Goal: Information Seeking & Learning: Learn about a topic

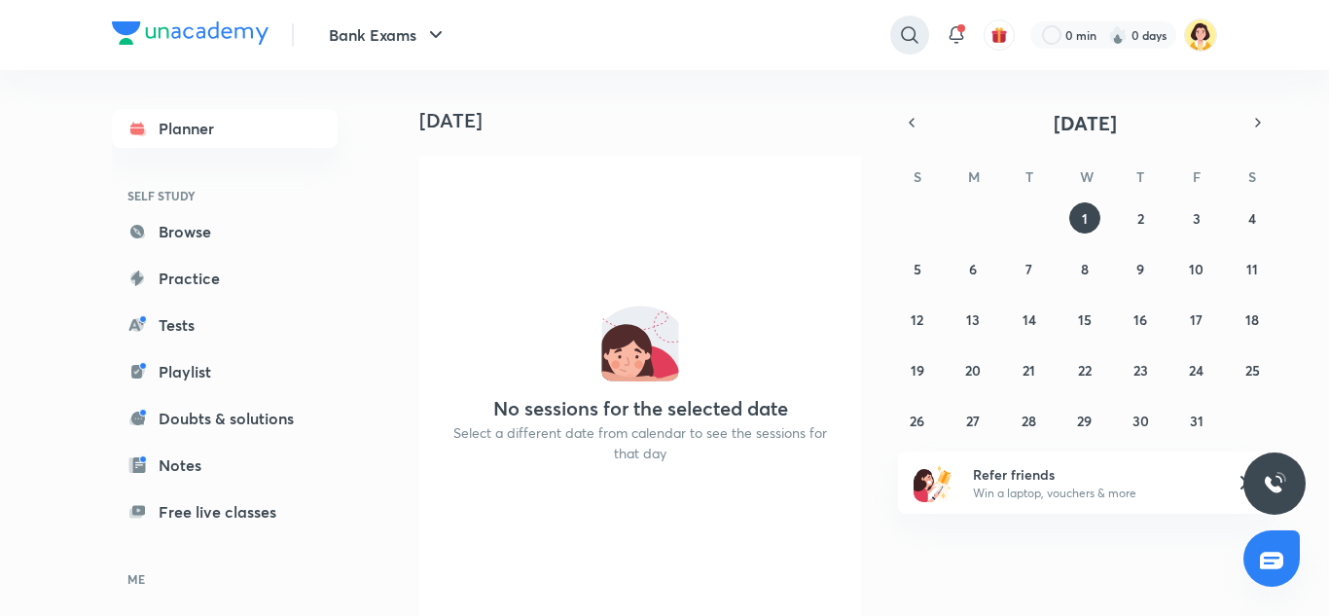
click at [904, 35] on icon at bounding box center [909, 34] width 23 height 23
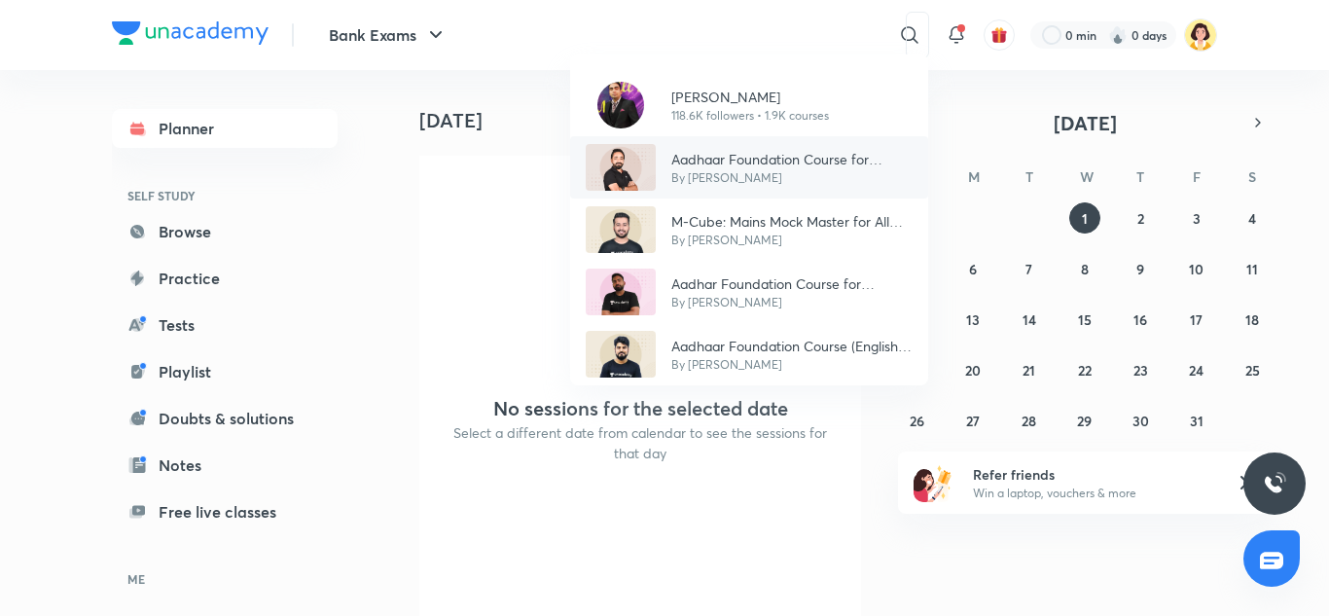
click at [715, 167] on p "Aadhaar Foundation Course for Gramin Bank (RRB PO/Clerk) Exam 2025" at bounding box center [792, 159] width 241 height 20
click at [715, 167] on div "No sessions for the selected date Select a different date from calendar to see …" at bounding box center [640, 389] width 442 height 467
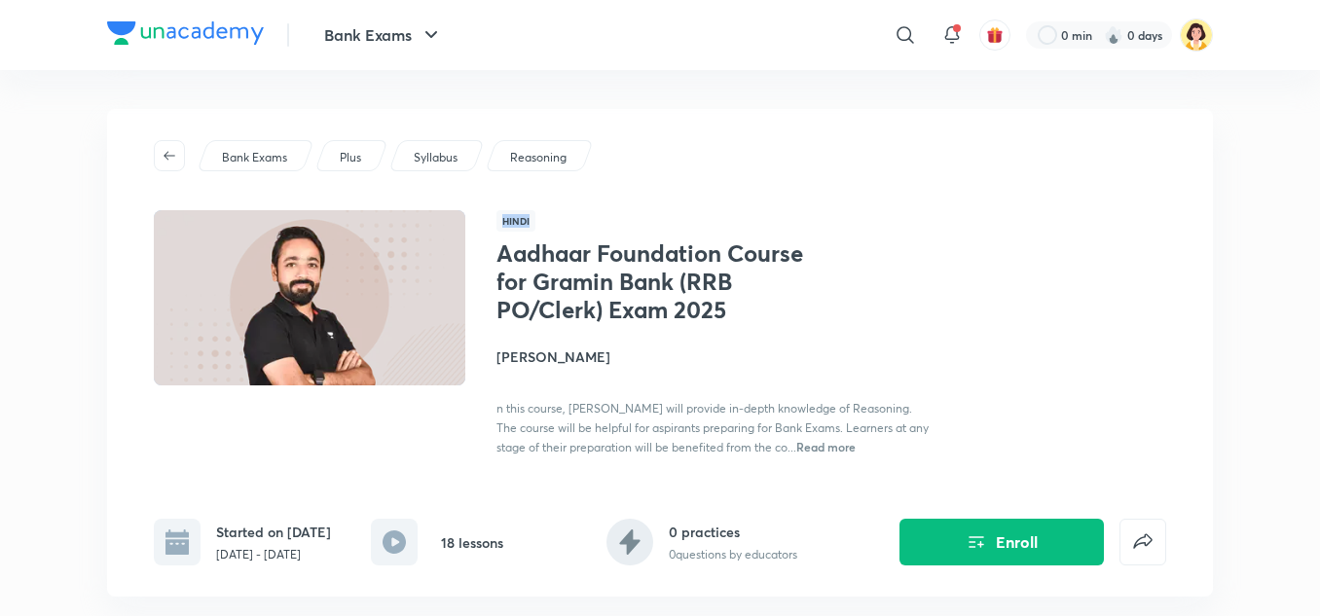
drag, startPoint x: 1293, startPoint y: 168, endPoint x: 1329, endPoint y: 191, distance: 42.4
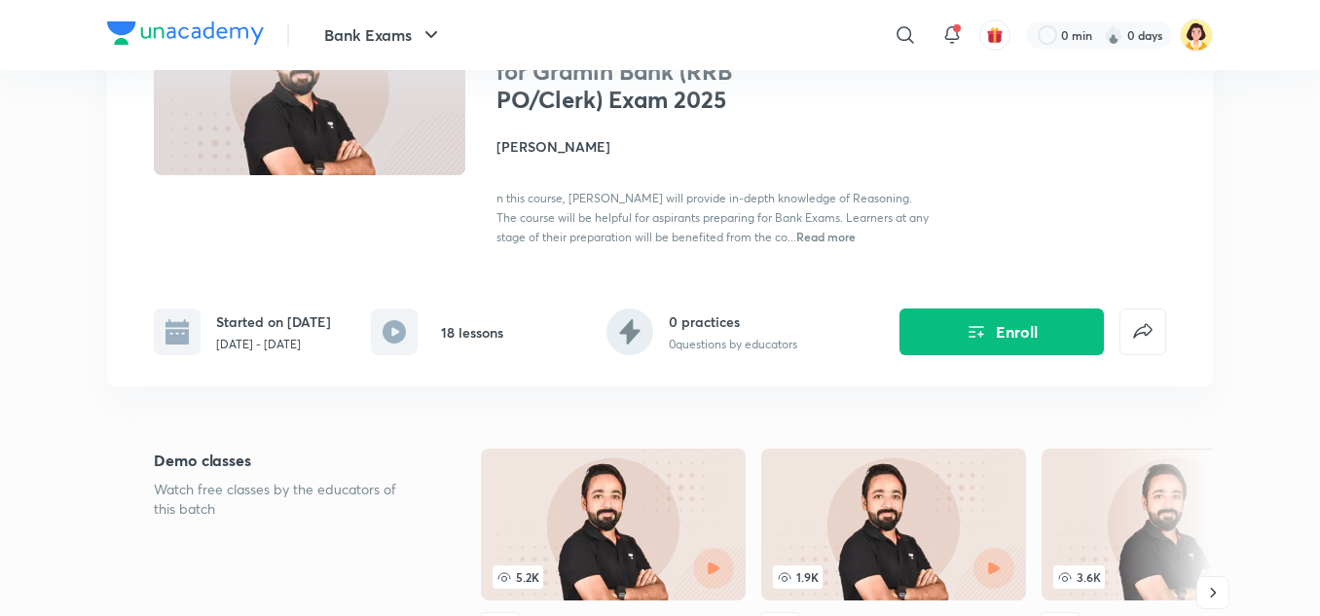
scroll to position [202, 0]
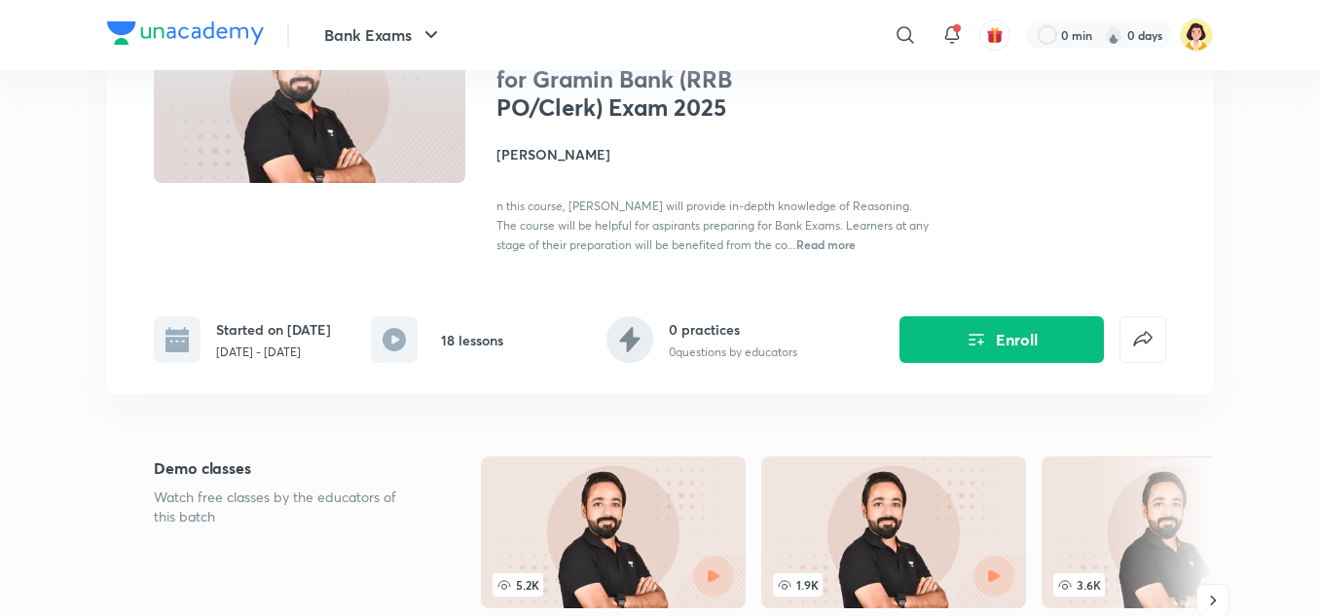
click at [606, 162] on h4 "Puneet Kumar Sharma" at bounding box center [714, 154] width 436 height 20
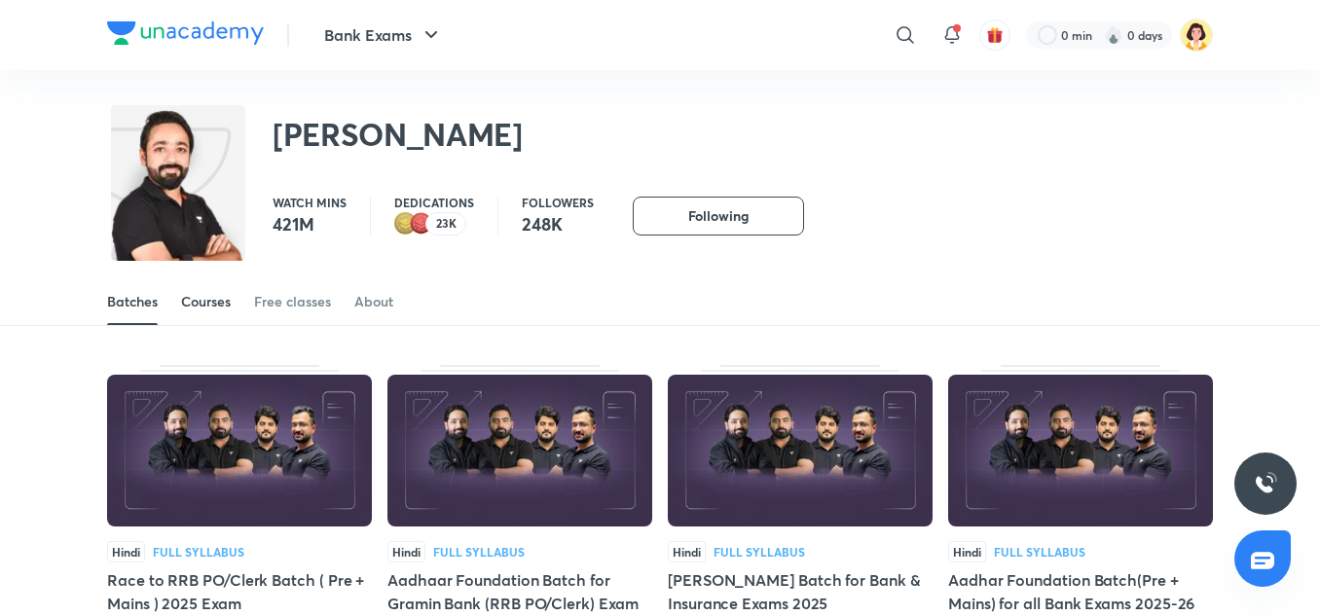
click at [218, 295] on div "Courses" at bounding box center [206, 301] width 50 height 19
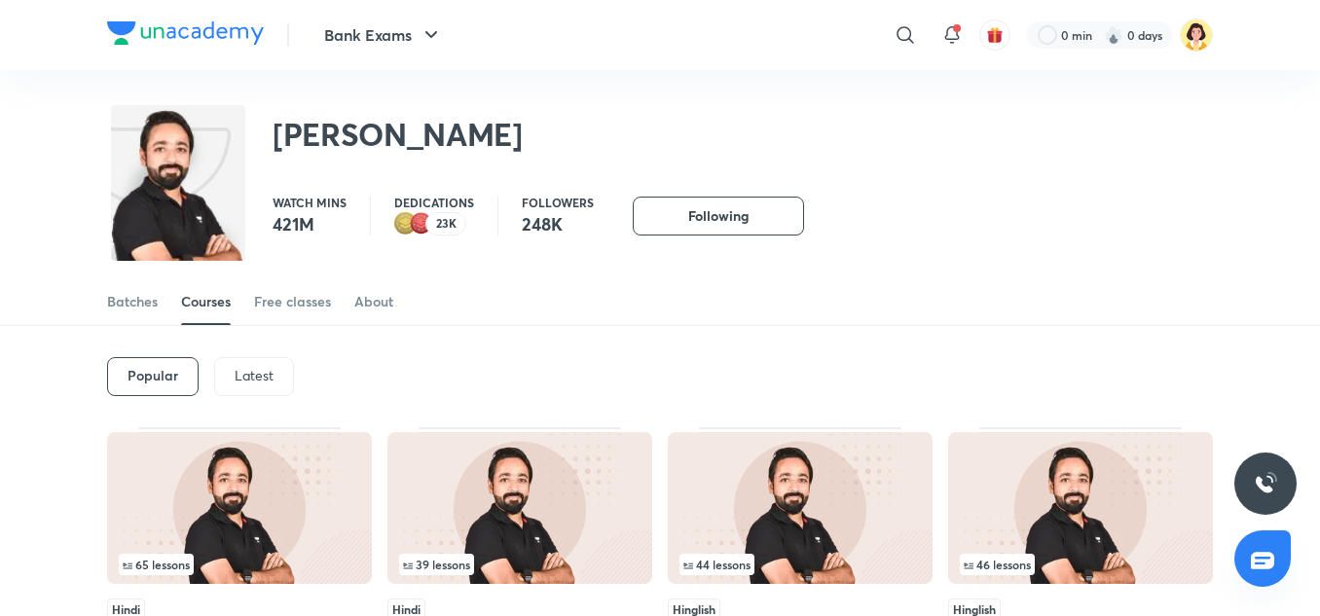
click at [259, 363] on div "Latest" at bounding box center [254, 376] width 80 height 39
click at [259, 363] on div "Latest" at bounding box center [252, 376] width 81 height 39
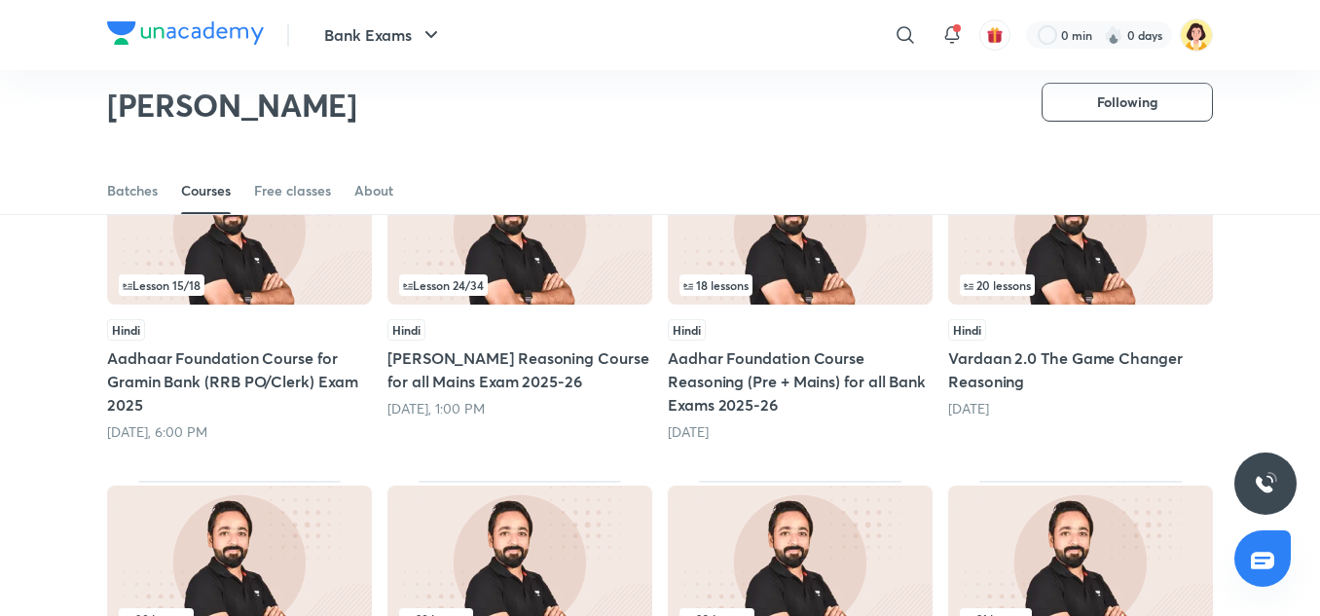
scroll to position [228, 0]
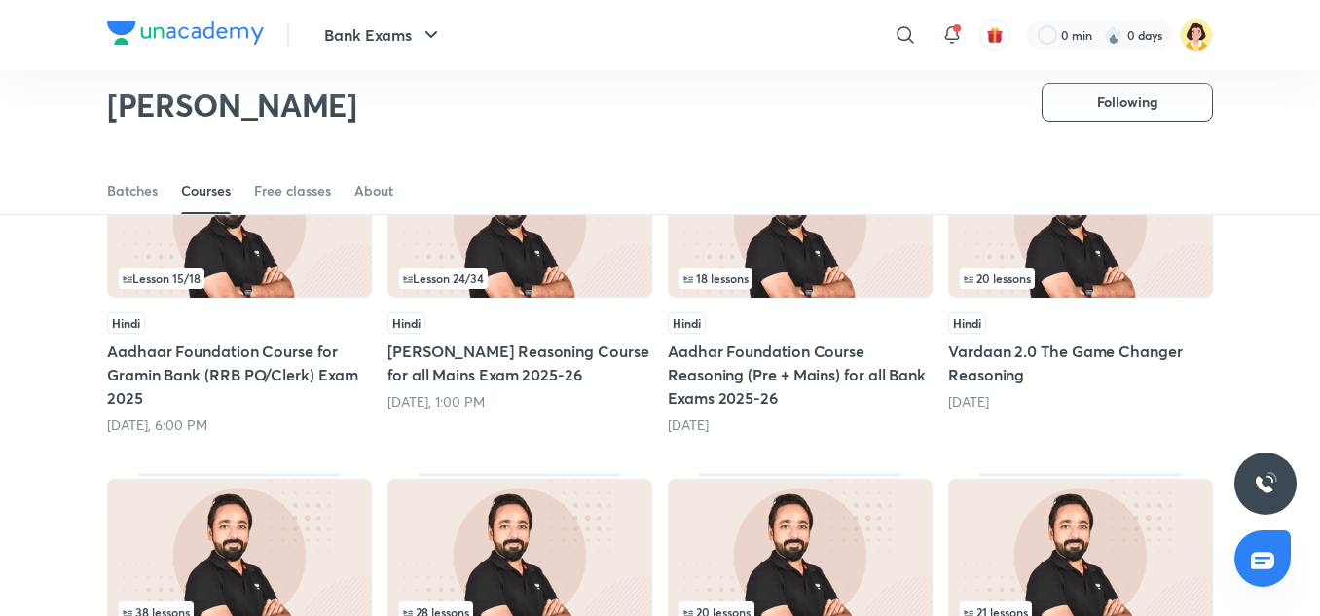
click at [308, 252] on img at bounding box center [239, 222] width 265 height 152
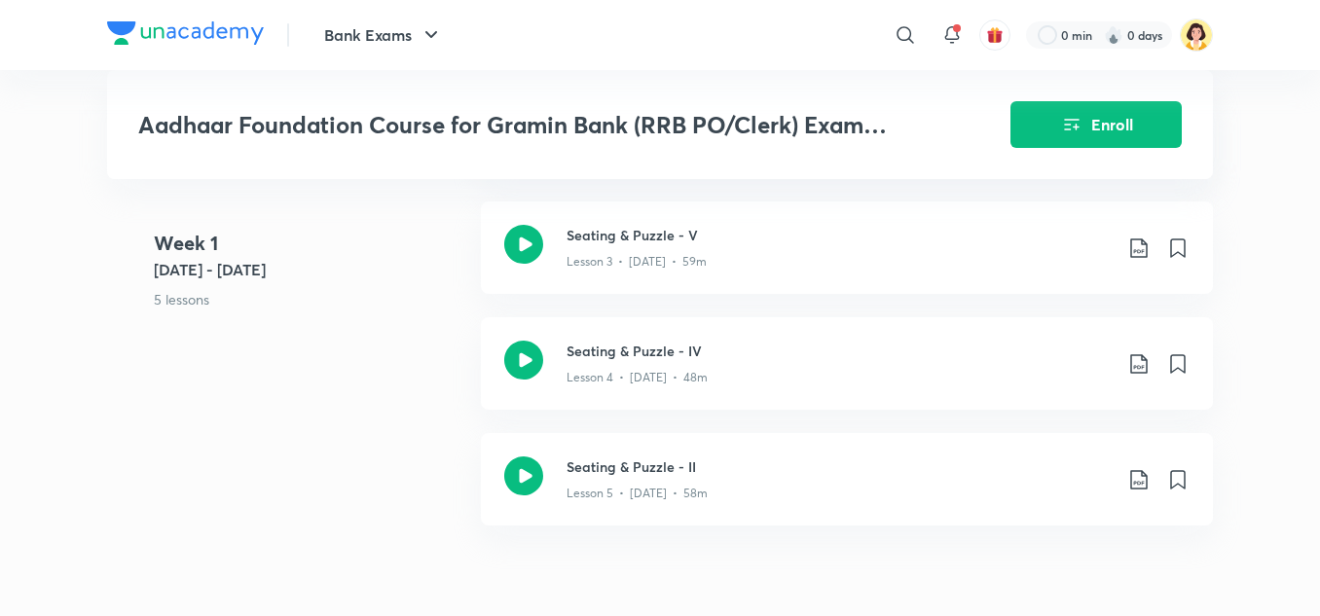
scroll to position [1618, 0]
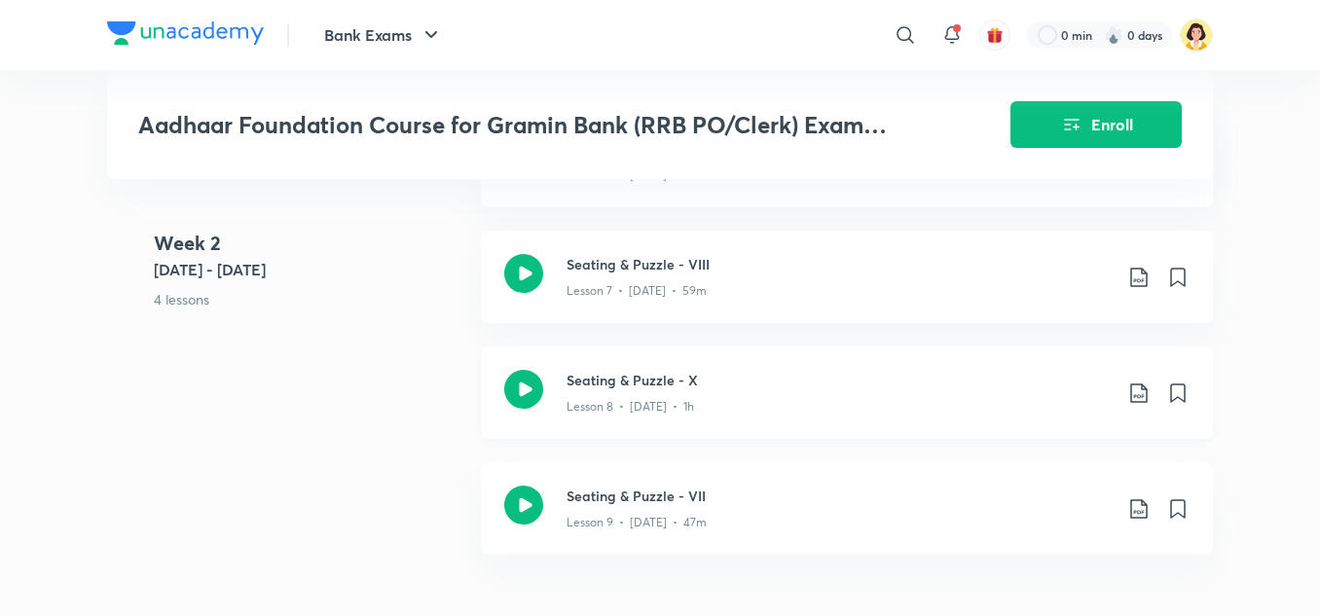
click at [677, 381] on h3 "Seating & Puzzle - X" at bounding box center [838, 380] width 545 height 20
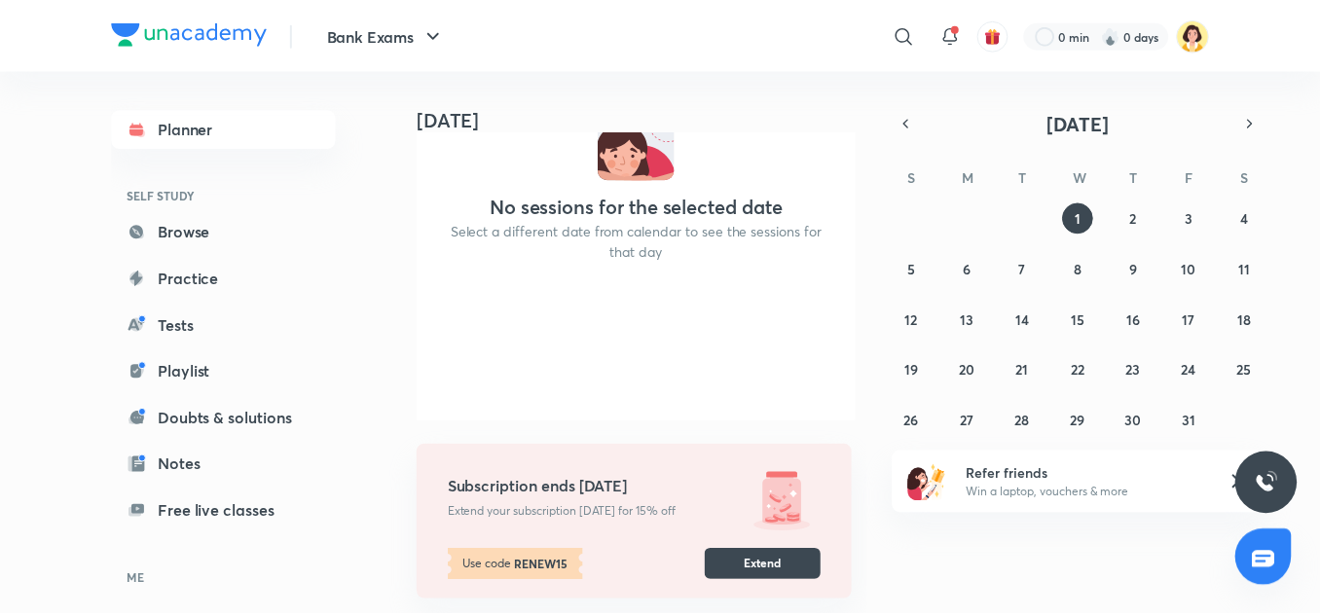
scroll to position [216, 0]
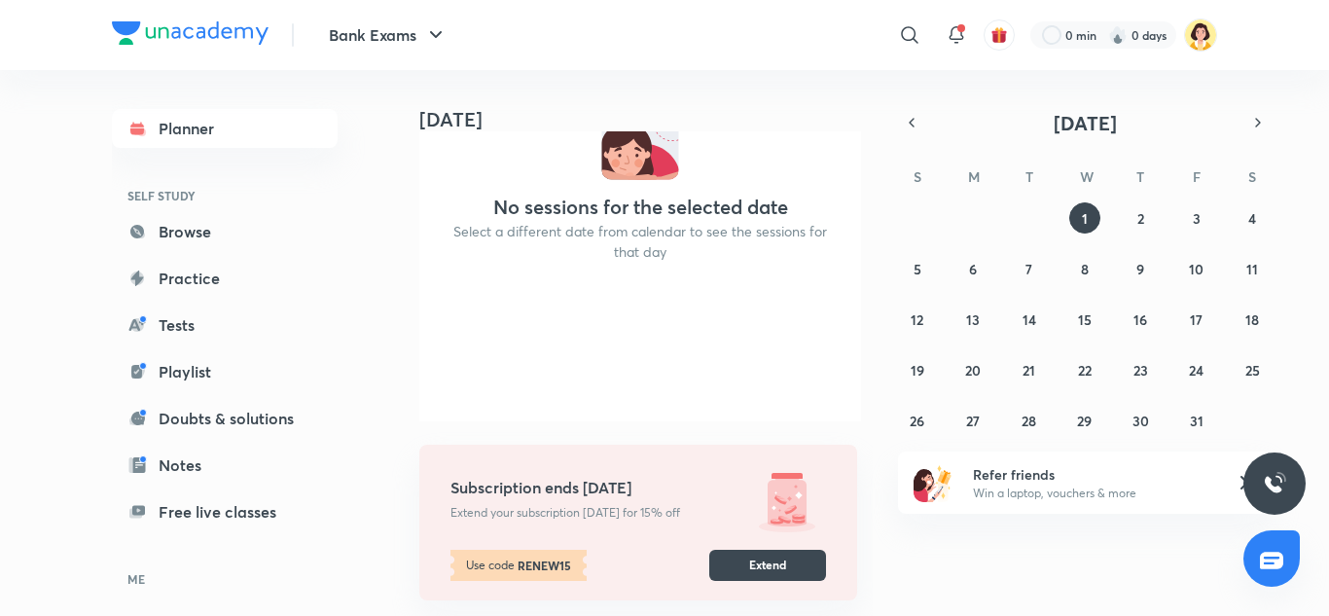
drag, startPoint x: 1329, startPoint y: 188, endPoint x: 1329, endPoint y: 76, distance: 111.9
click at [1319, 76] on div "Bank Exams ​ 0 min 0 days Planner SELF STUDY Browse Practice Tests Playlist Dou…" at bounding box center [664, 308] width 1329 height 616
click at [913, 38] on icon at bounding box center [909, 34] width 17 height 17
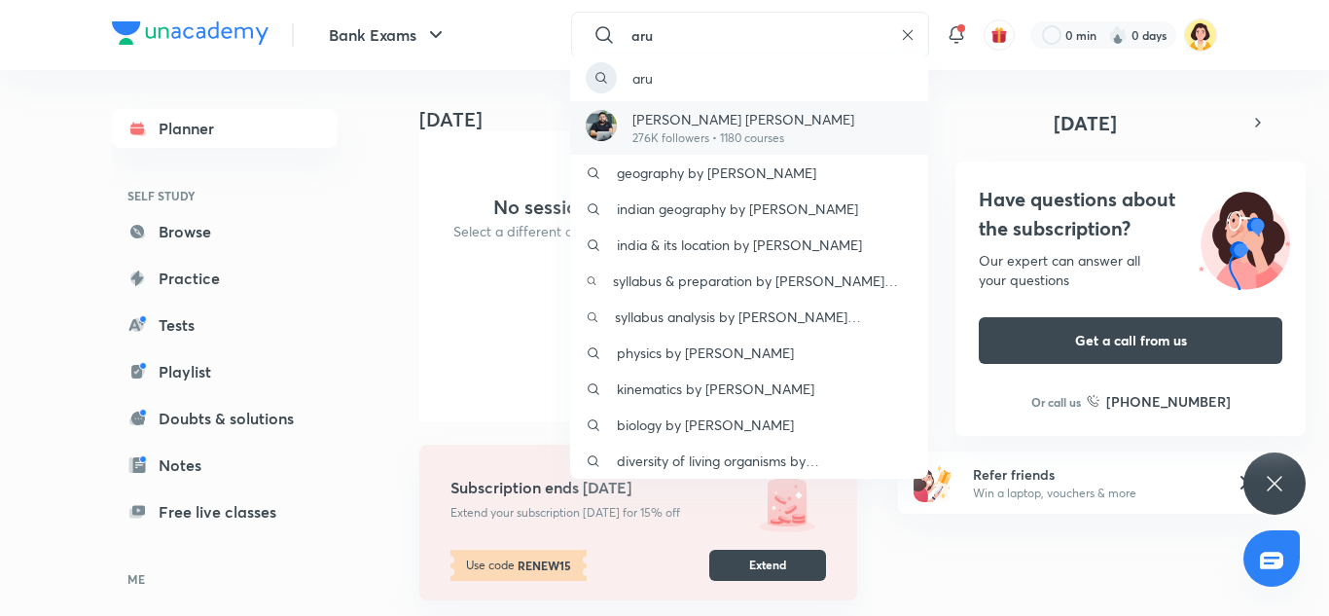
type input "aru"
click at [717, 125] on p "[PERSON_NAME] [PERSON_NAME]" at bounding box center [744, 119] width 222 height 20
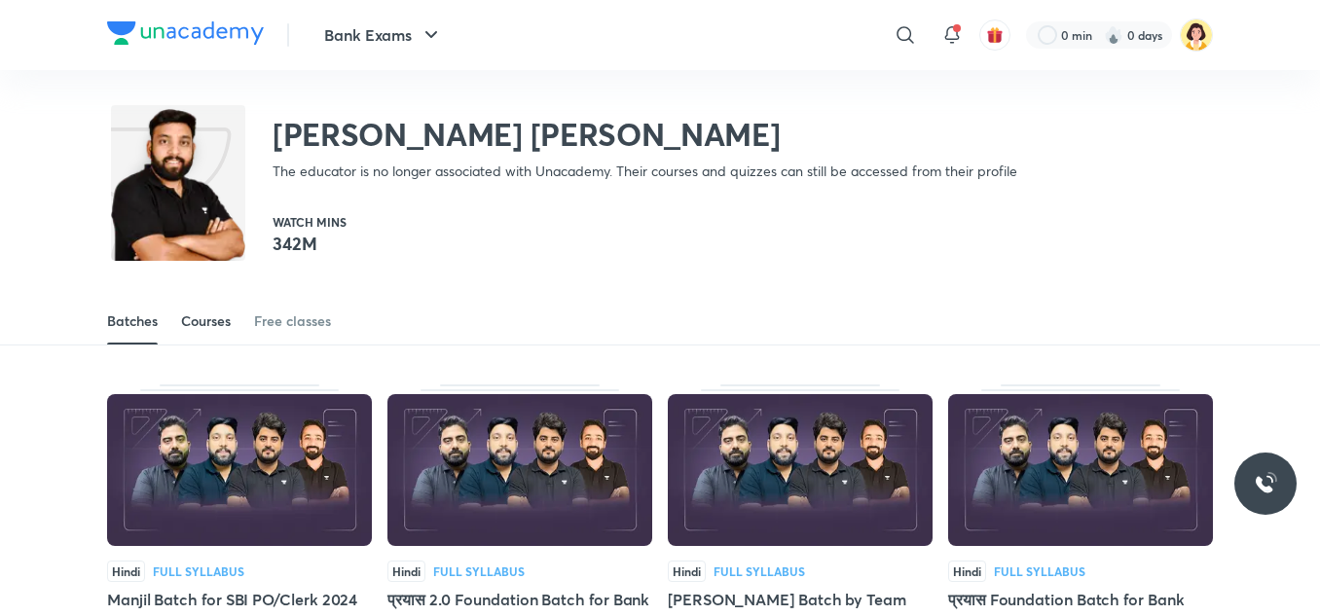
click at [188, 310] on link "Courses" at bounding box center [206, 321] width 50 height 47
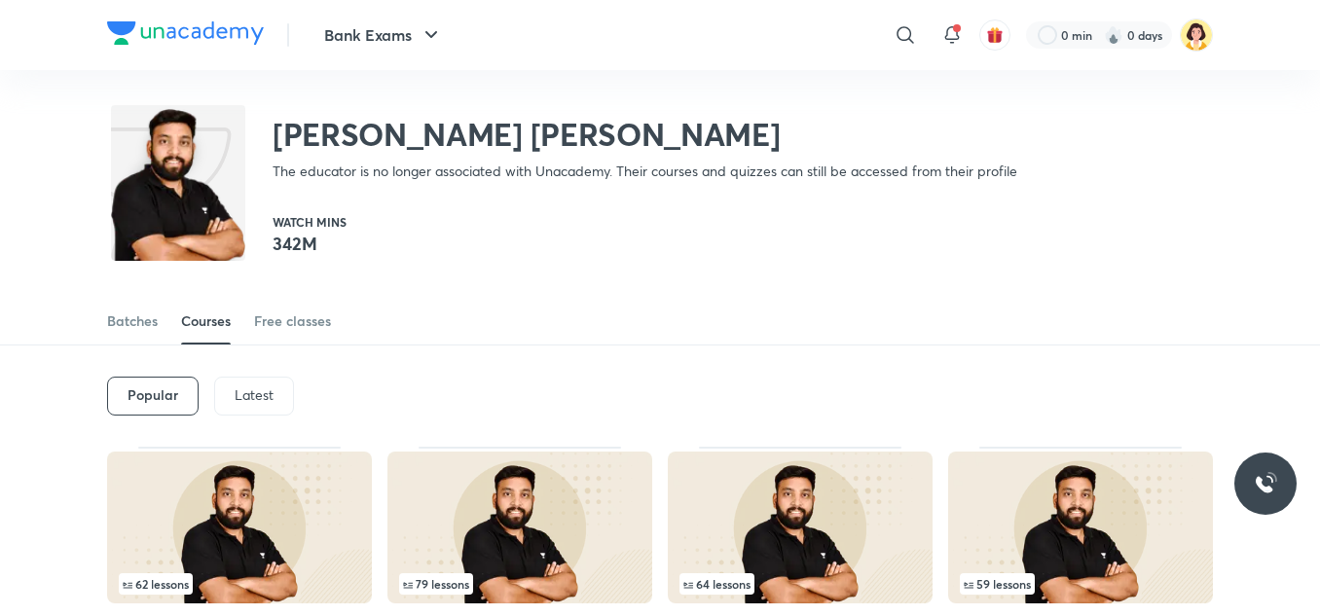
click at [246, 401] on p "Latest" at bounding box center [254, 395] width 39 height 16
click at [246, 401] on h6 "Latest" at bounding box center [253, 395] width 40 height 16
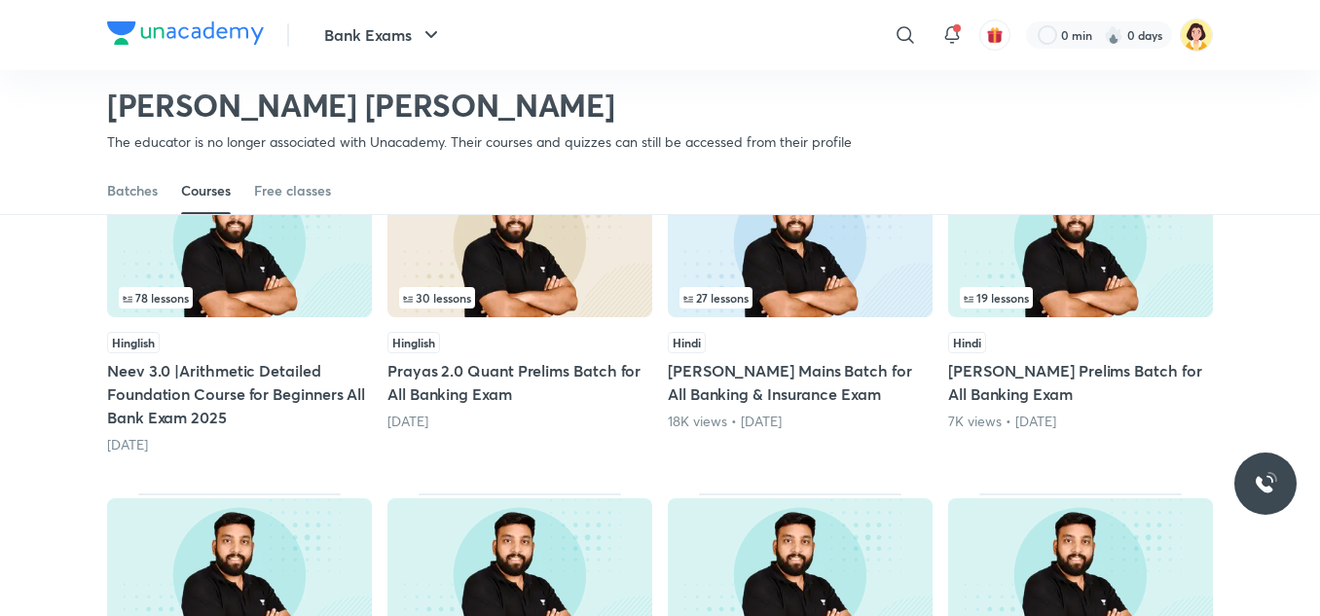
scroll to position [218, 0]
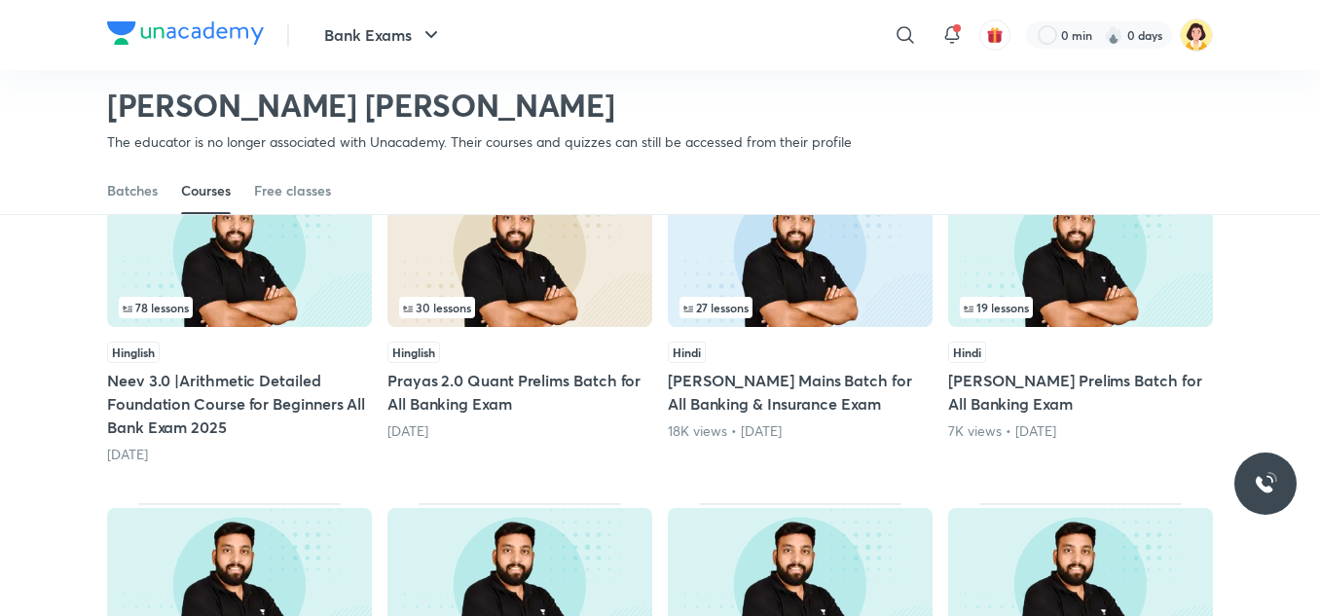
click at [344, 285] on img at bounding box center [239, 251] width 265 height 152
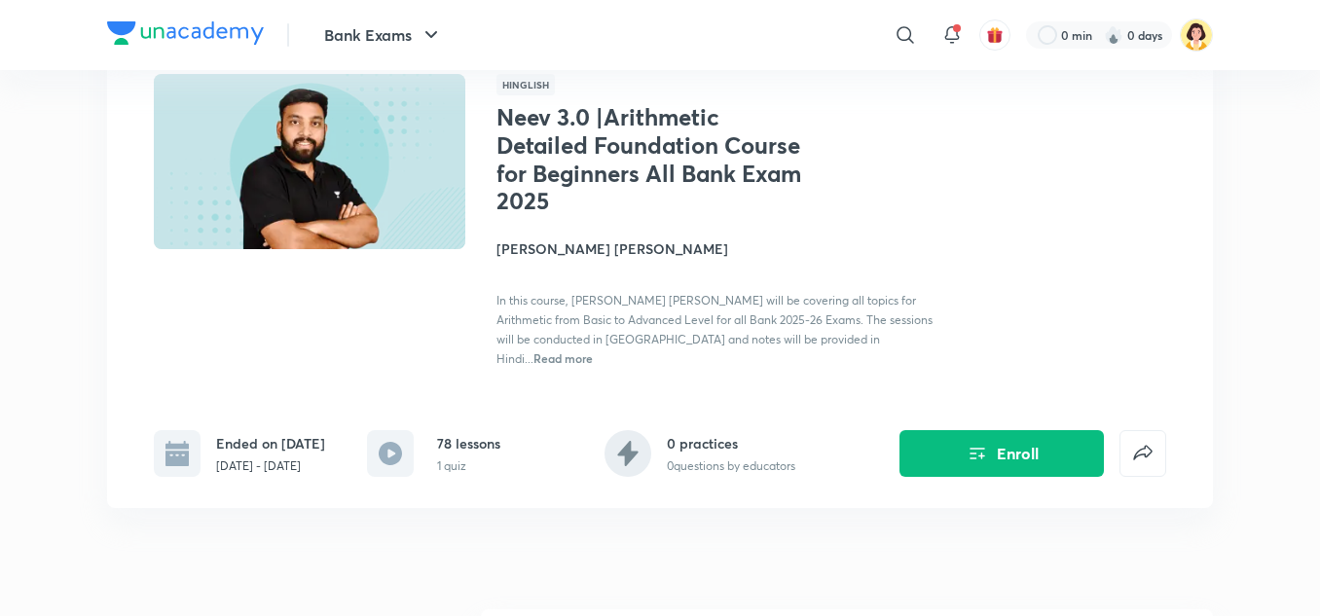
scroll to position [123, 0]
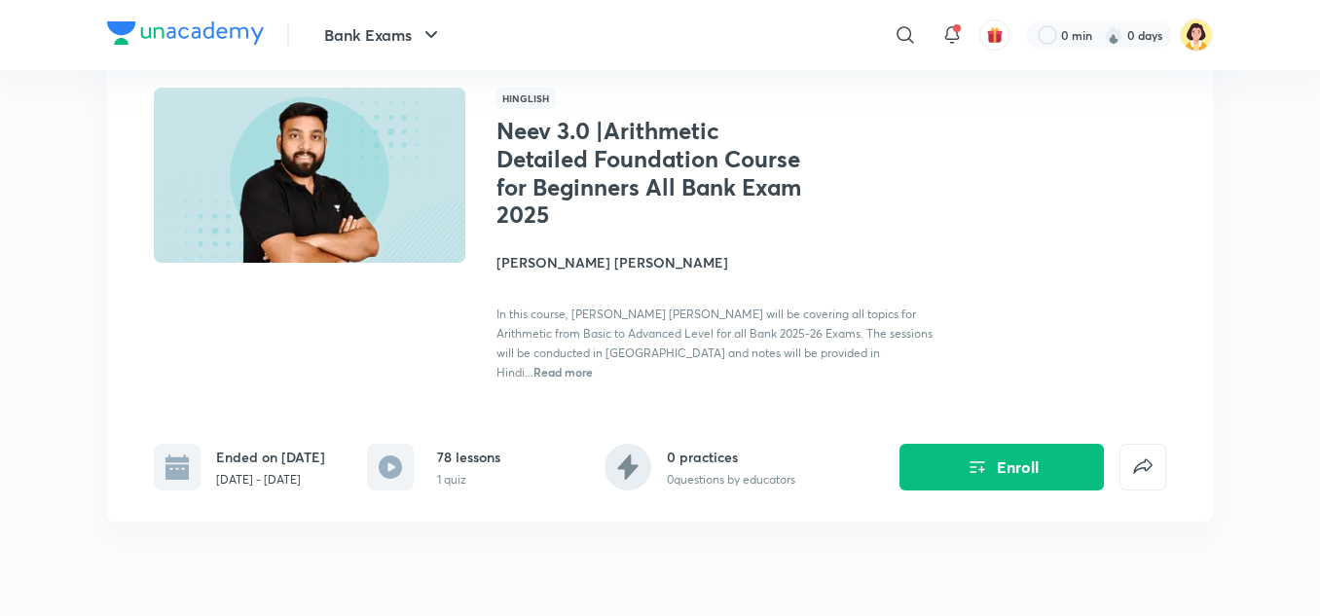
scroll to position [218, 0]
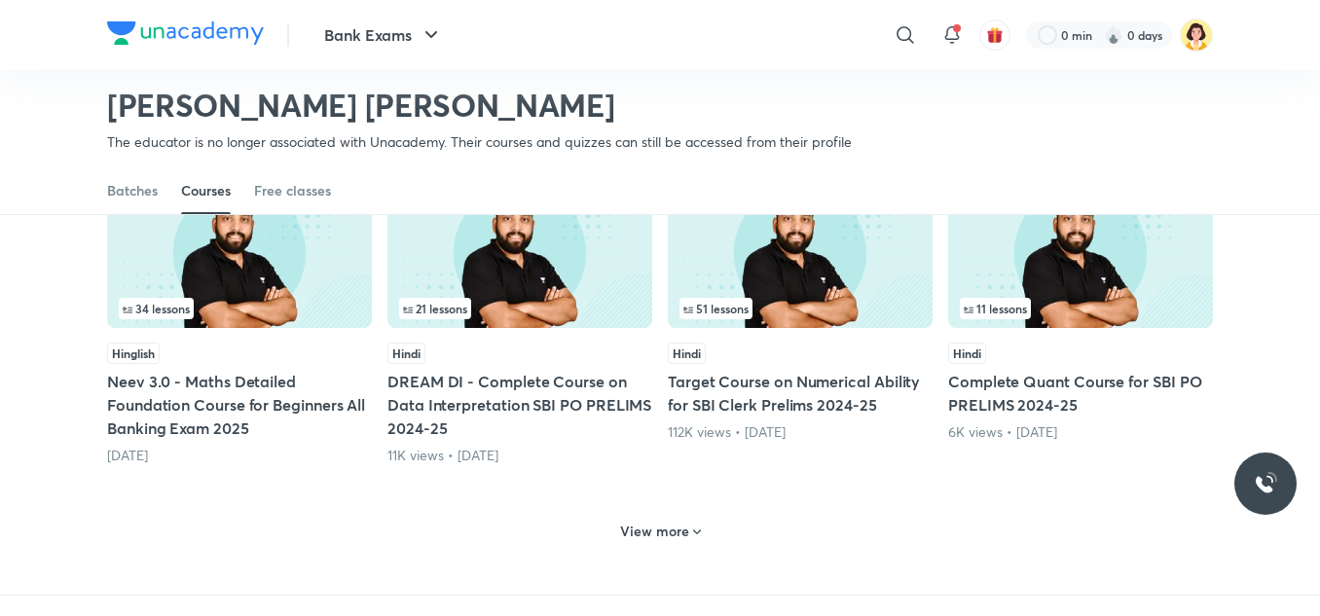
scroll to position [893, 0]
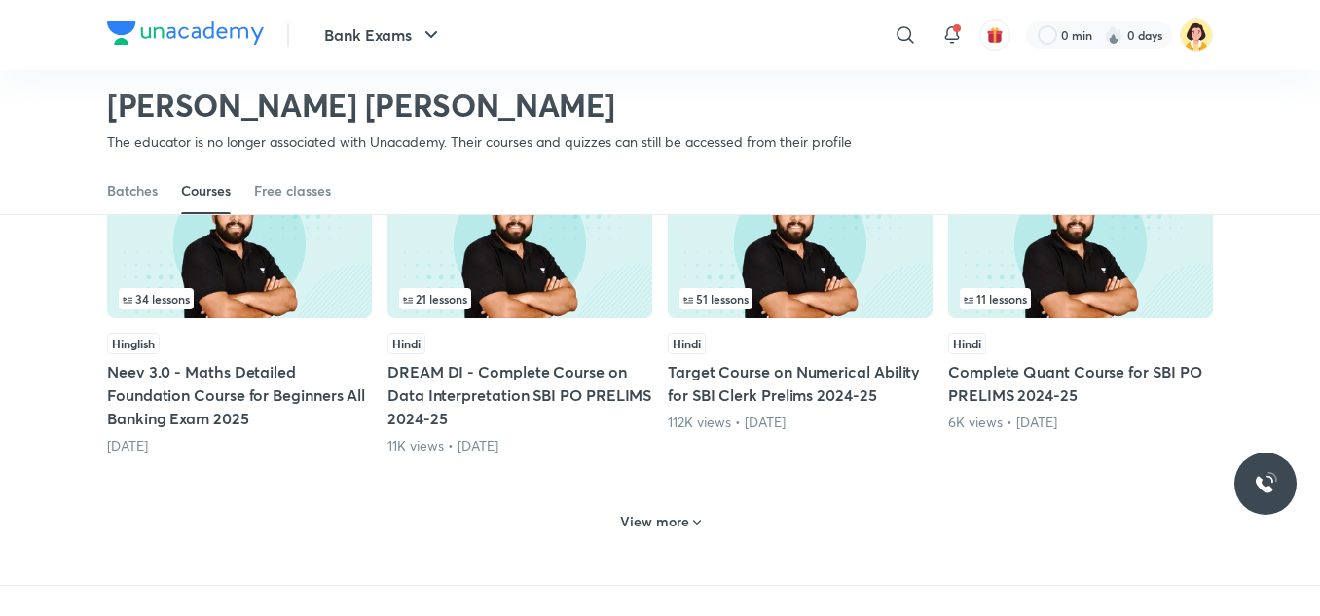
click at [865, 289] on div "51 lessons" at bounding box center [799, 298] width 241 height 21
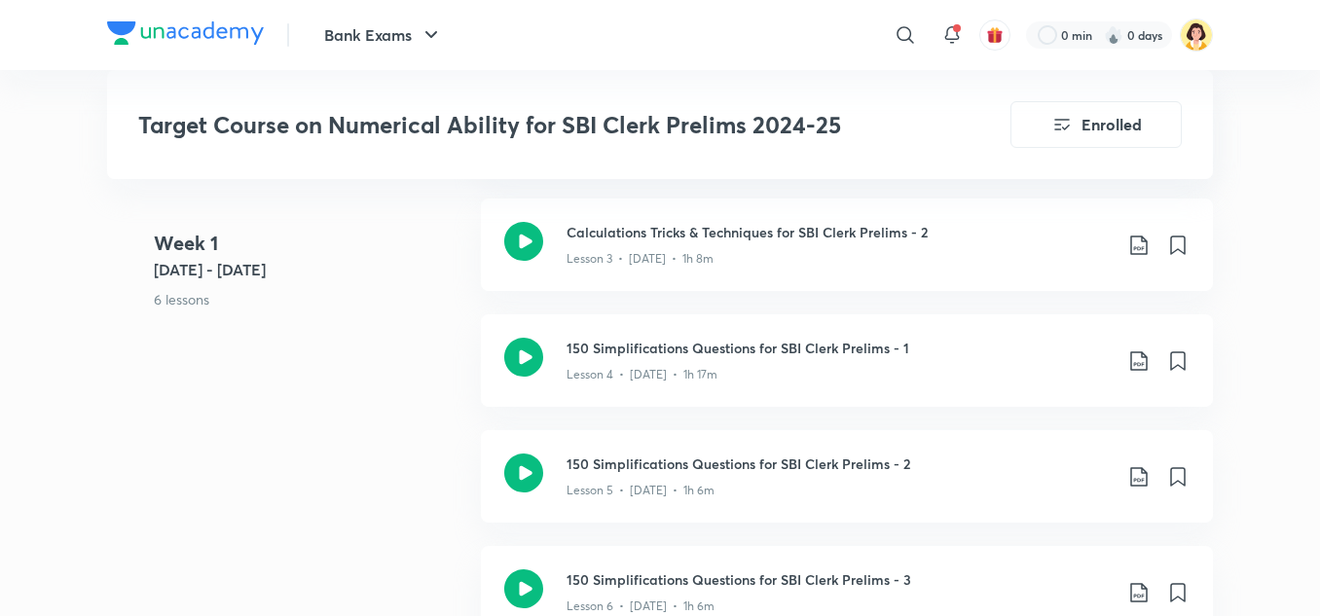
scroll to position [1119, 0]
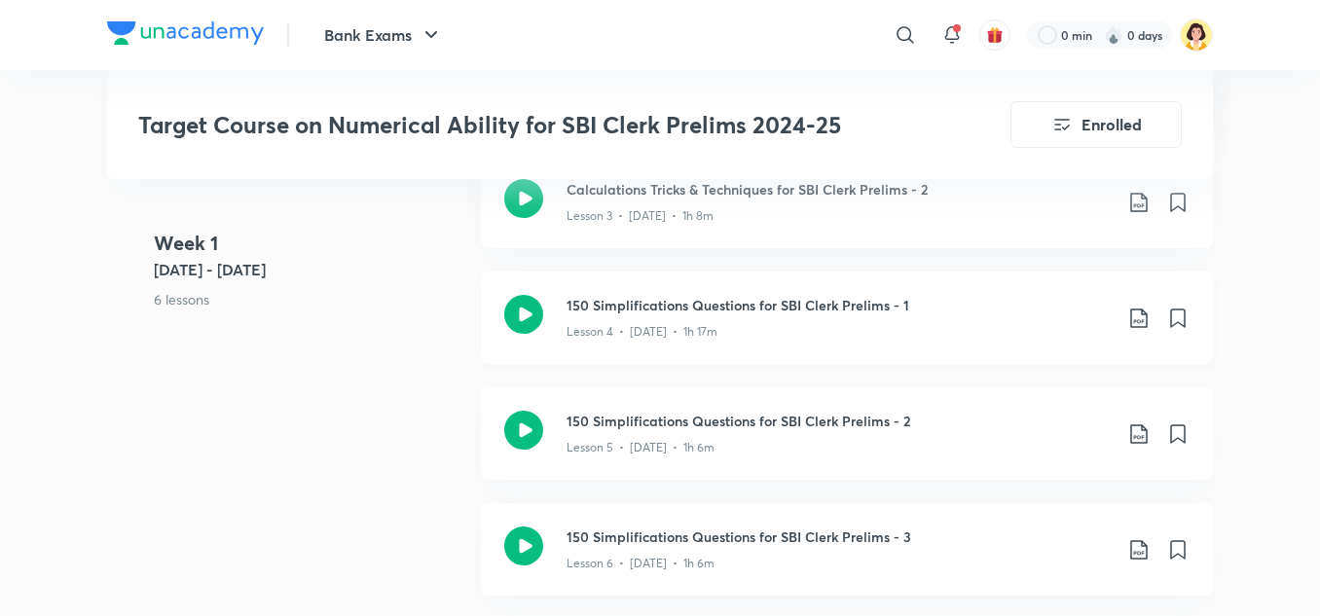
click at [1137, 307] on icon at bounding box center [1138, 318] width 23 height 23
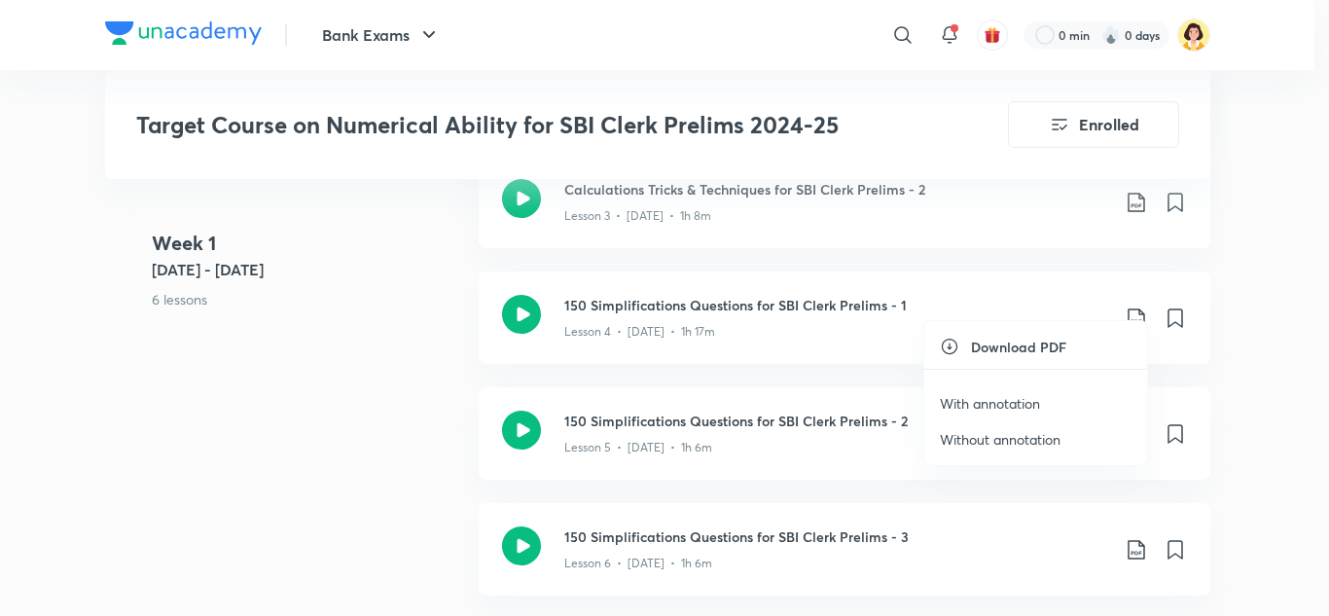
click at [1018, 408] on p "With annotation" at bounding box center [990, 403] width 100 height 20
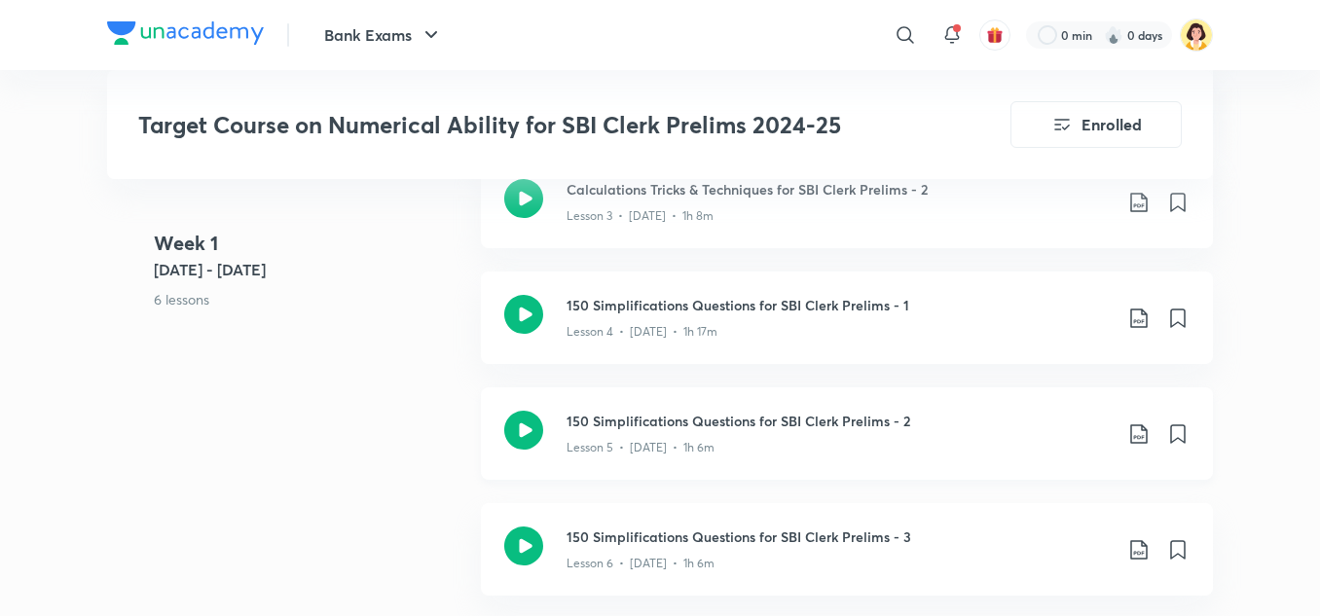
click at [1134, 424] on icon at bounding box center [1138, 433] width 17 height 19
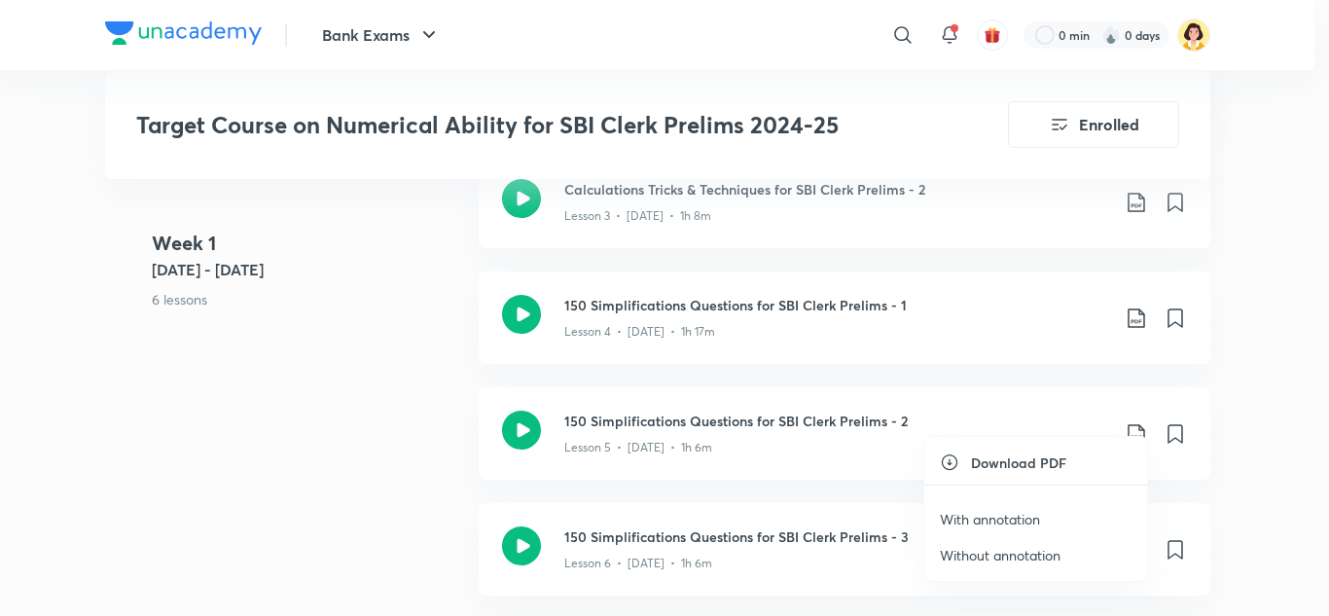
click at [1015, 529] on li "With annotation" at bounding box center [1036, 519] width 223 height 36
click at [1020, 519] on p "With annotation" at bounding box center [990, 519] width 100 height 20
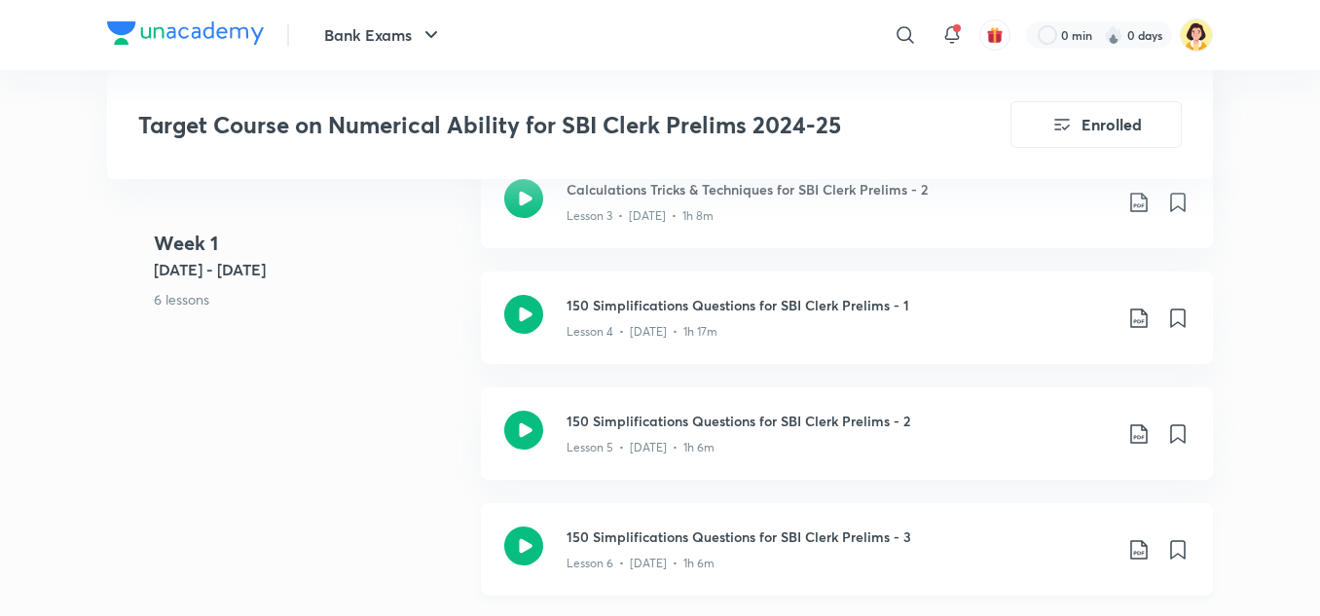
click at [1133, 538] on icon at bounding box center [1138, 549] width 23 height 23
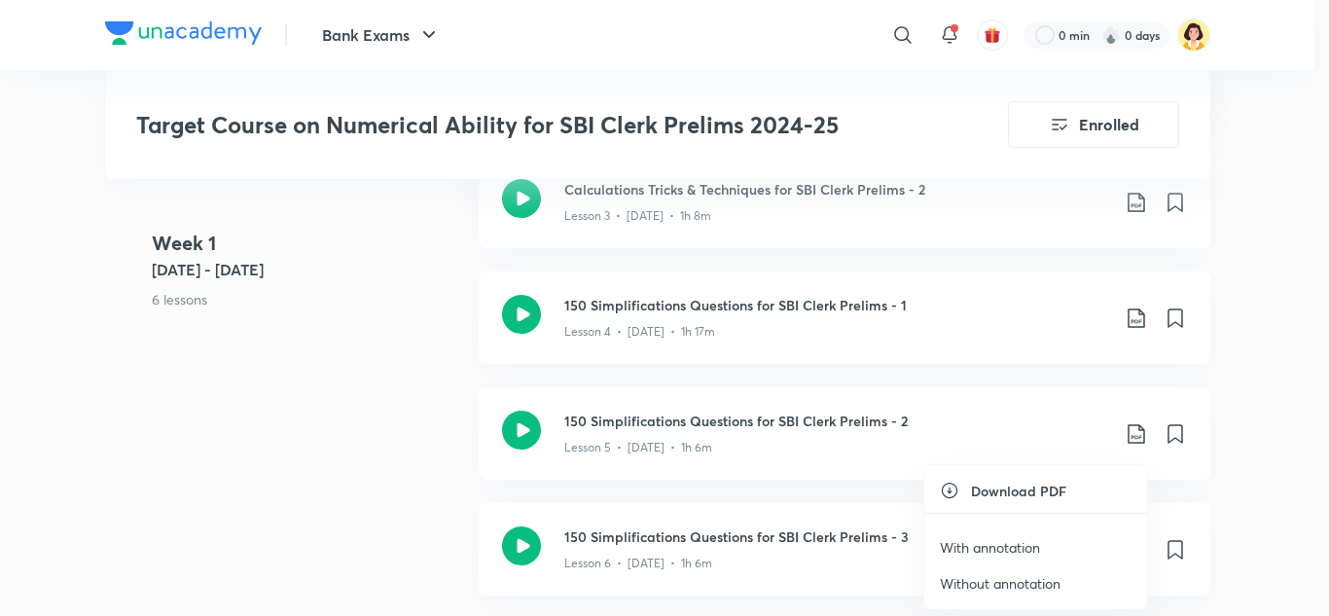
click at [1018, 550] on p "With annotation" at bounding box center [990, 547] width 100 height 20
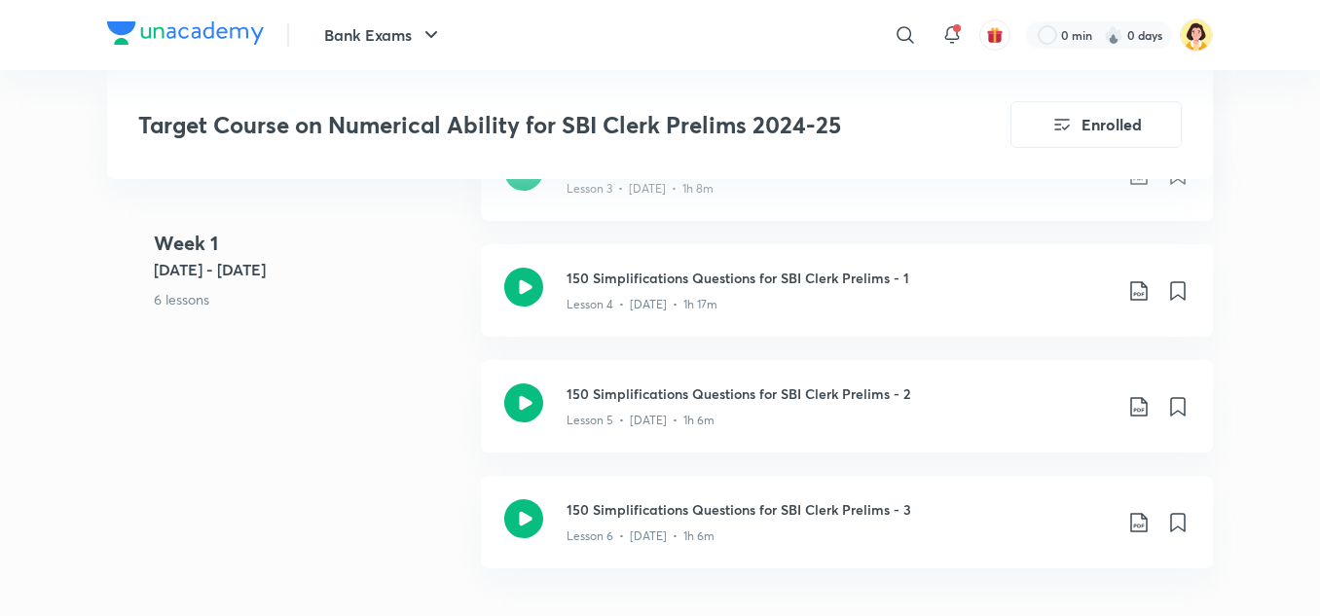
scroll to position [1189, 0]
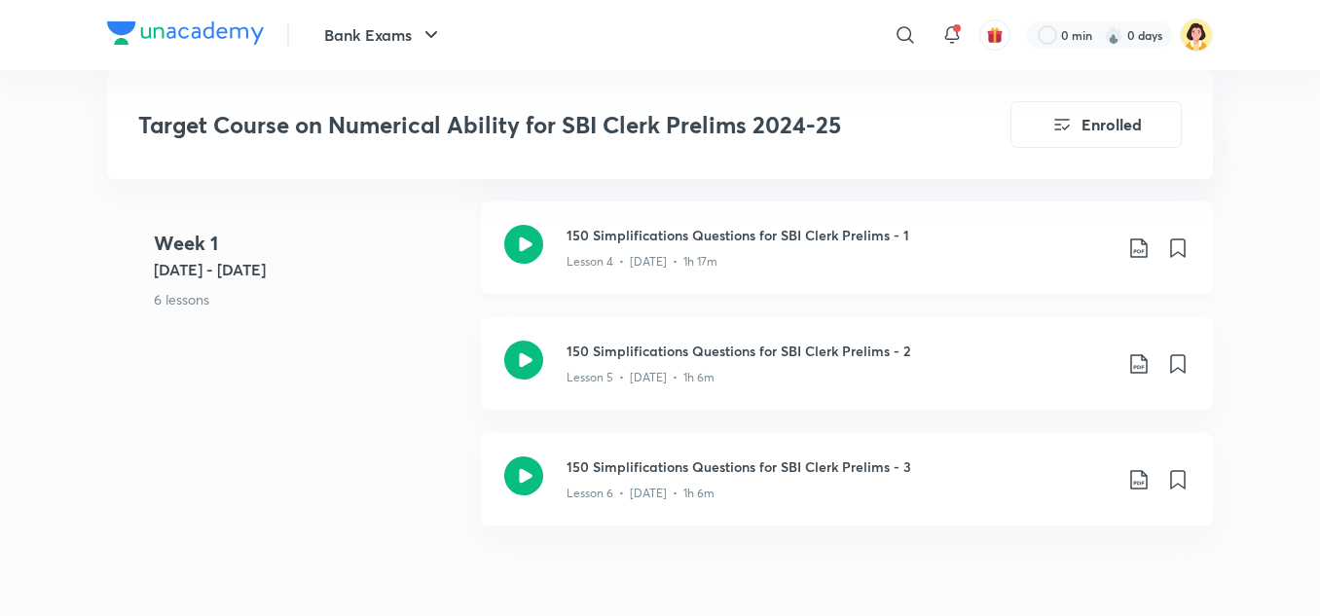
click at [1139, 237] on icon at bounding box center [1138, 248] width 23 height 23
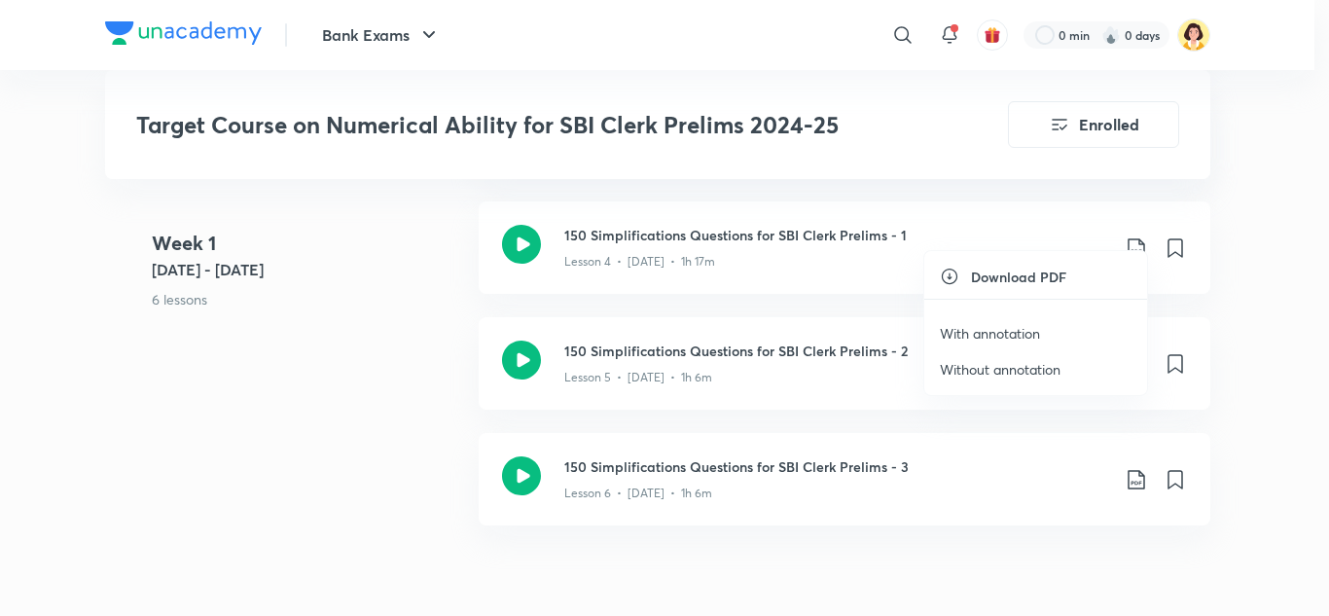
click at [1037, 375] on p "Without annotation" at bounding box center [1000, 369] width 121 height 20
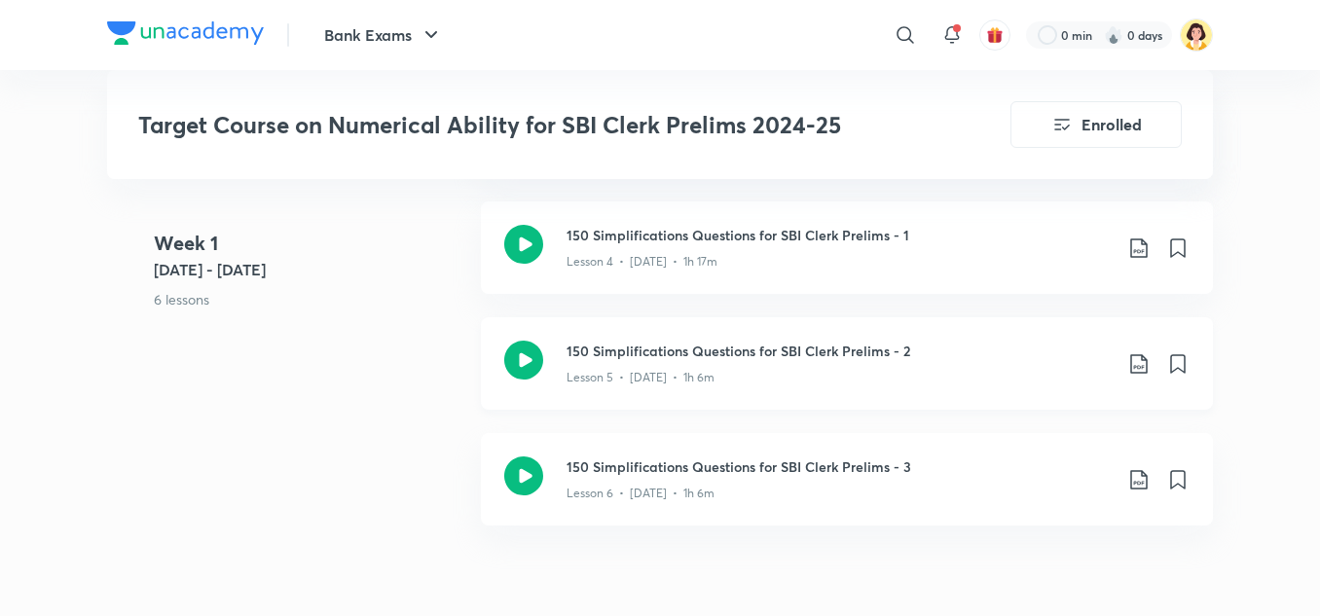
click at [1139, 352] on icon at bounding box center [1138, 363] width 23 height 23
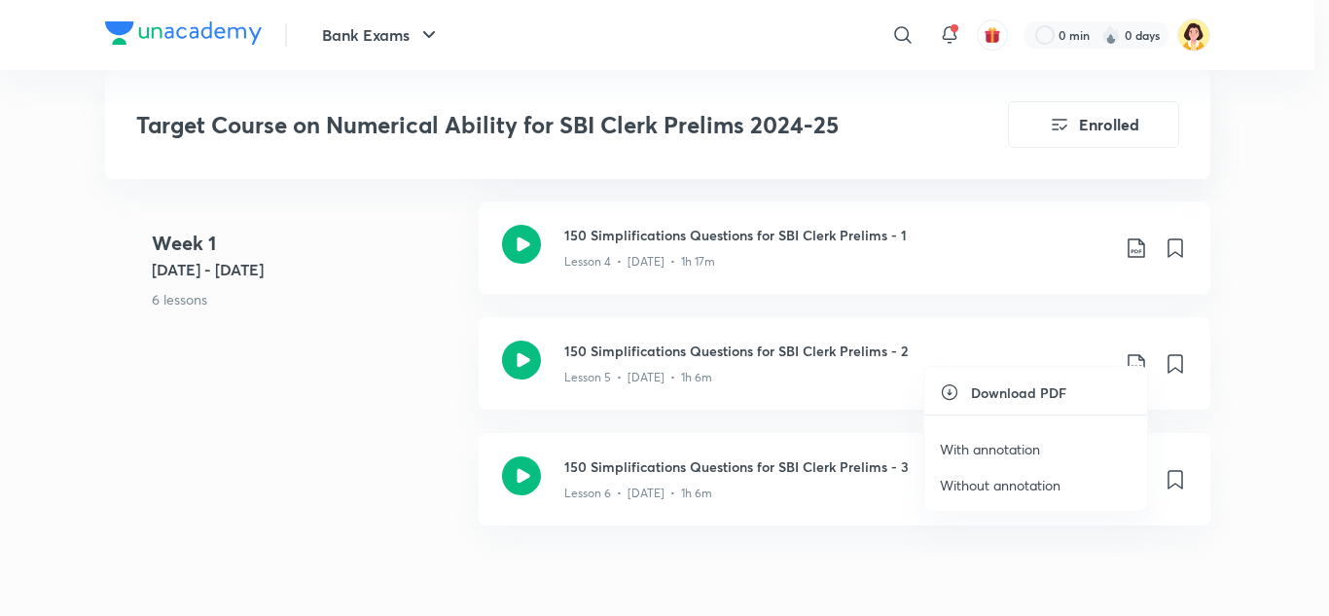
click at [1019, 484] on p "Without annotation" at bounding box center [1000, 485] width 121 height 20
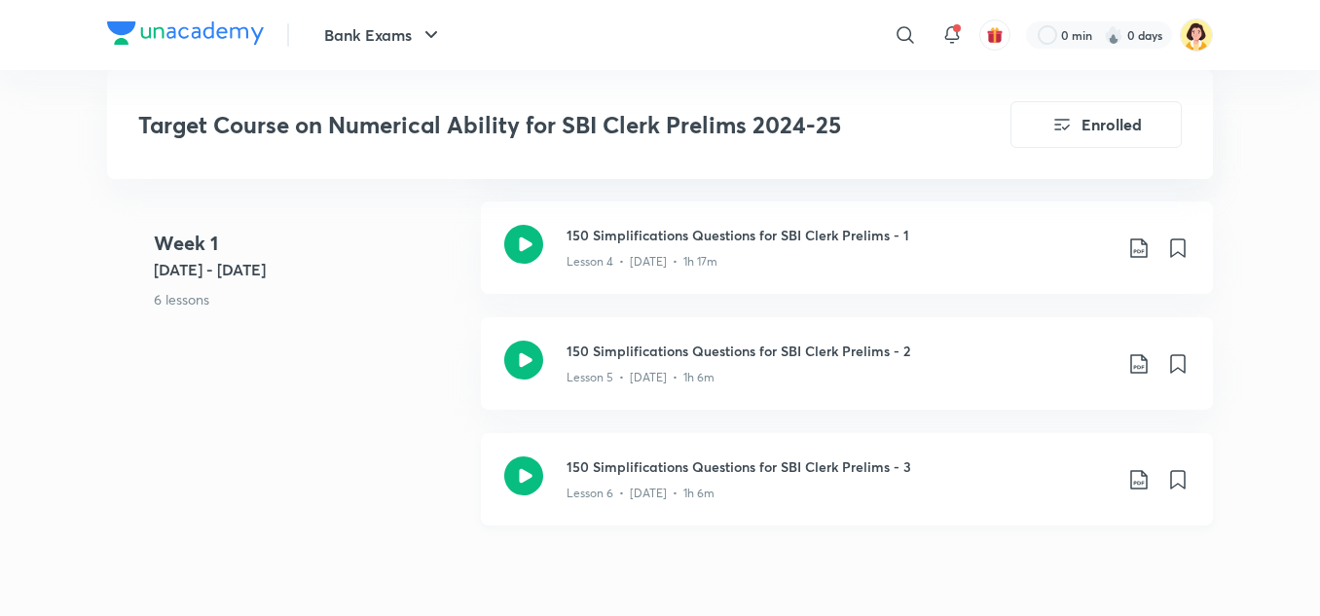
click at [1136, 468] on icon at bounding box center [1138, 479] width 23 height 23
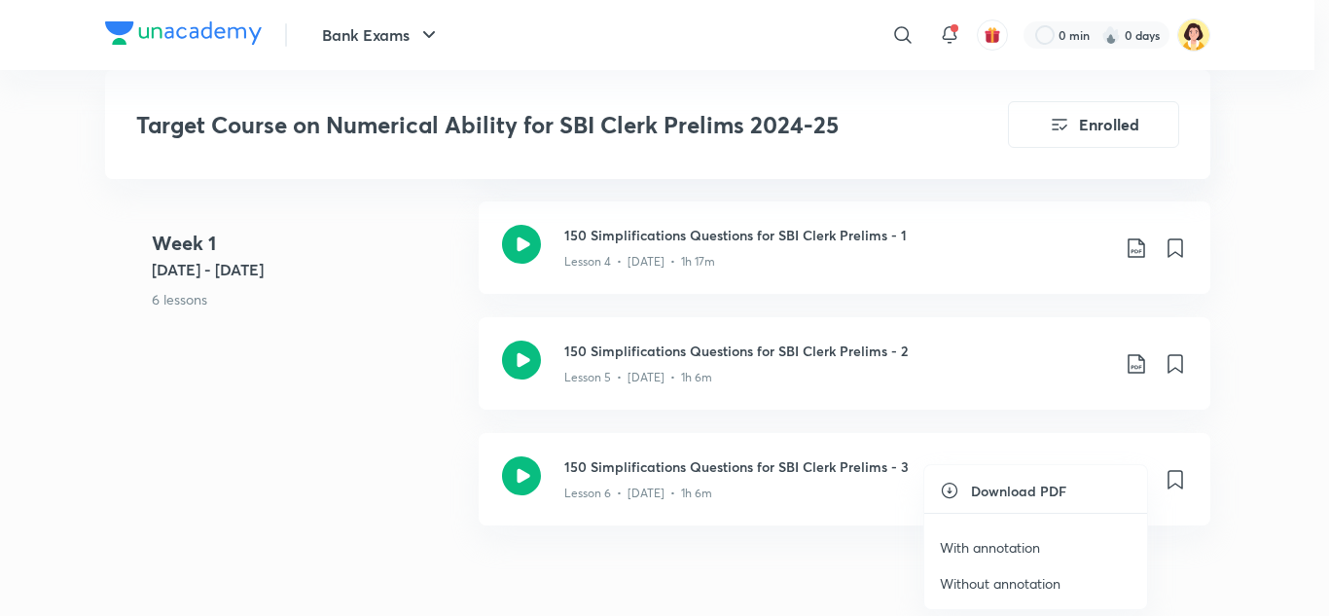
click at [1025, 582] on p "Without annotation" at bounding box center [1000, 583] width 121 height 20
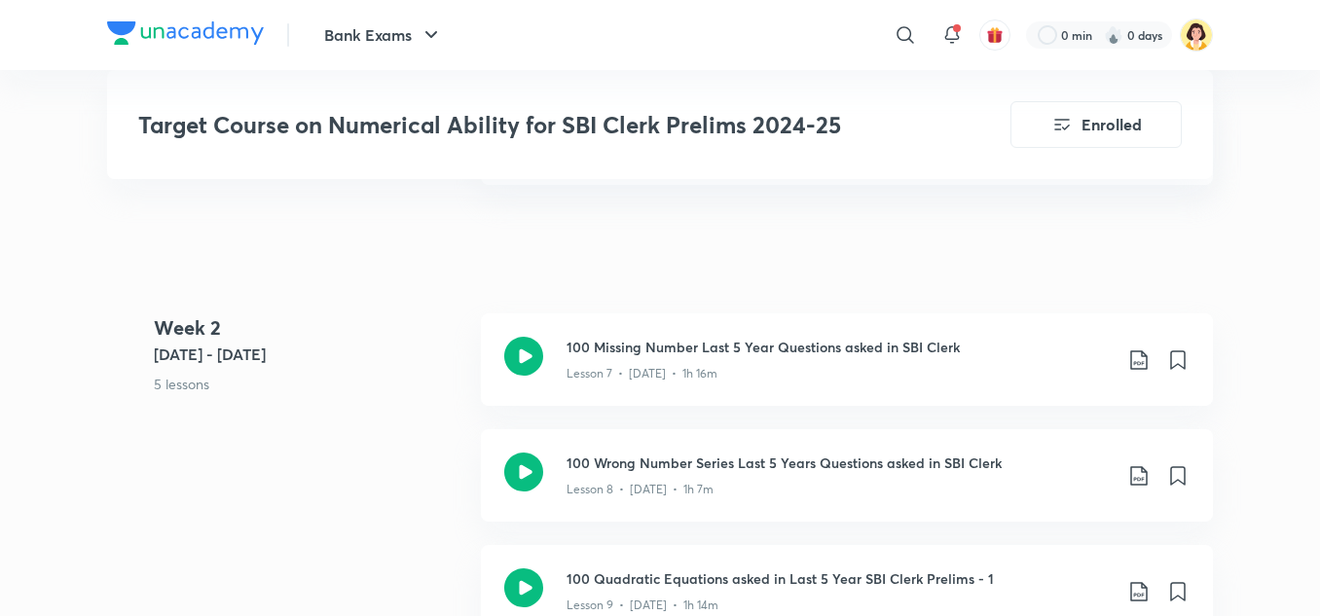
scroll to position [1459, 0]
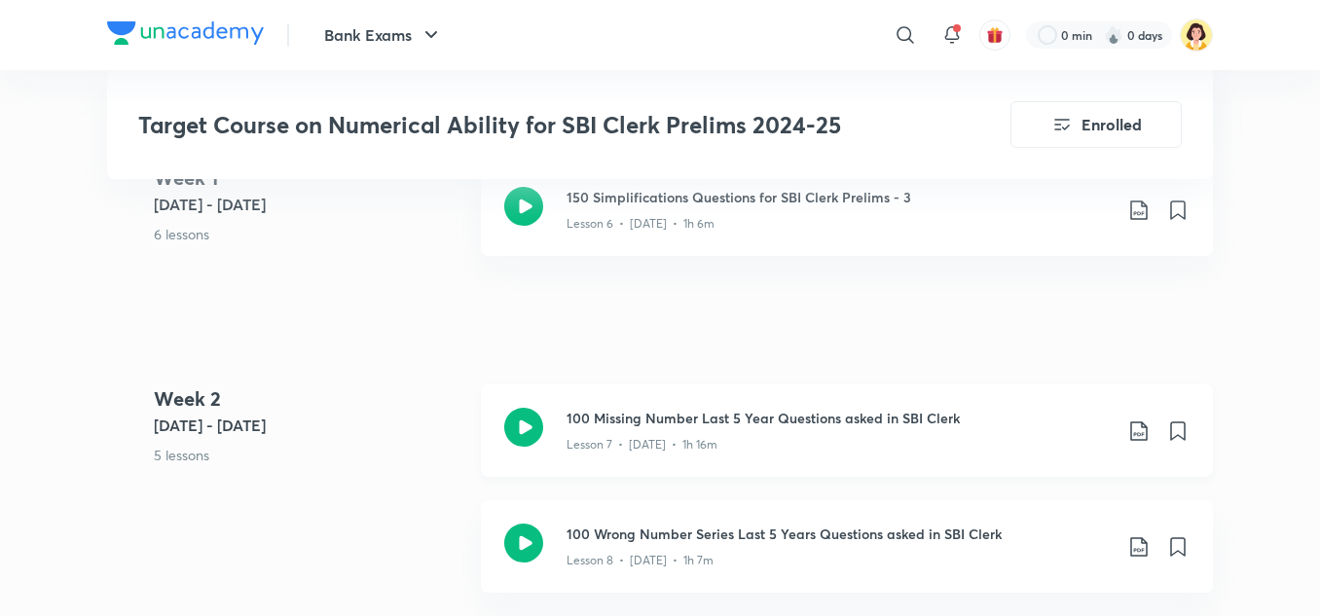
click at [1136, 421] on icon at bounding box center [1138, 430] width 17 height 19
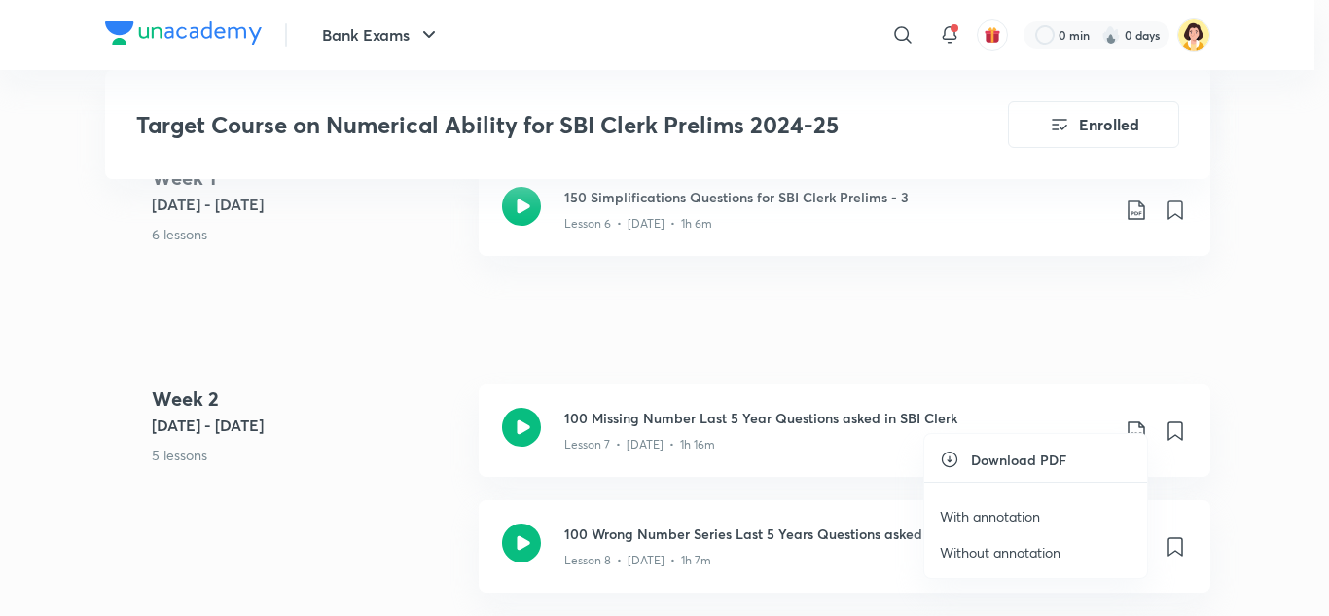
click at [1011, 518] on p "With annotation" at bounding box center [990, 516] width 100 height 20
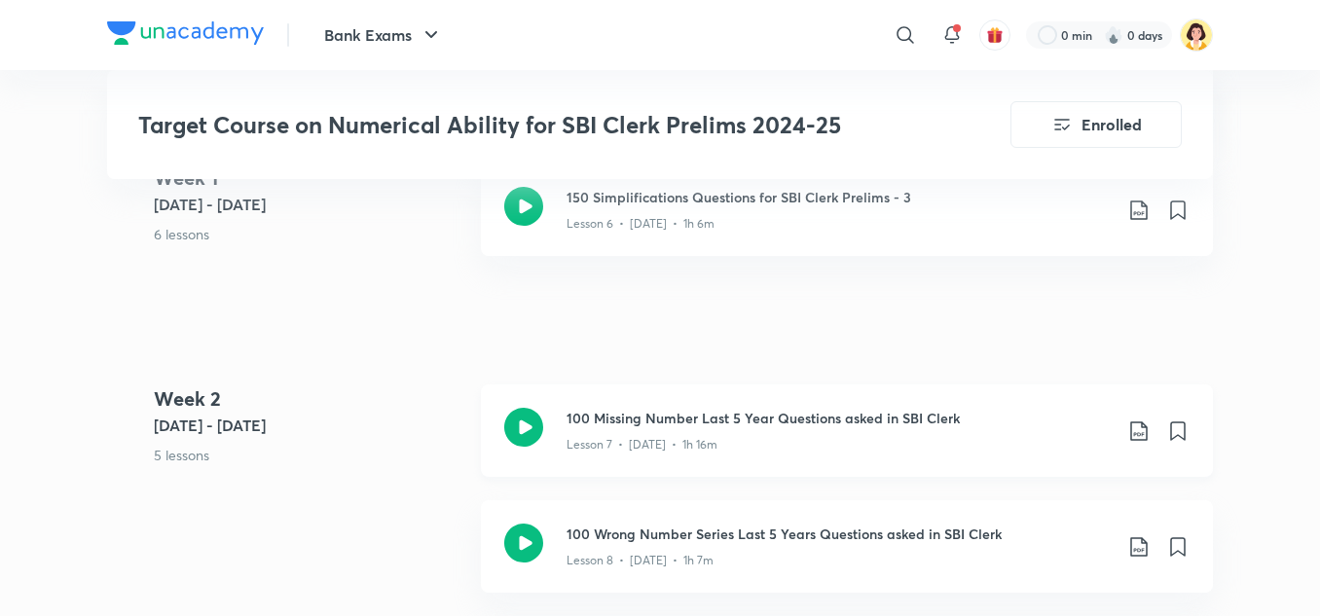
click at [1150, 409] on div "100 Missing Number Last 5 Year Questions asked in SBI Clerk Lesson 7 • [DATE] •…" at bounding box center [877, 431] width 623 height 46
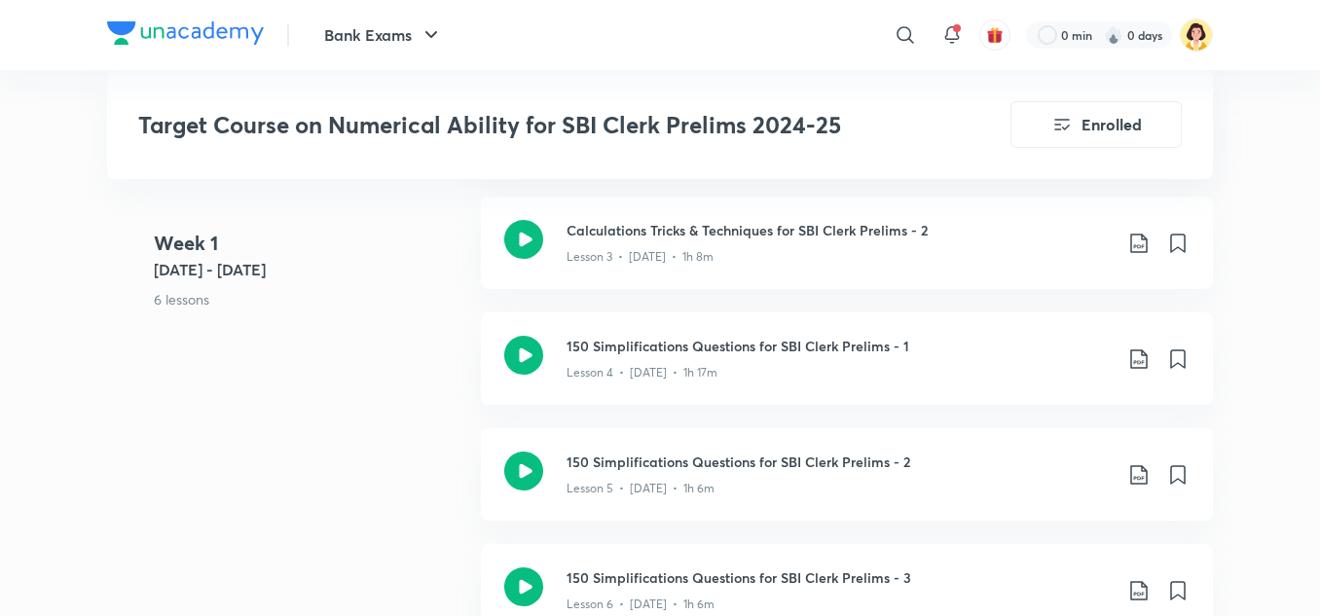
scroll to position [1618, 0]
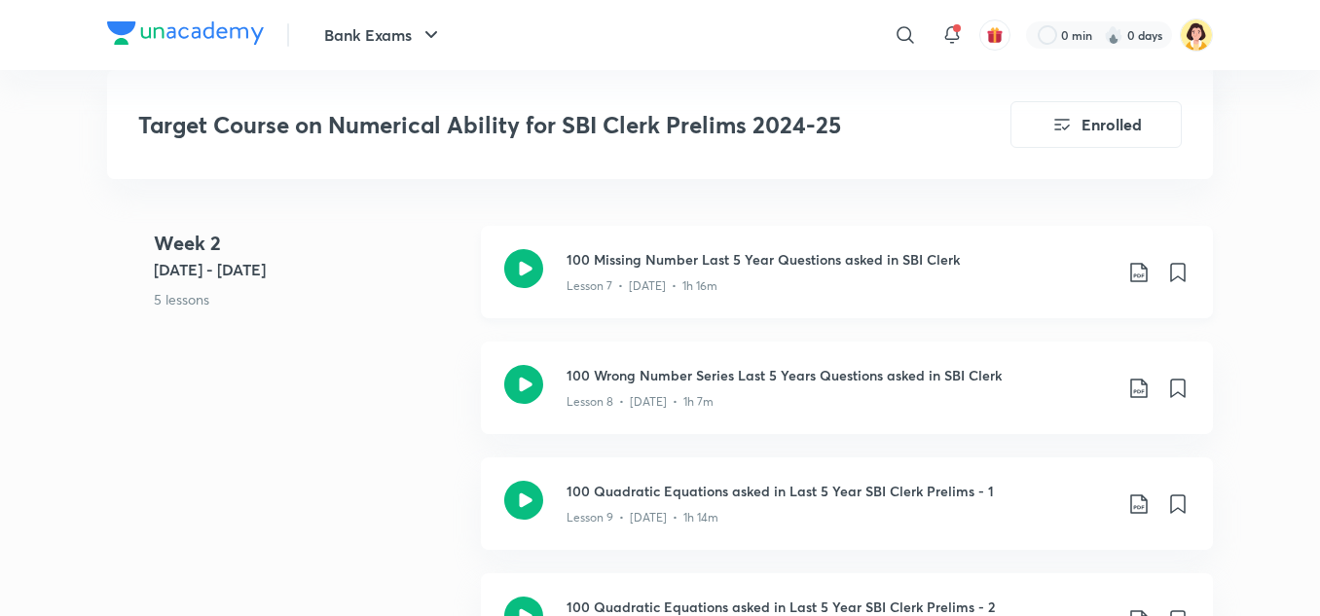
click at [1141, 261] on icon at bounding box center [1138, 272] width 23 height 23
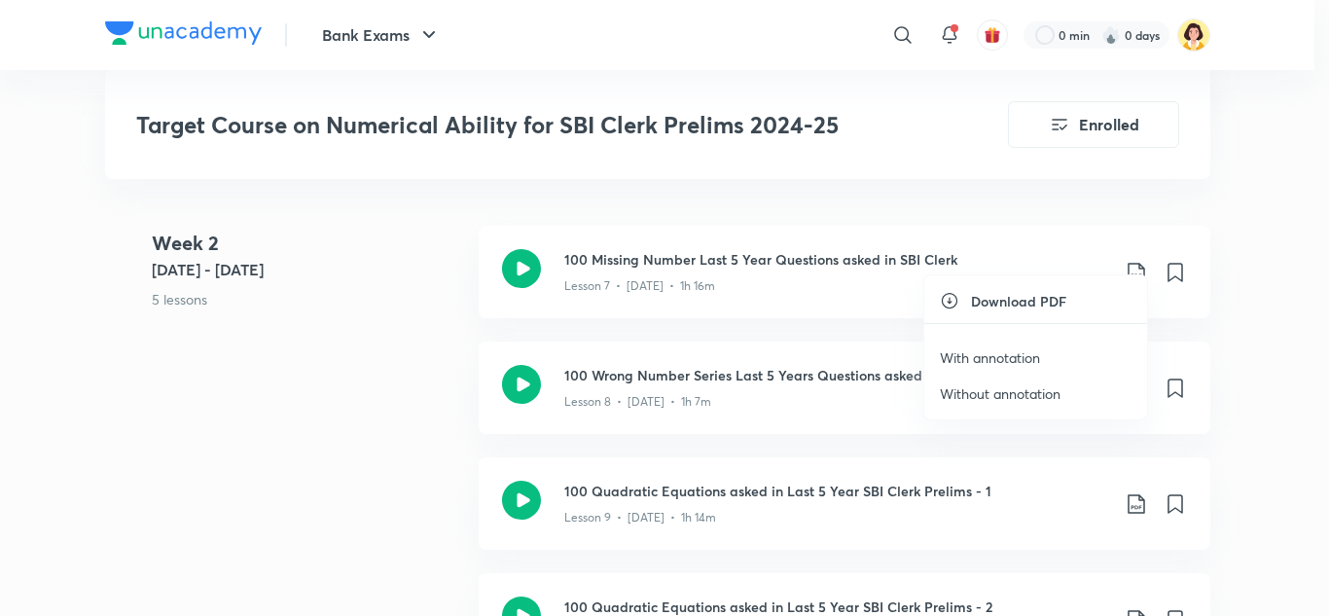
click at [1017, 397] on p "Without annotation" at bounding box center [1000, 393] width 121 height 20
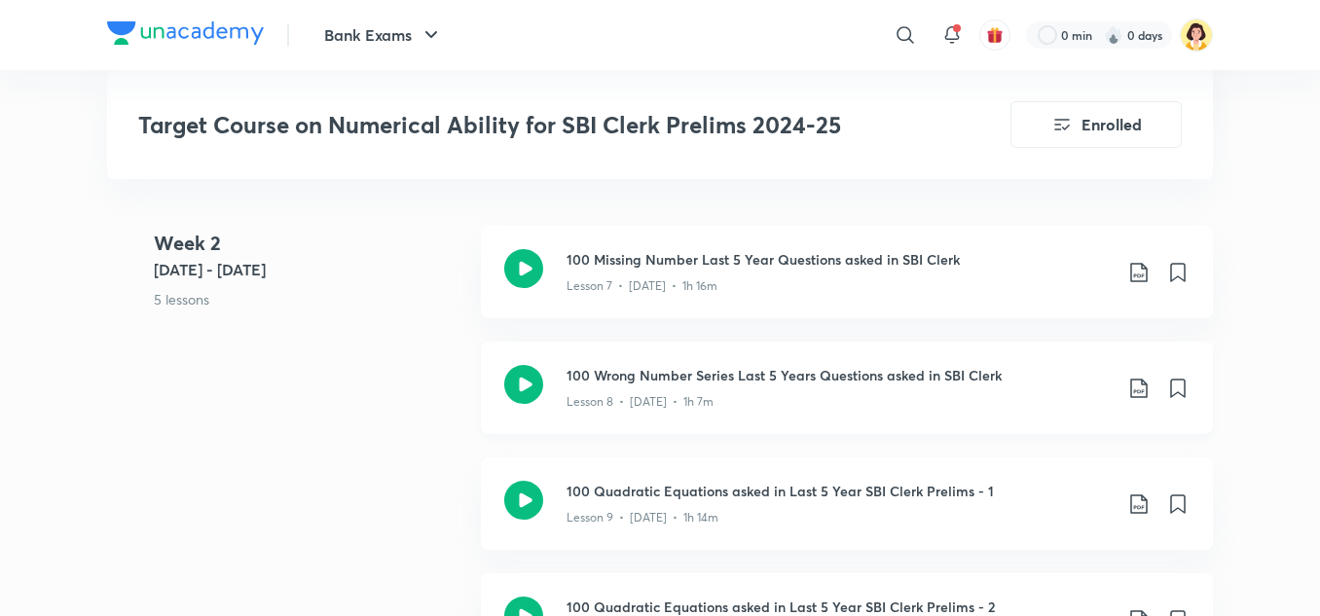
click at [1142, 377] on icon at bounding box center [1138, 388] width 23 height 23
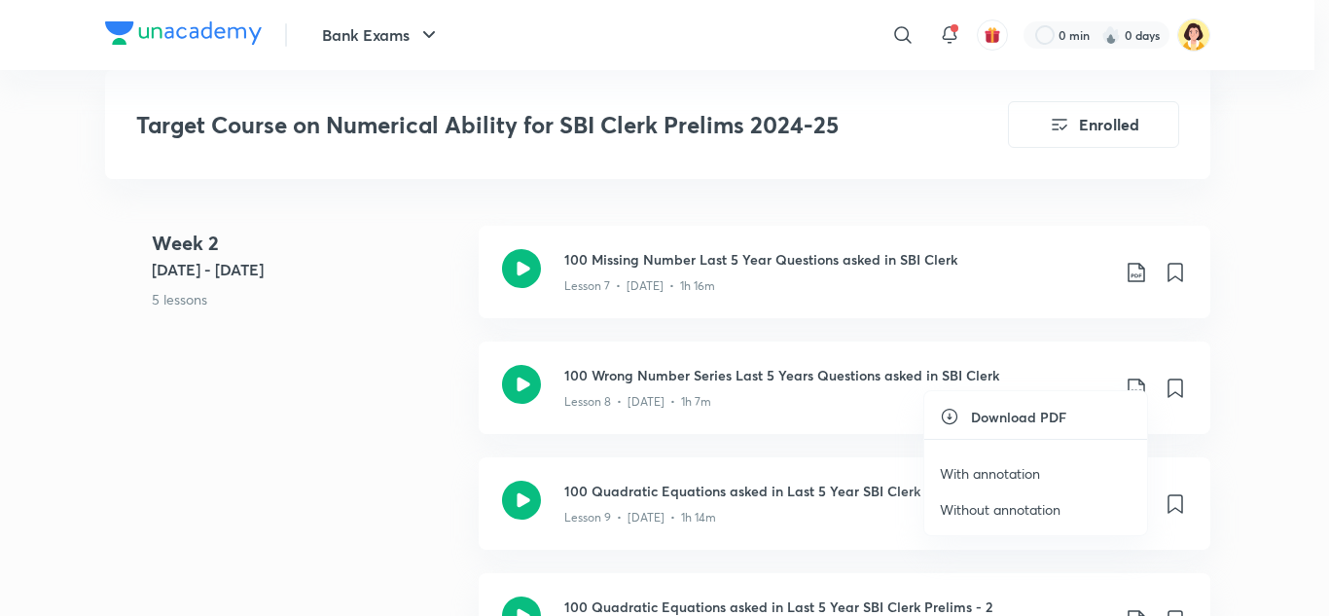
click at [1251, 504] on div at bounding box center [664, 308] width 1329 height 616
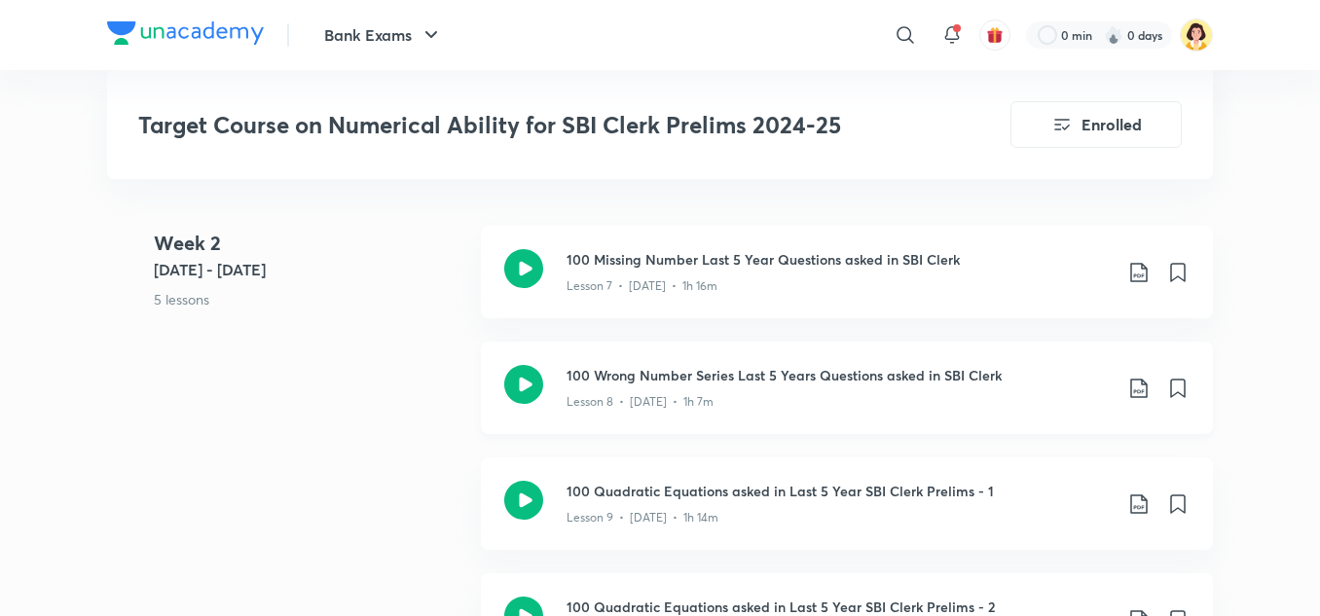
click at [1147, 377] on icon at bounding box center [1138, 388] width 23 height 23
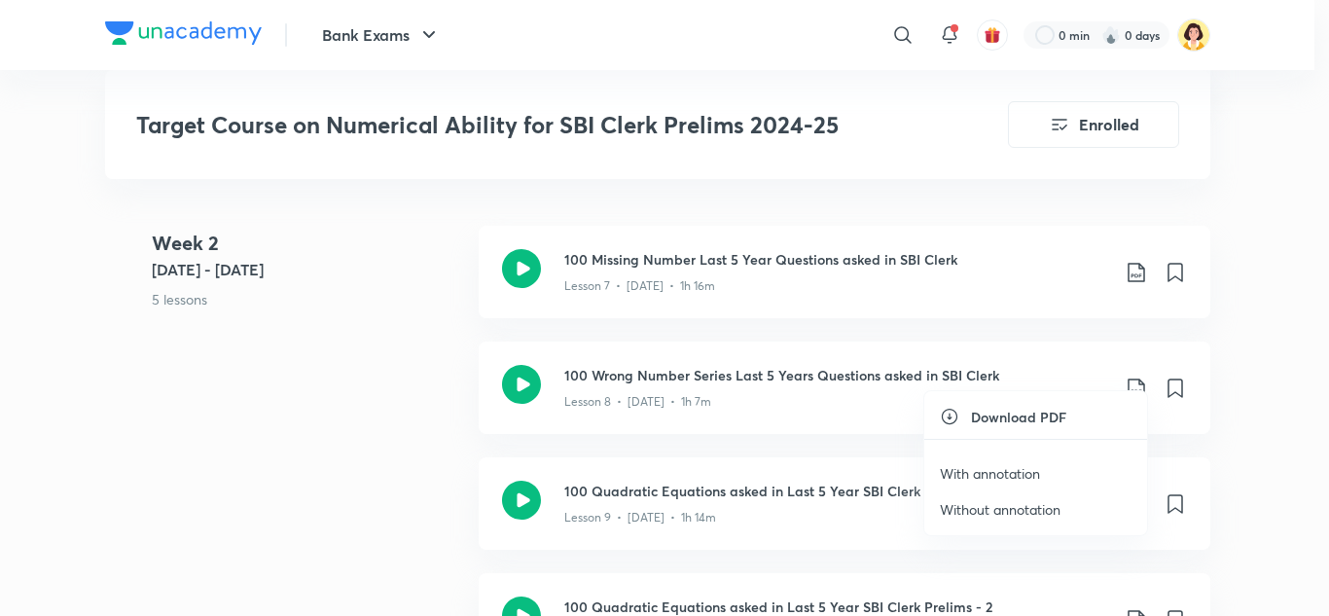
click at [1027, 473] on p "With annotation" at bounding box center [990, 473] width 100 height 20
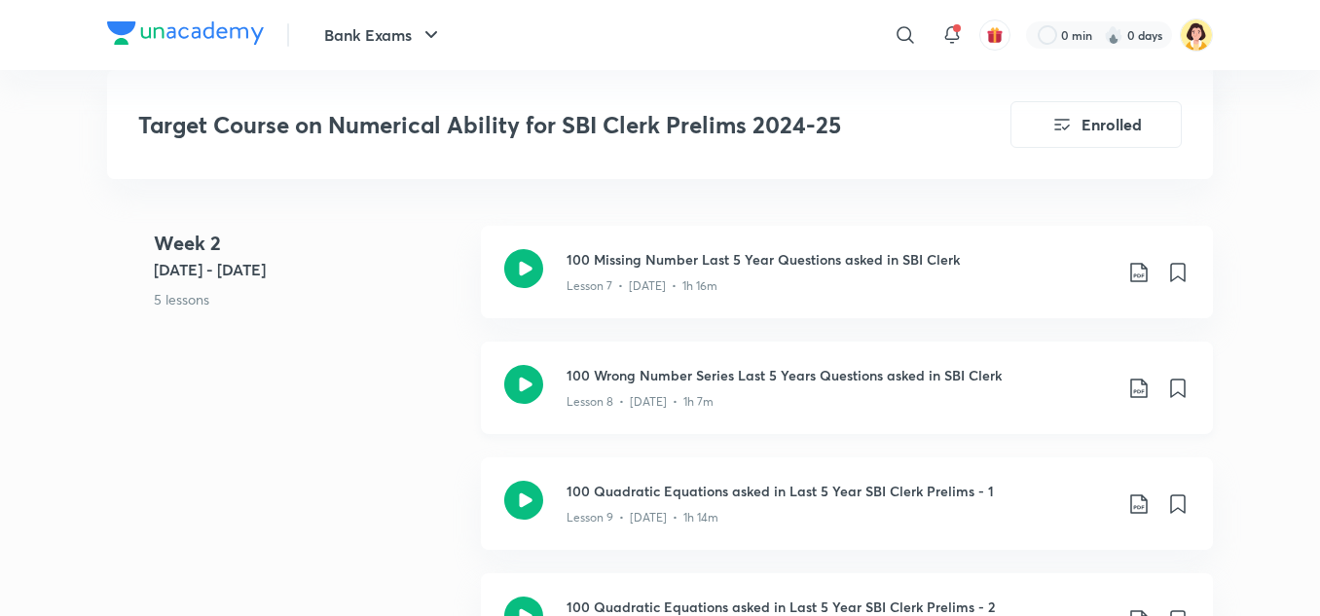
click at [1142, 379] on icon at bounding box center [1138, 388] width 17 height 19
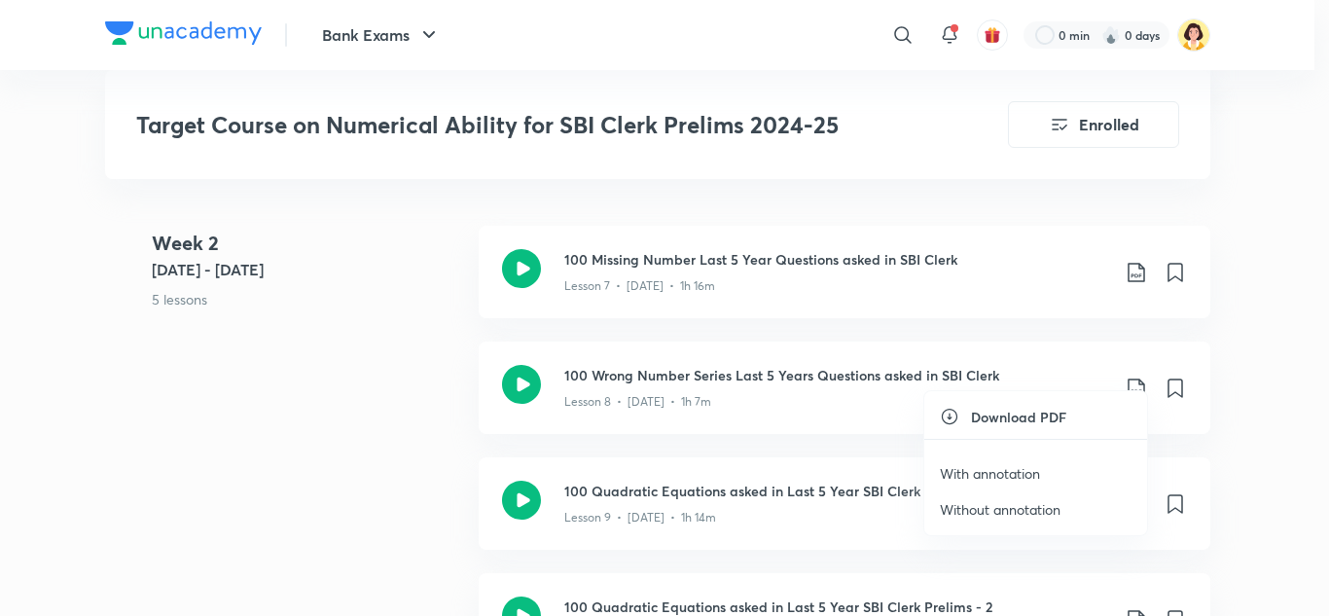
click at [1012, 514] on p "Without annotation" at bounding box center [1000, 509] width 121 height 20
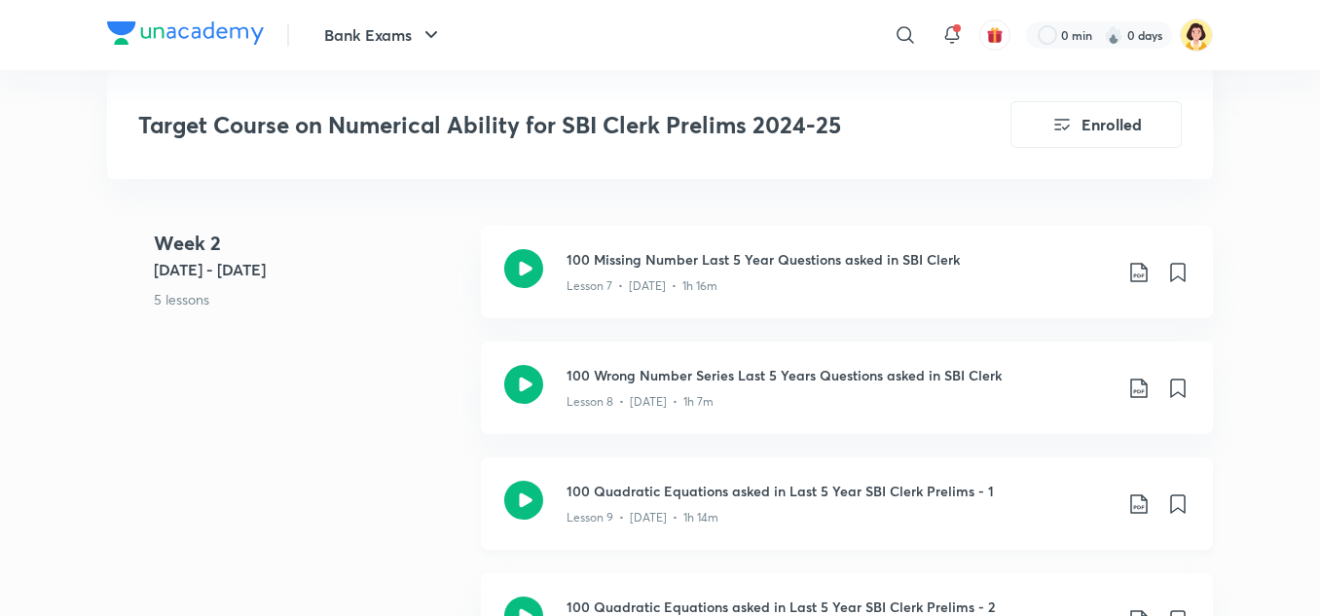
click at [1141, 492] on icon at bounding box center [1138, 503] width 23 height 23
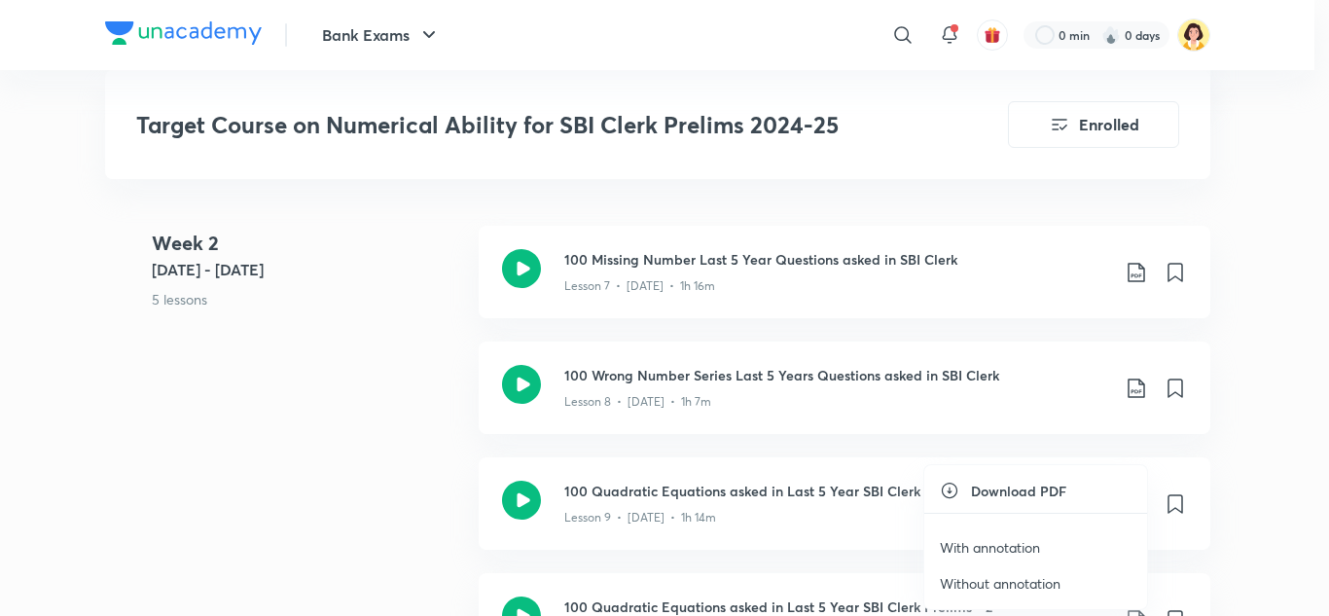
click at [1052, 549] on li "With annotation" at bounding box center [1036, 547] width 223 height 36
click at [1018, 556] on p "With annotation" at bounding box center [990, 547] width 100 height 20
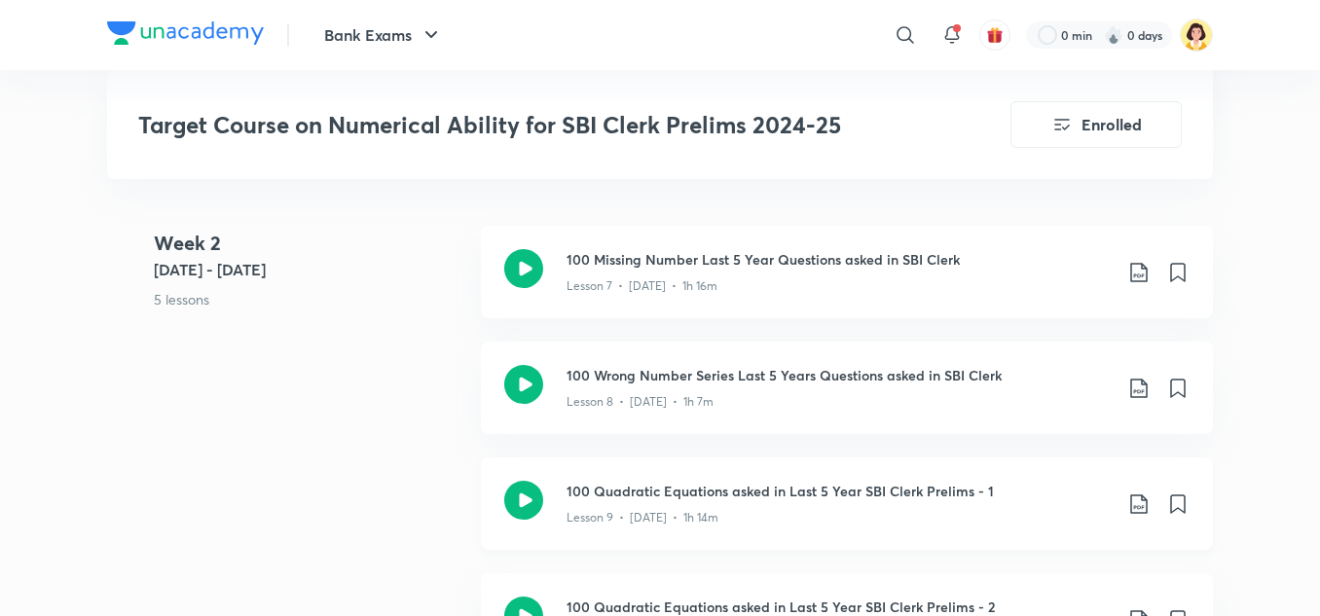
click at [1136, 494] on icon at bounding box center [1138, 503] width 17 height 19
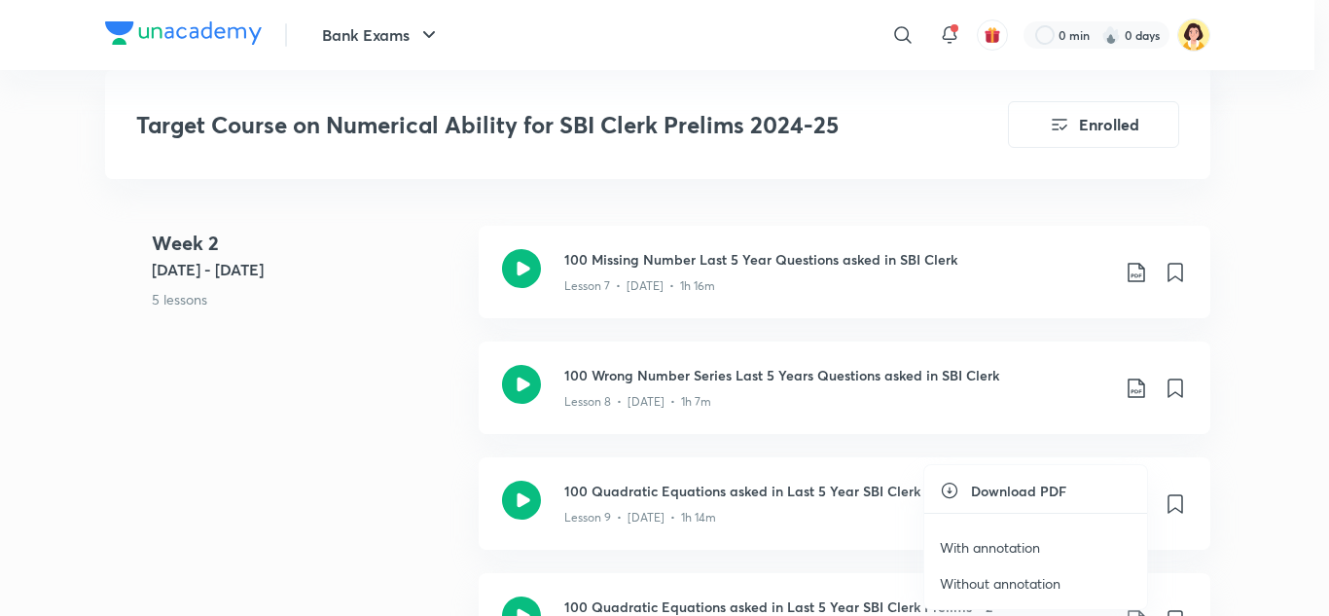
click at [993, 581] on p "Without annotation" at bounding box center [1000, 583] width 121 height 20
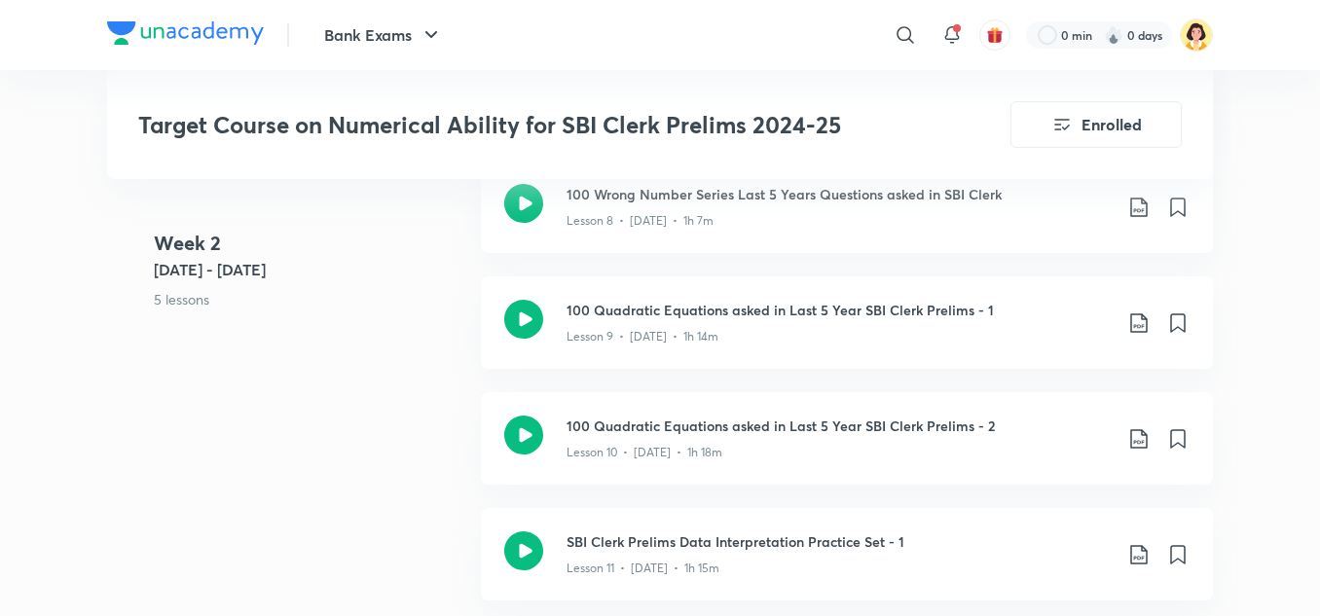
scroll to position [1813, 0]
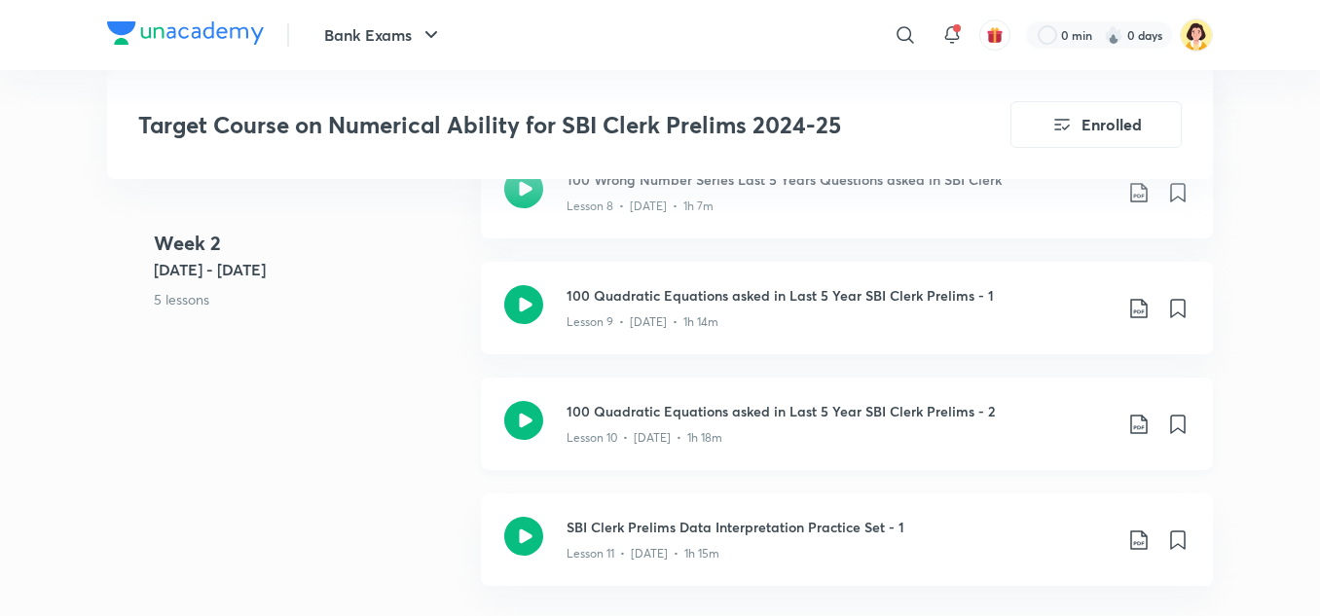
click at [1135, 413] on icon at bounding box center [1138, 424] width 23 height 23
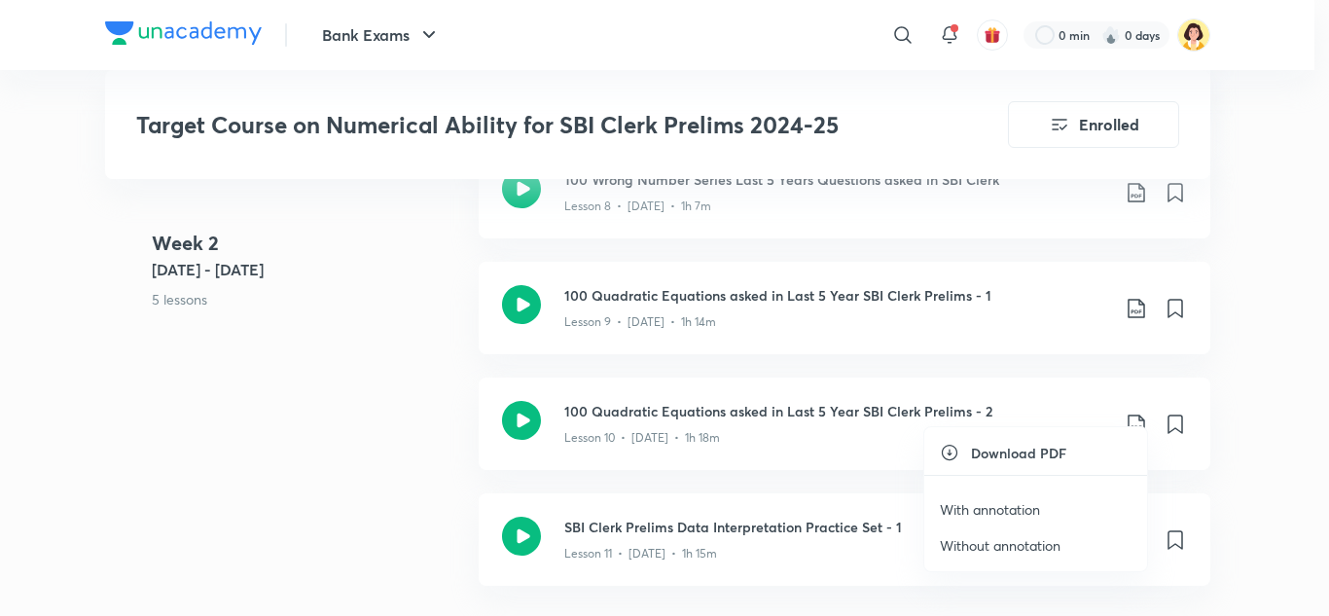
click at [1019, 507] on p "With annotation" at bounding box center [990, 509] width 100 height 20
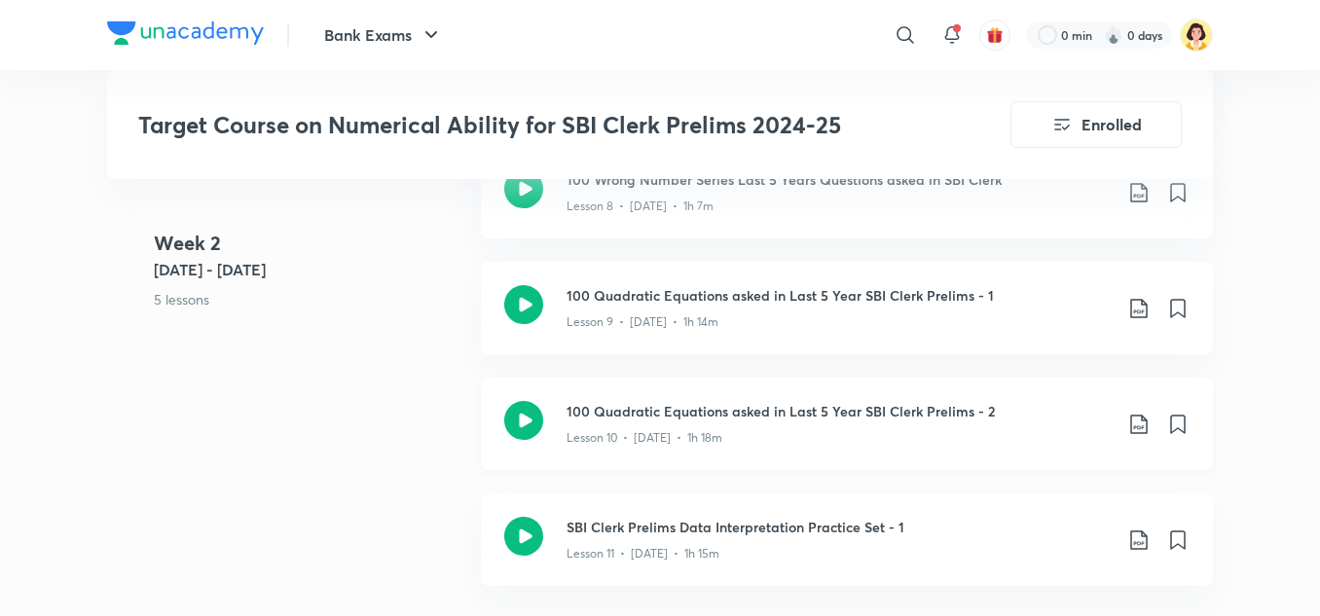
click at [1145, 413] on icon at bounding box center [1138, 424] width 23 height 23
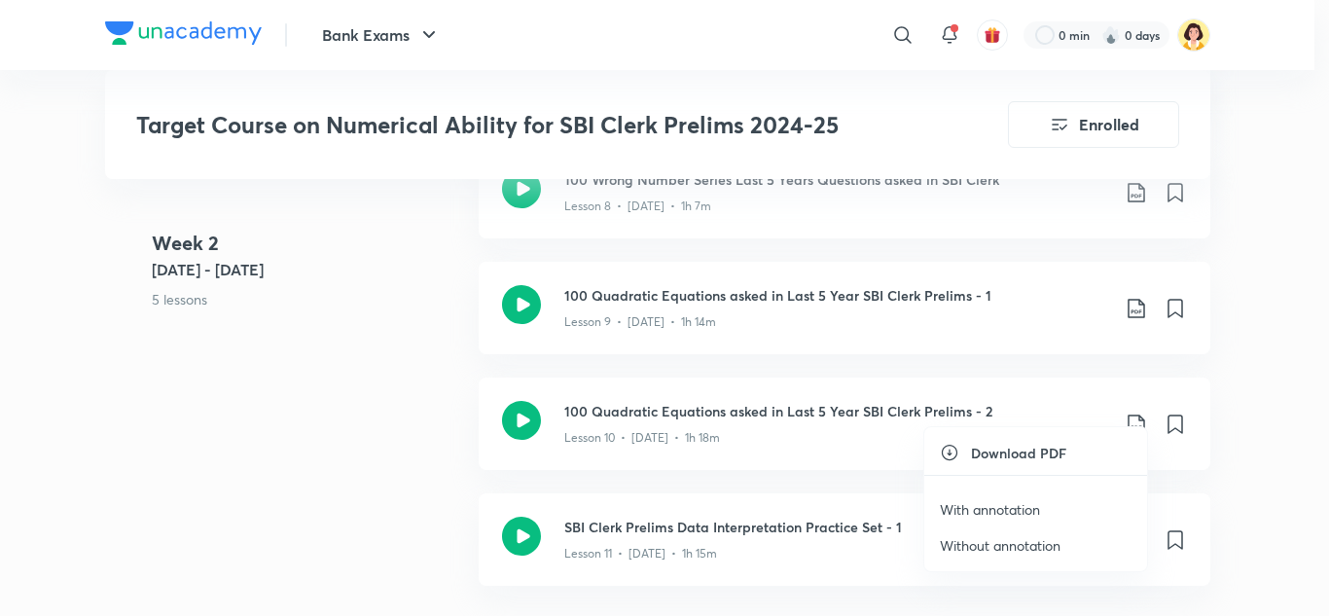
click at [1027, 544] on p "Without annotation" at bounding box center [1000, 545] width 121 height 20
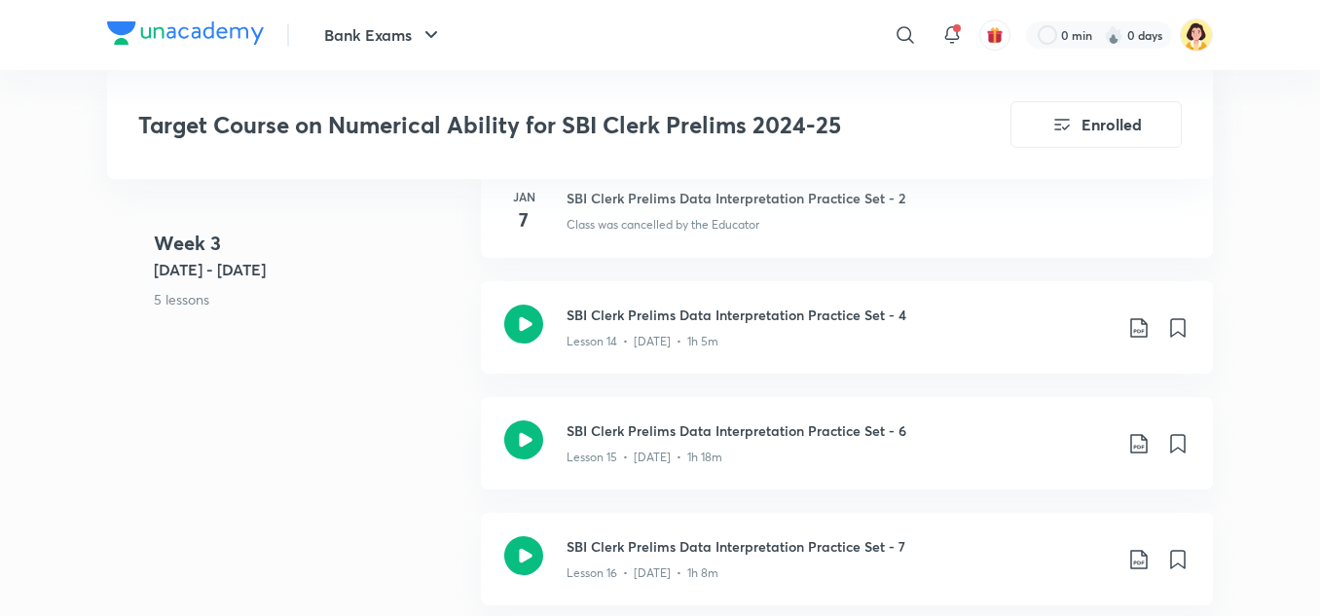
scroll to position [2507, 0]
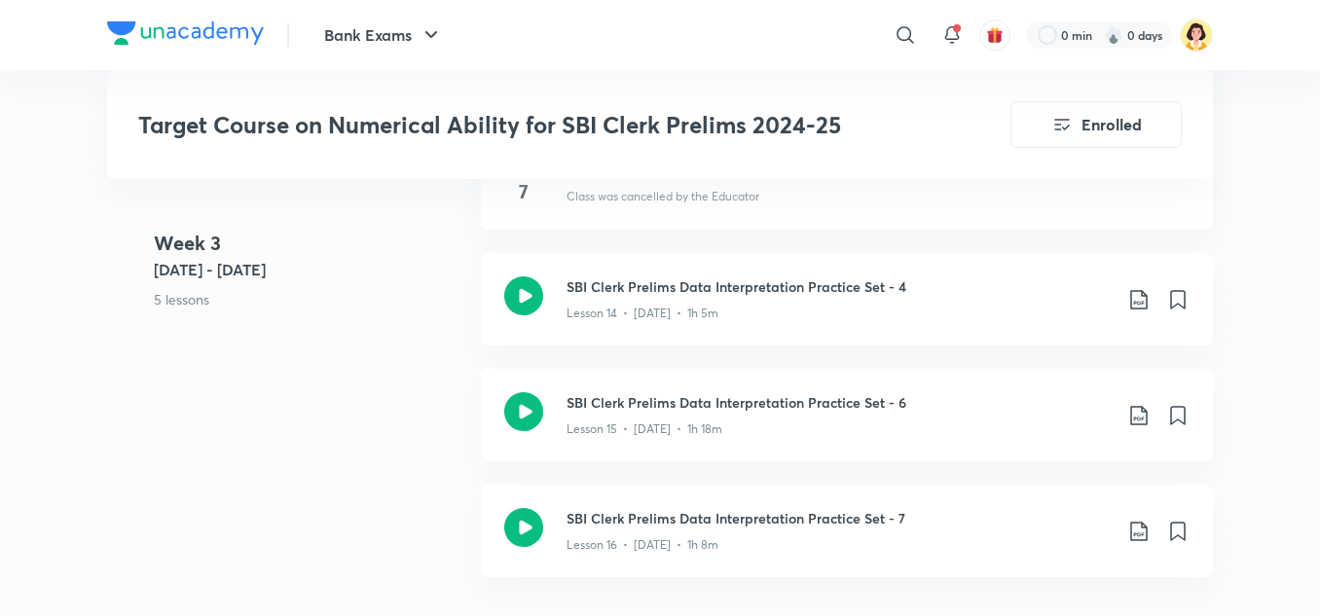
drag, startPoint x: 1316, startPoint y: 200, endPoint x: 1329, endPoint y: 190, distance: 16.0
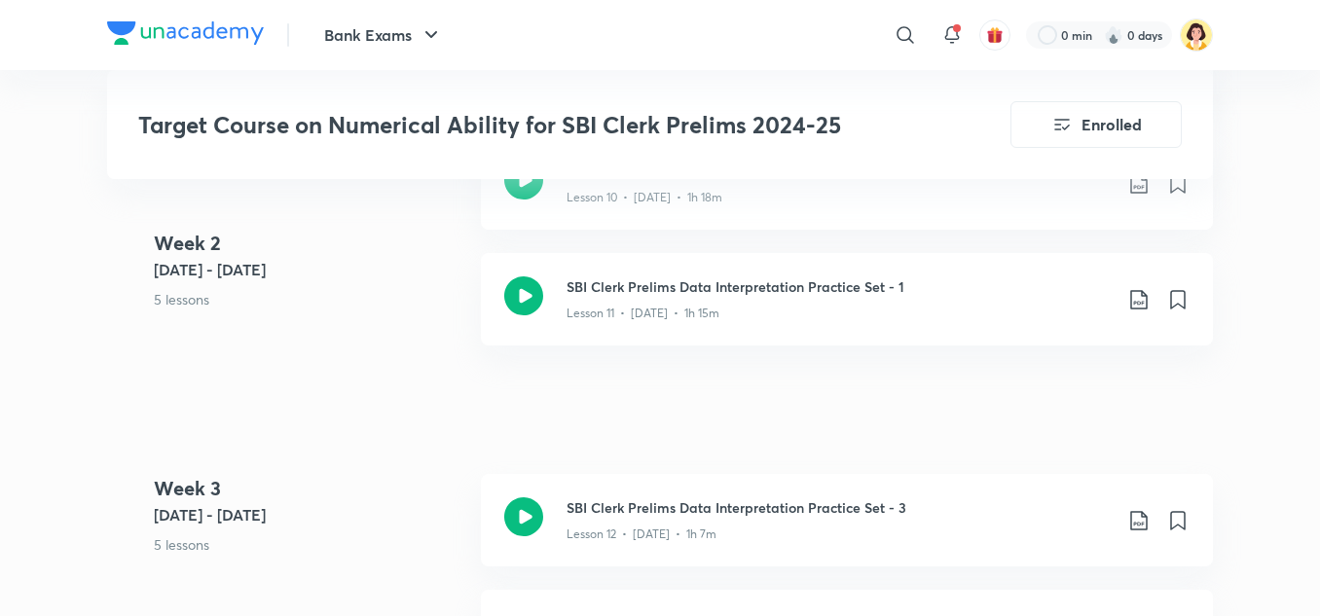
scroll to position [2011, 0]
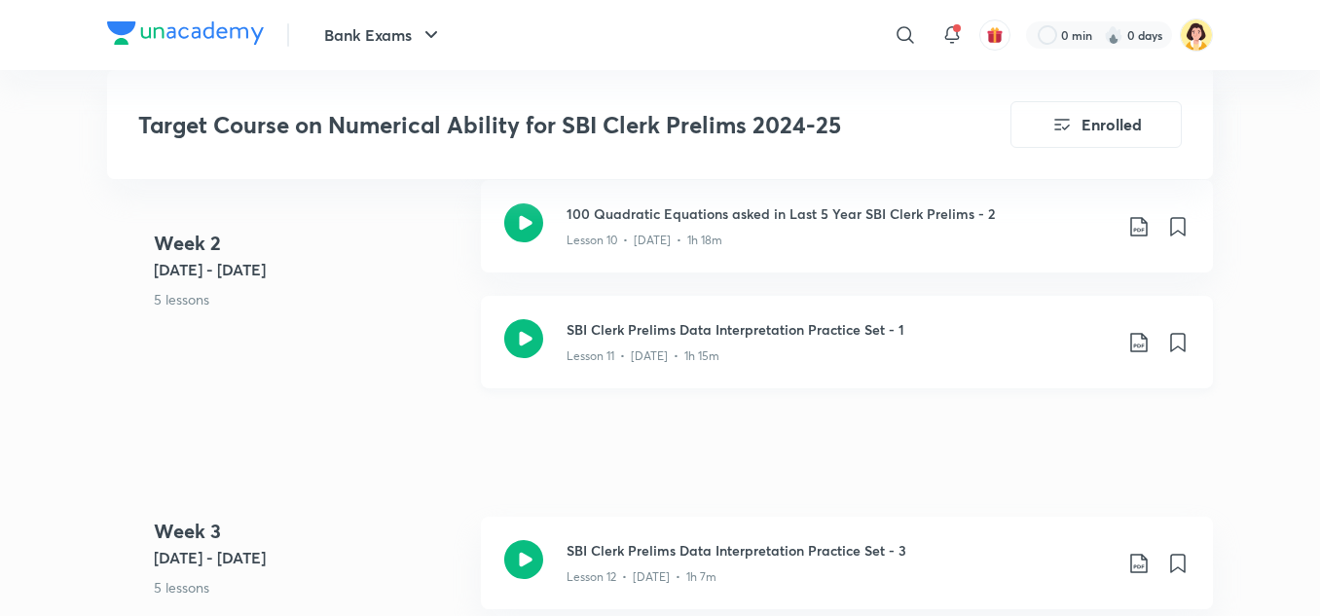
click at [1141, 331] on icon at bounding box center [1138, 342] width 23 height 23
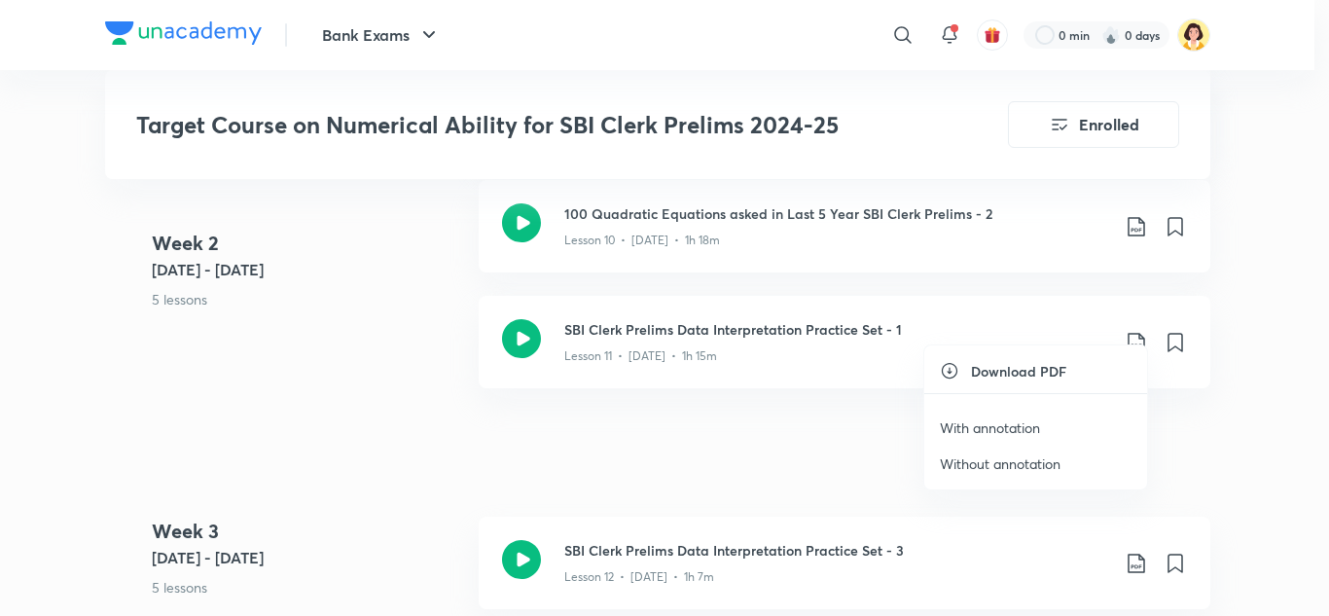
click at [1031, 425] on p "With annotation" at bounding box center [990, 428] width 100 height 20
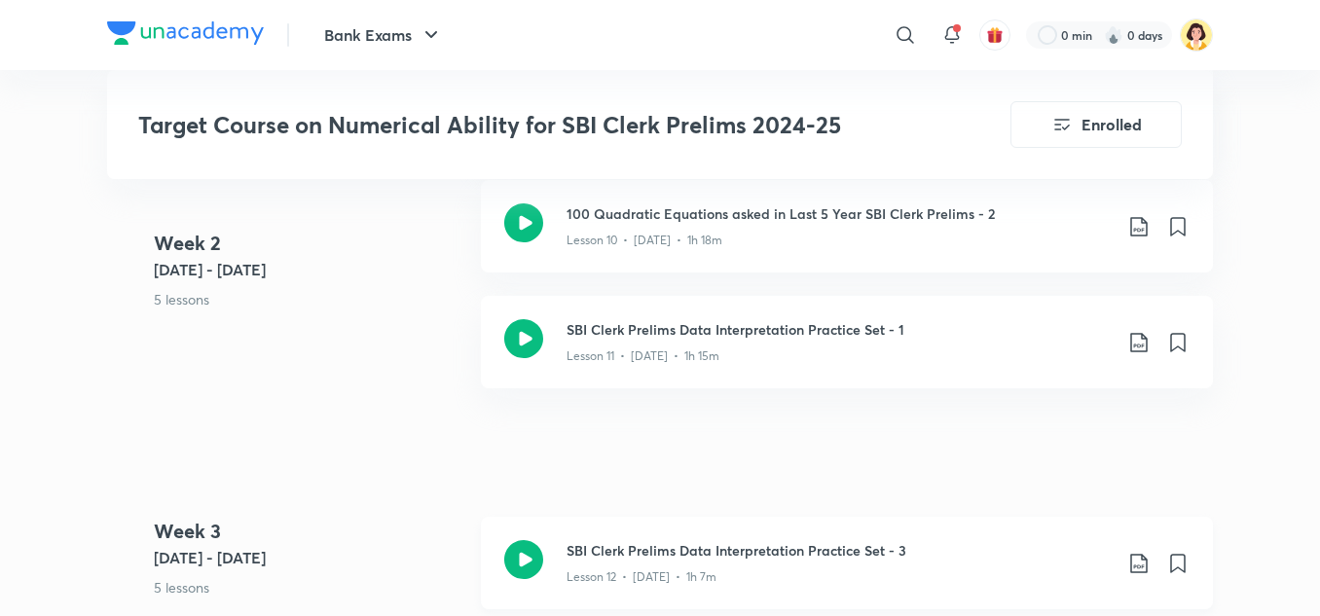
click at [1135, 552] on icon at bounding box center [1138, 563] width 23 height 23
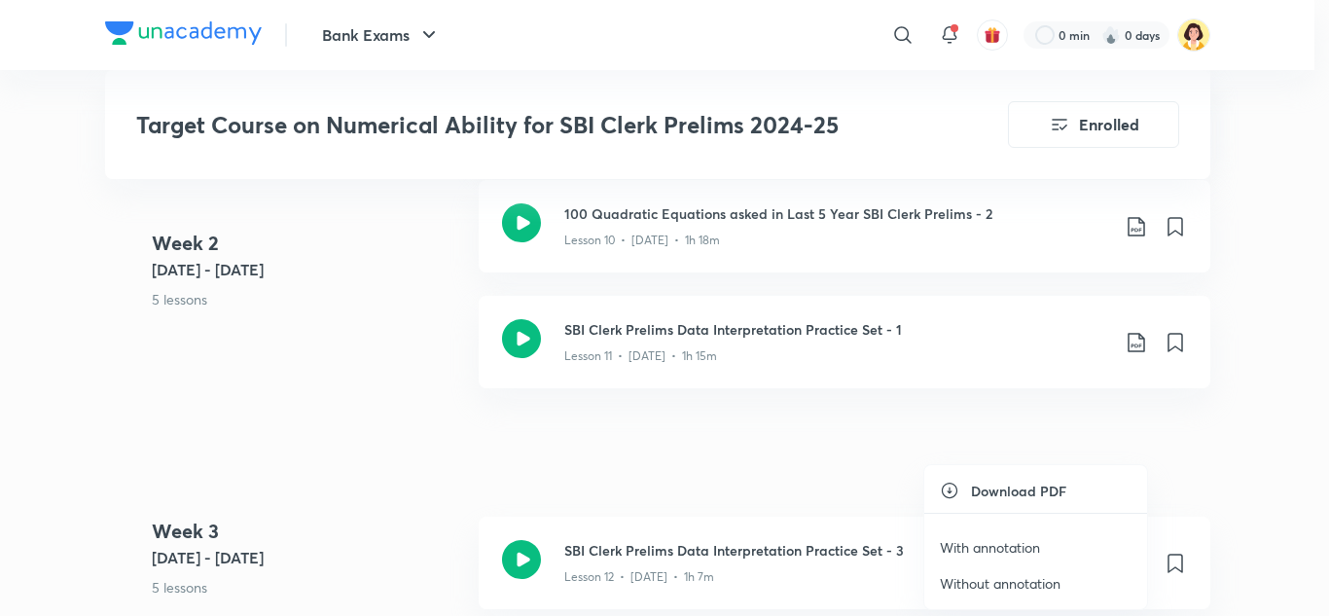
click at [1048, 544] on li "With annotation" at bounding box center [1036, 547] width 223 height 36
click at [1019, 544] on p "With annotation" at bounding box center [990, 547] width 100 height 20
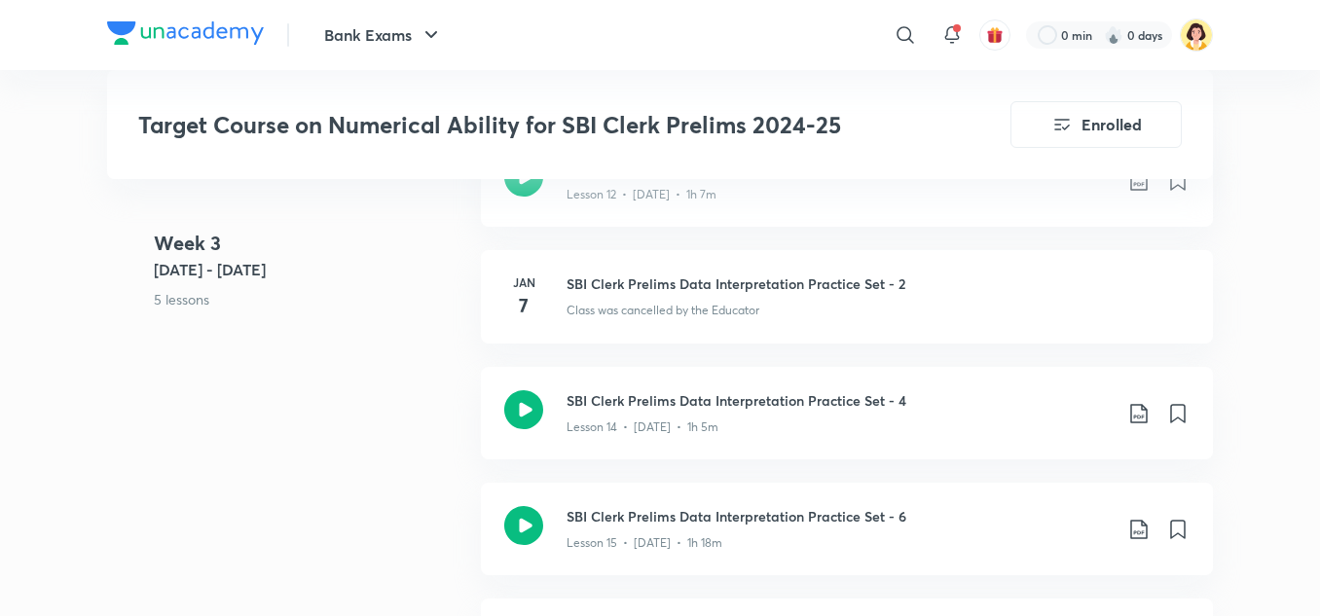
scroll to position [2366, 0]
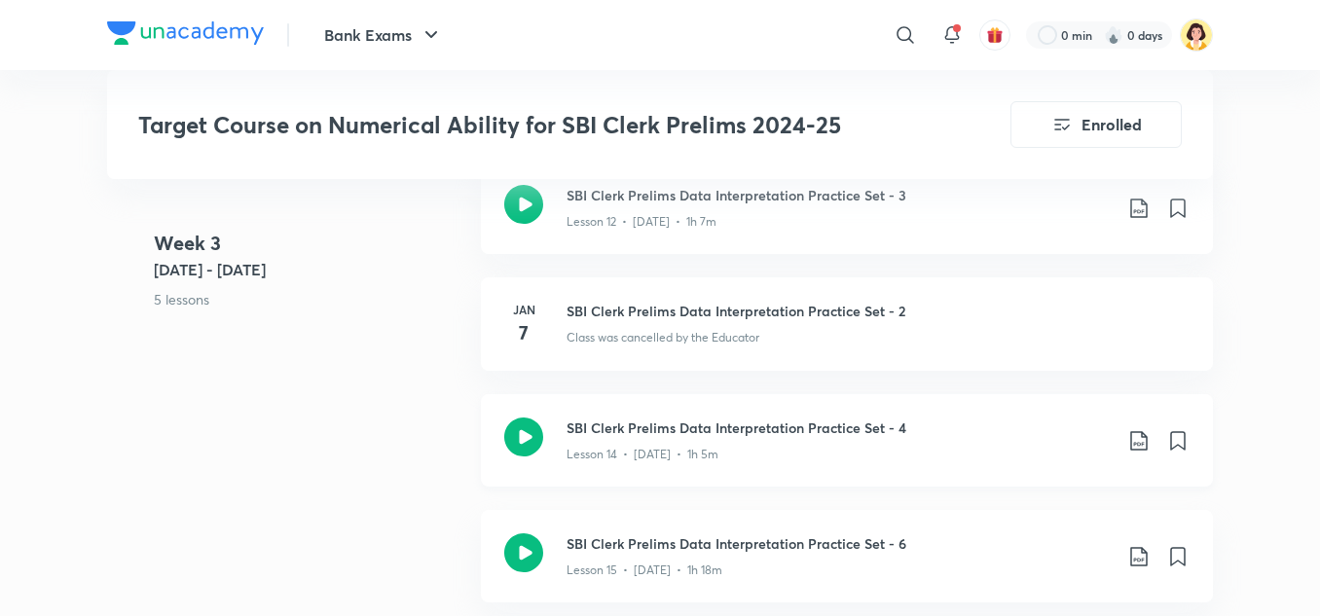
click at [1143, 429] on icon at bounding box center [1138, 440] width 23 height 23
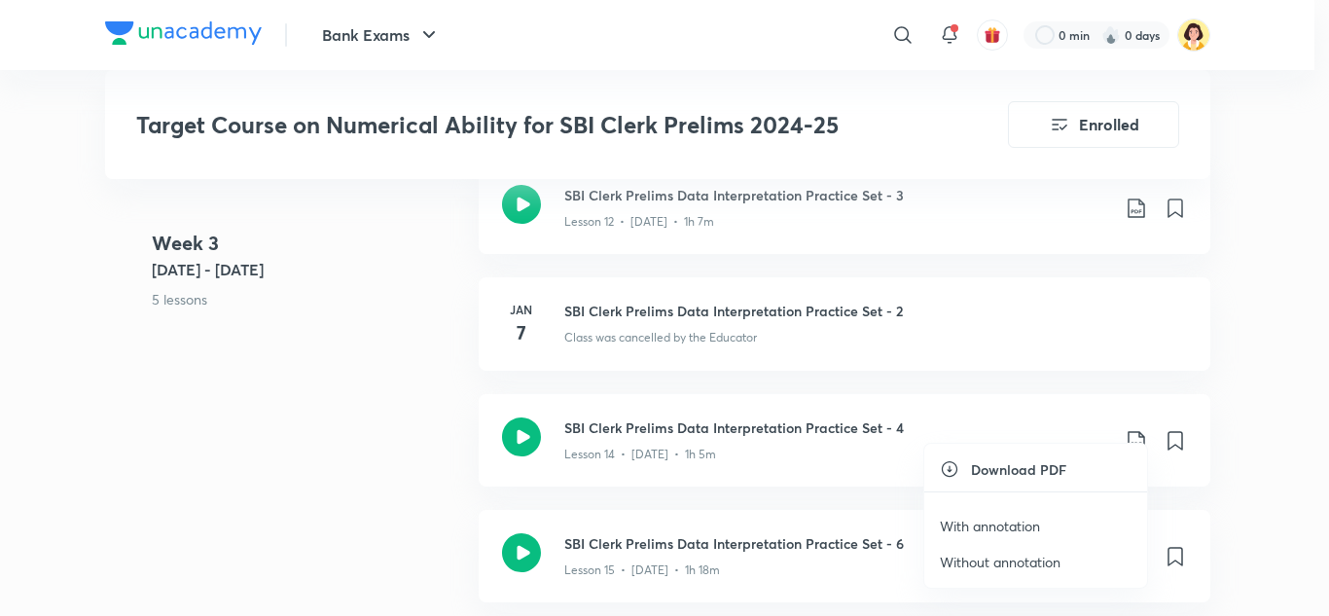
click at [1027, 535] on p "With annotation" at bounding box center [990, 526] width 100 height 20
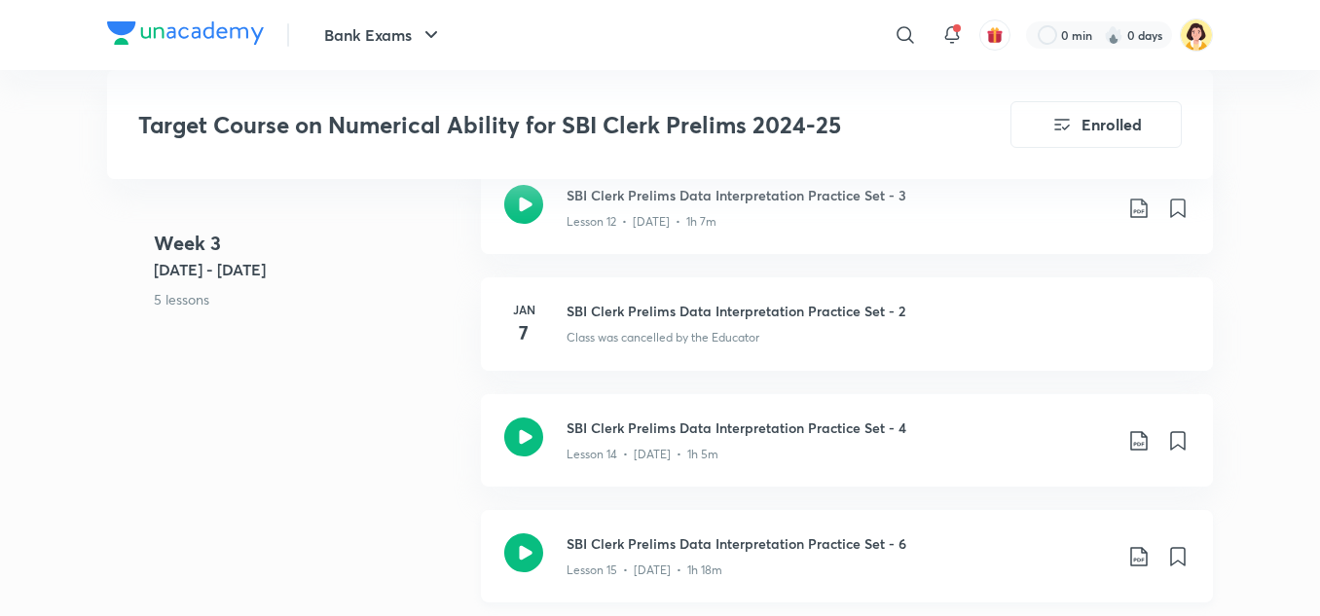
click at [1140, 545] on icon at bounding box center [1138, 556] width 23 height 23
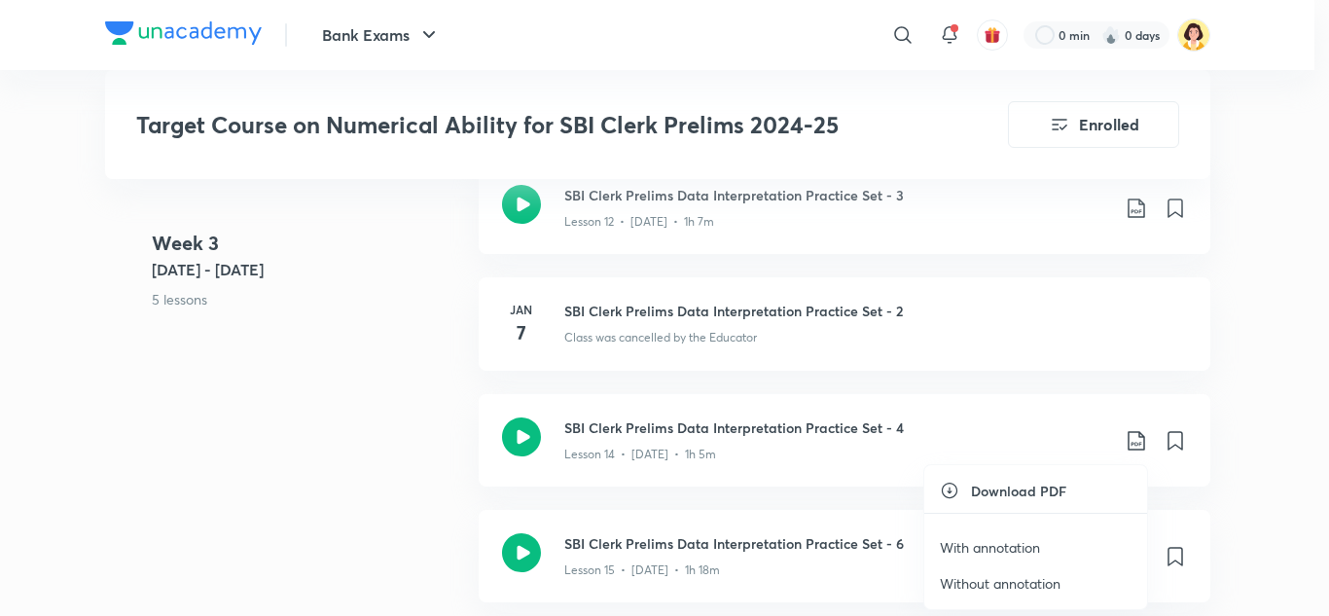
click at [1035, 553] on p "With annotation" at bounding box center [990, 547] width 100 height 20
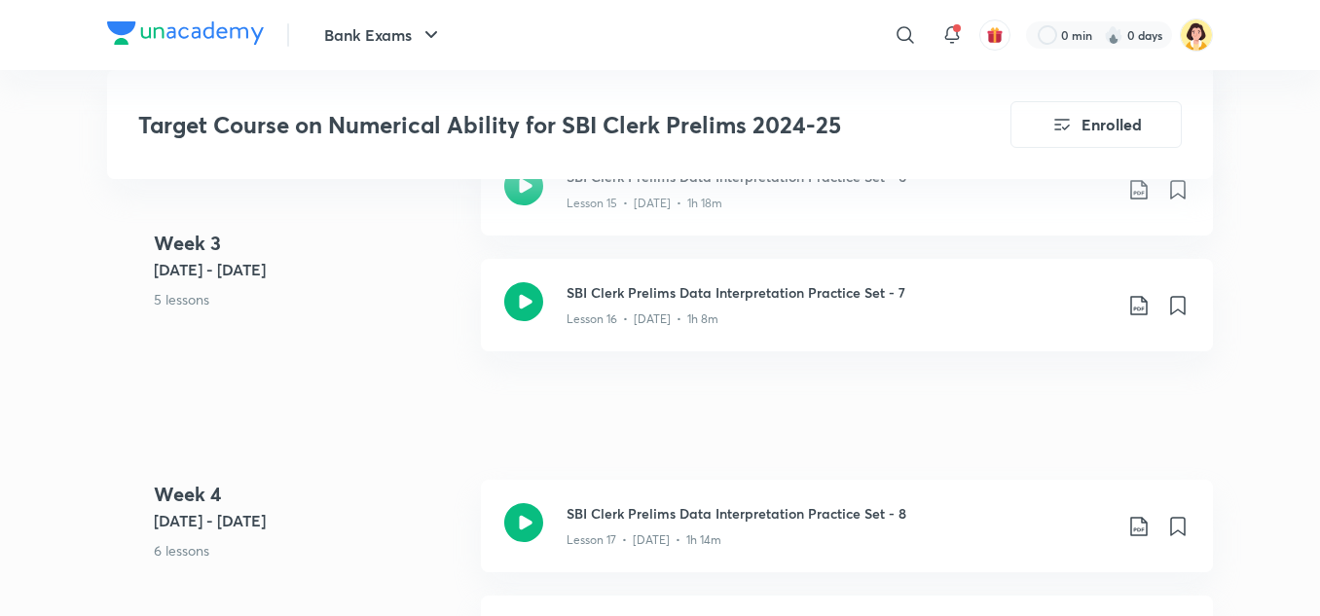
scroll to position [2734, 0]
click at [1142, 295] on icon at bounding box center [1138, 304] width 17 height 19
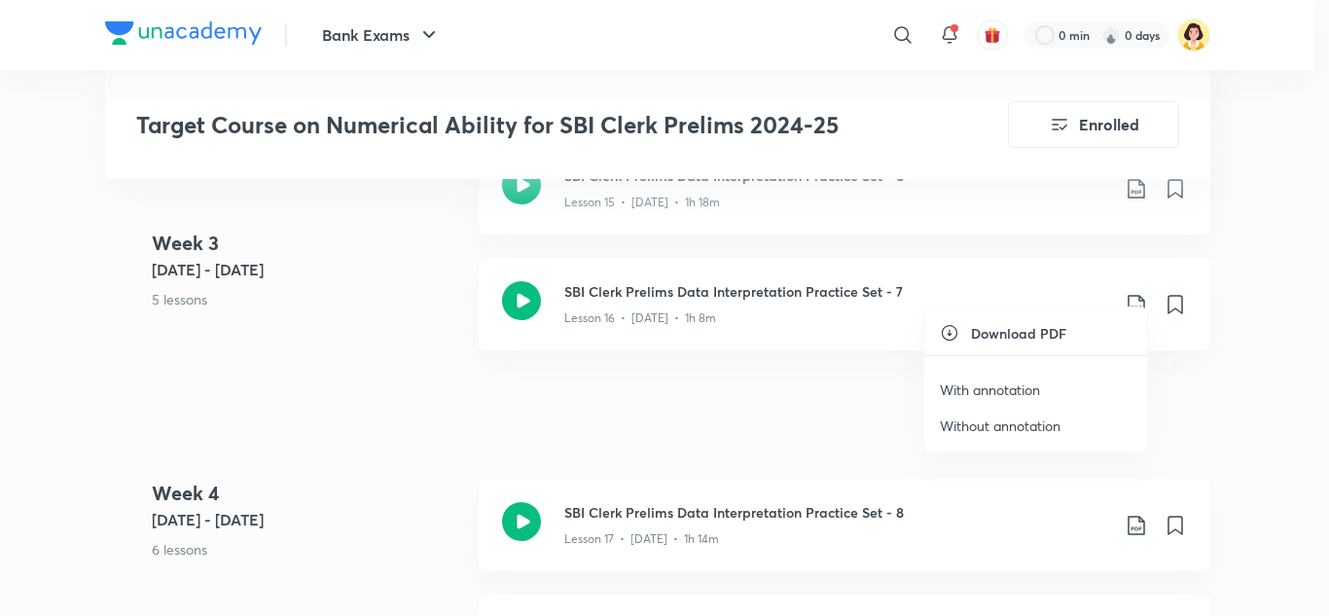
click at [1019, 392] on p "With annotation" at bounding box center [990, 390] width 100 height 20
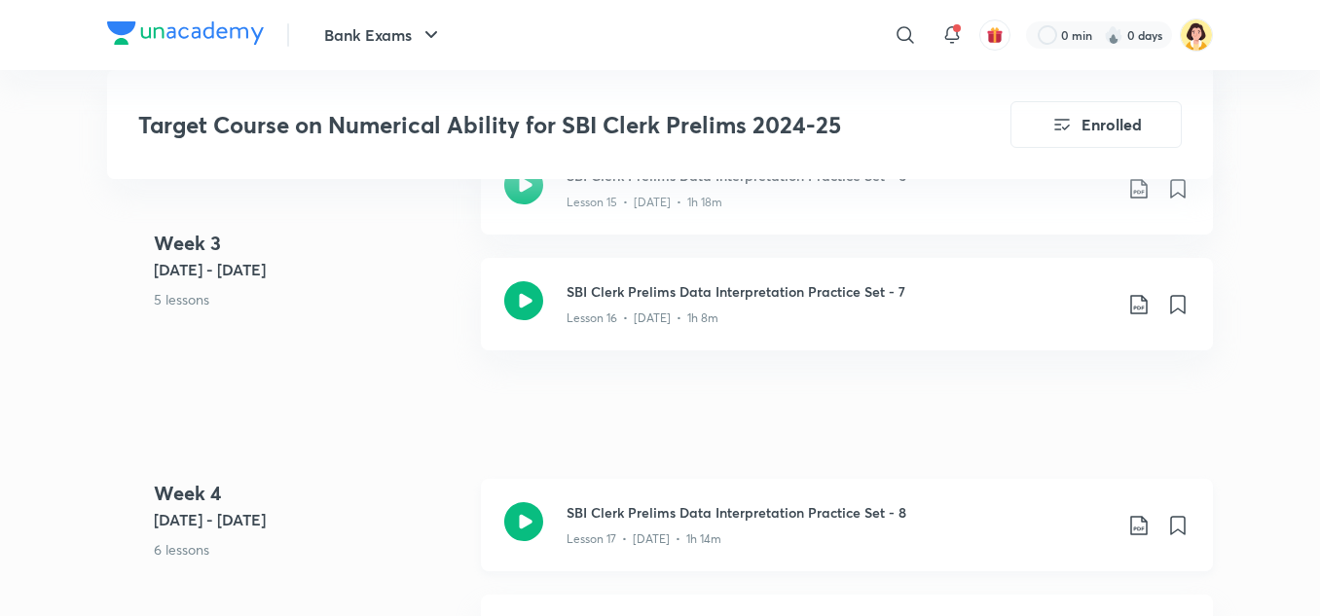
click at [1133, 514] on icon at bounding box center [1138, 525] width 23 height 23
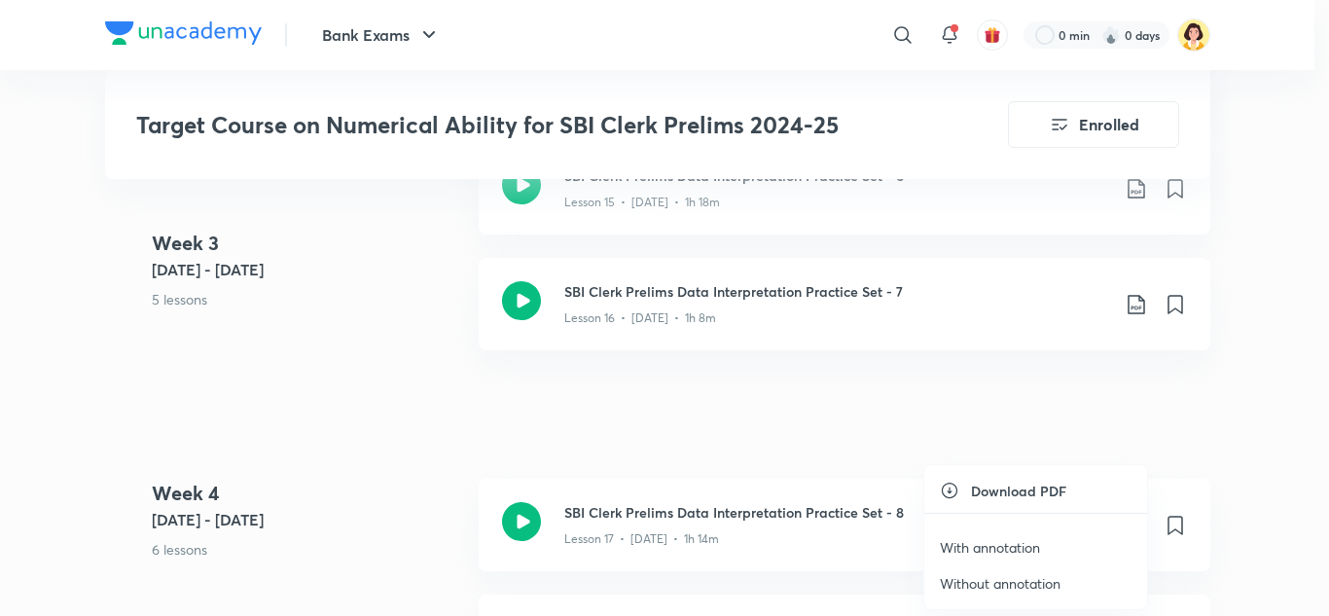
click at [1027, 540] on p "With annotation" at bounding box center [990, 547] width 100 height 20
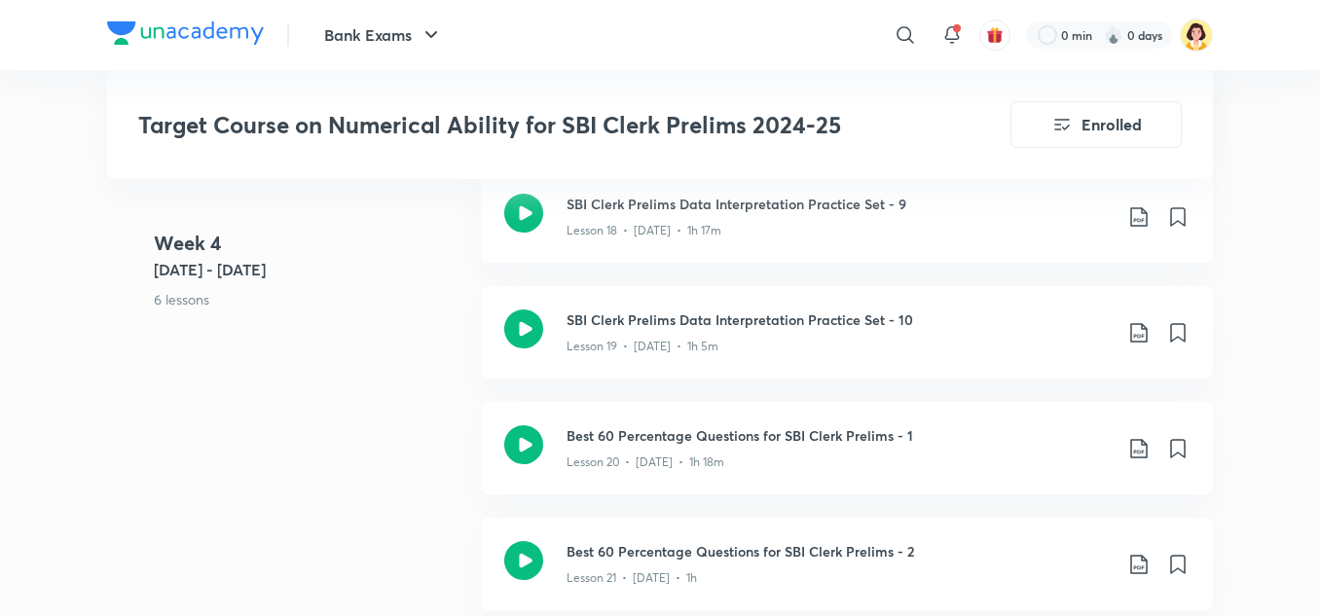
scroll to position [3172, 0]
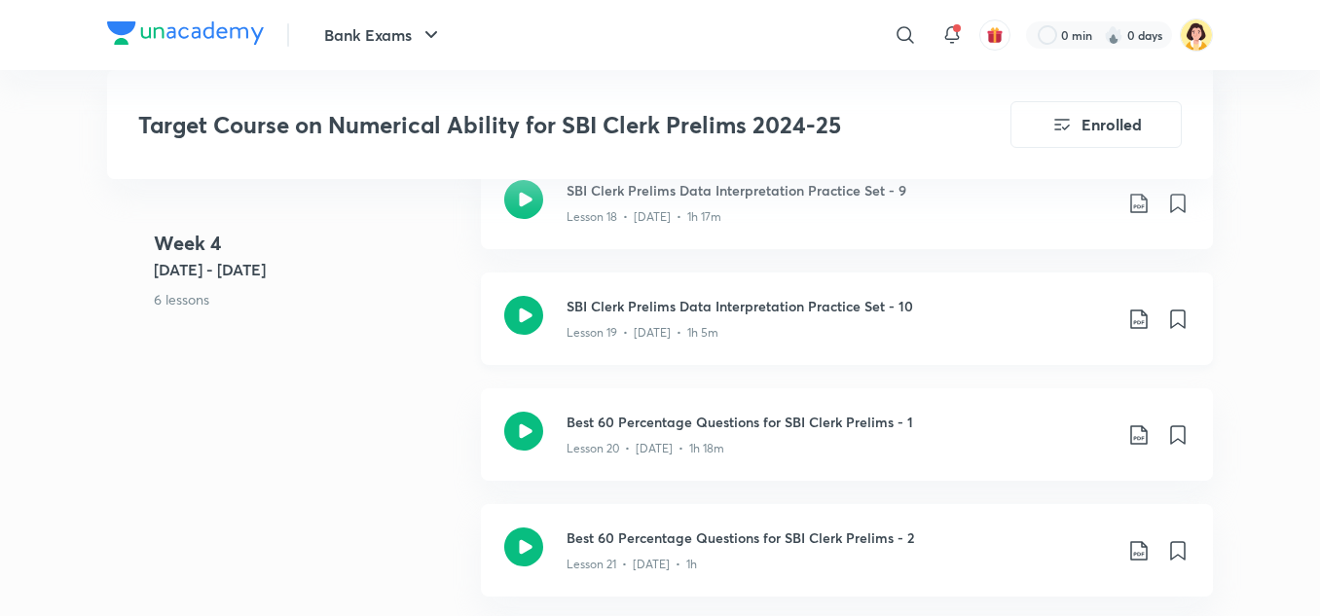
click at [1133, 308] on icon at bounding box center [1138, 319] width 23 height 23
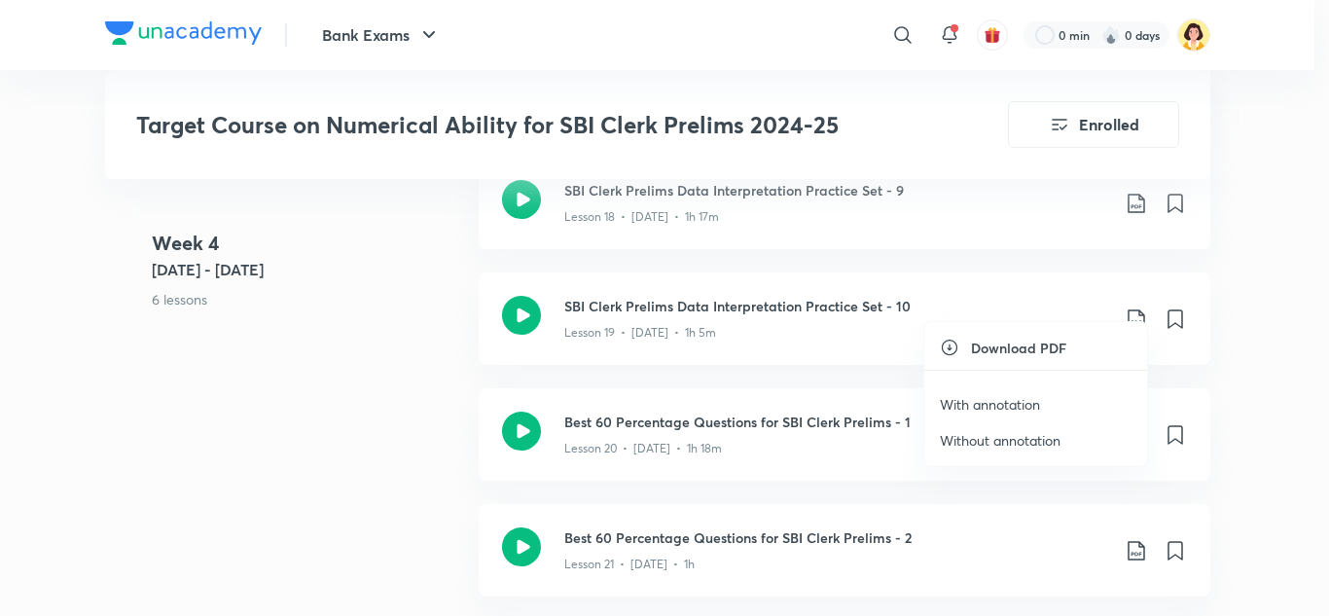
click at [1014, 403] on p "With annotation" at bounding box center [990, 404] width 100 height 20
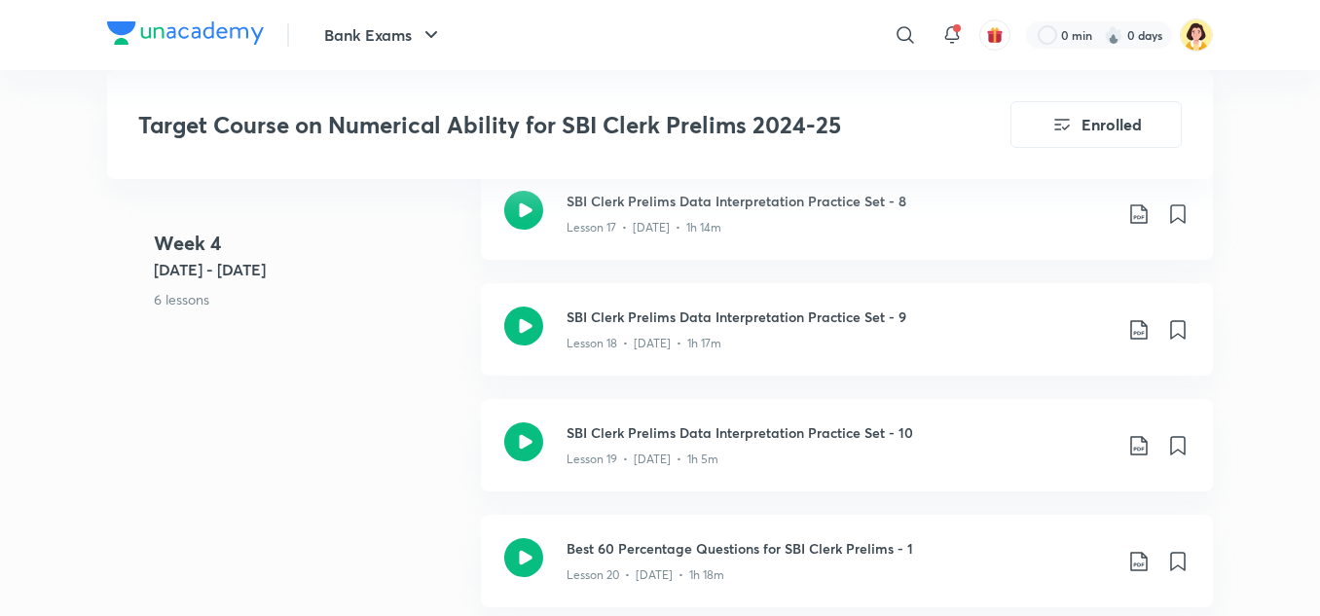
scroll to position [3003, 0]
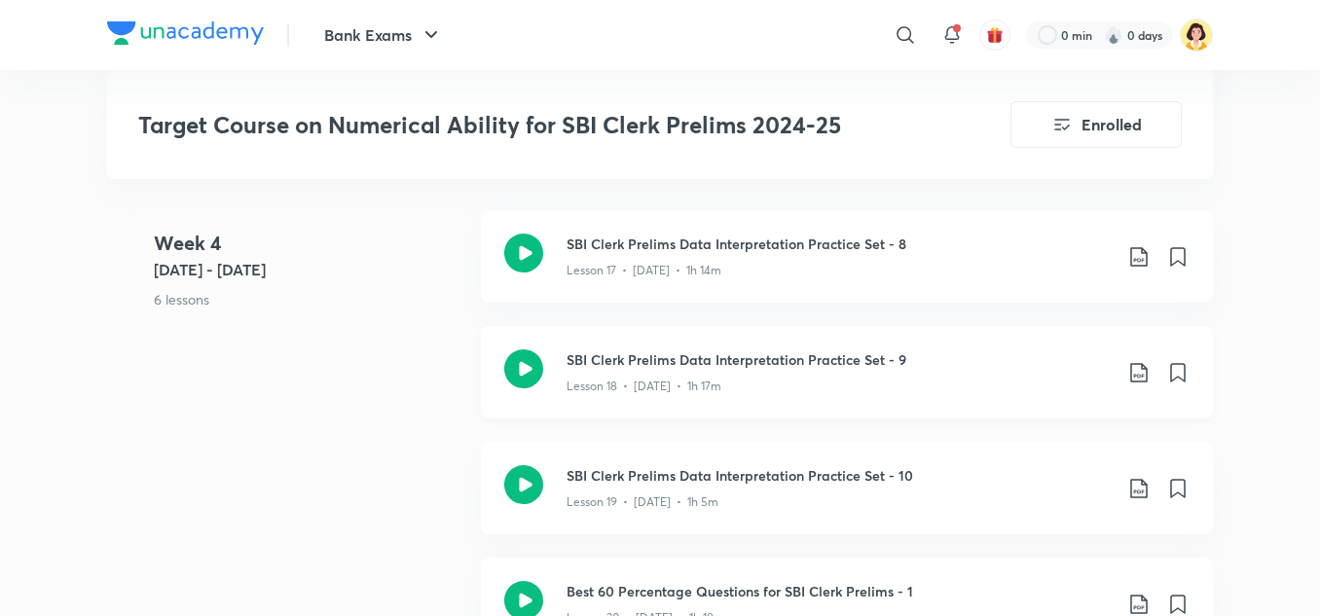
click at [1139, 361] on icon at bounding box center [1138, 372] width 23 height 23
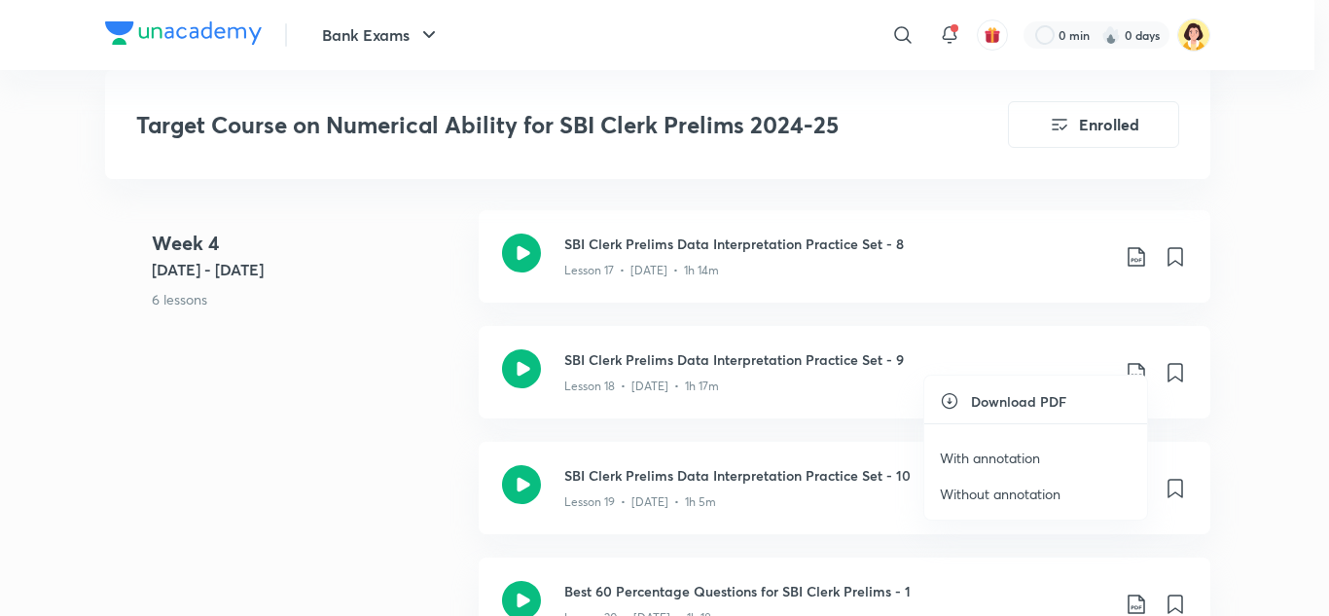
click at [1027, 459] on p "With annotation" at bounding box center [990, 458] width 100 height 20
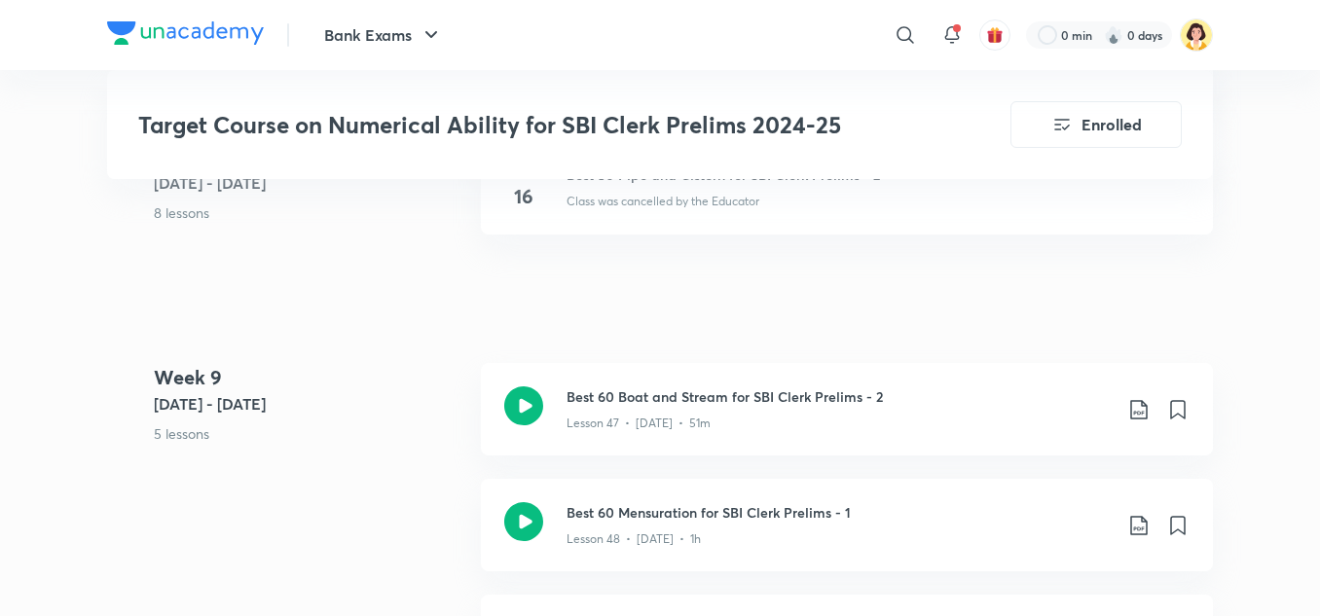
scroll to position [6827, 0]
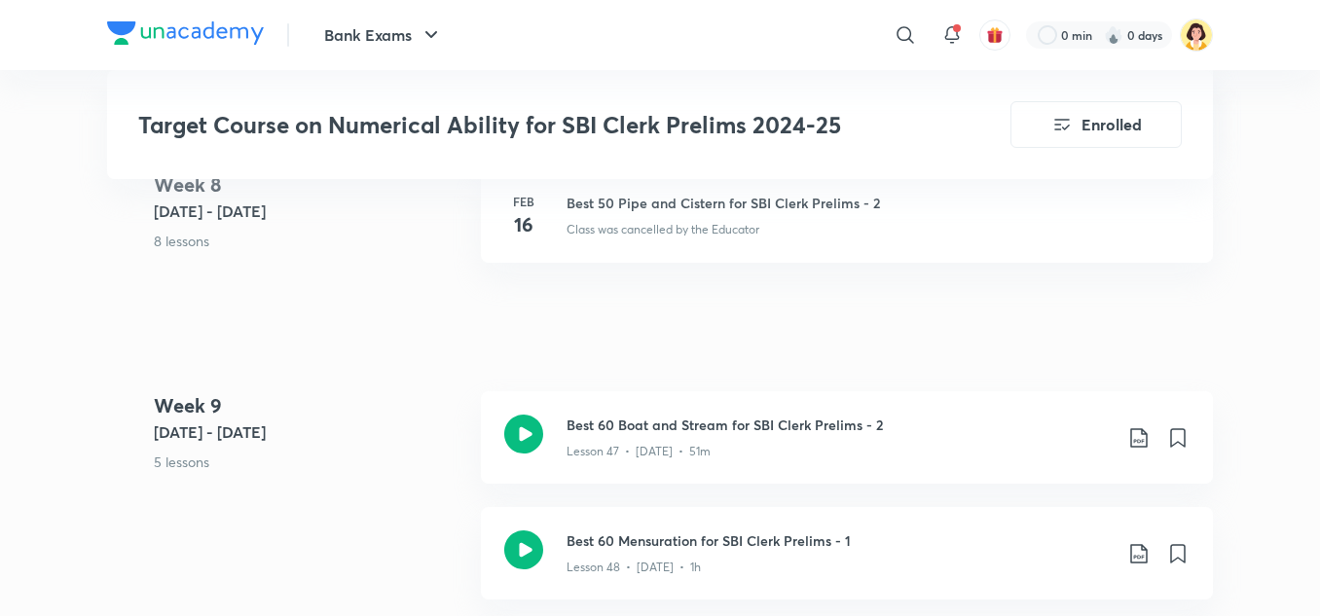
scroll to position [893, 0]
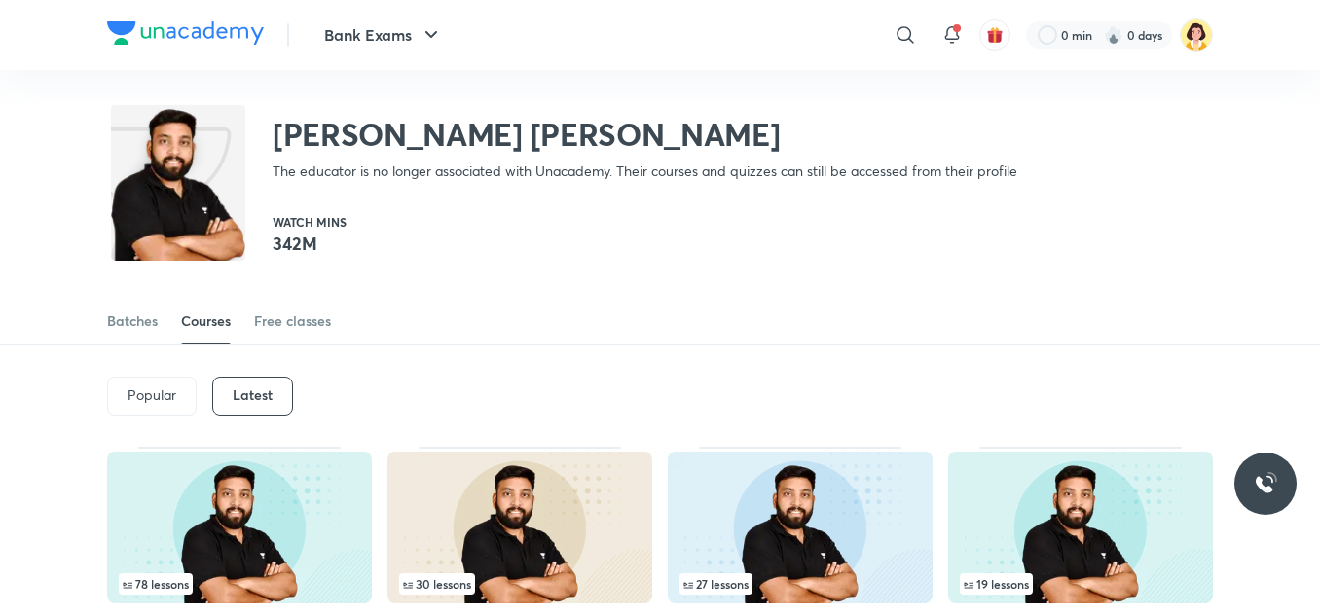
click at [272, 388] on h6 "Latest" at bounding box center [253, 395] width 40 height 16
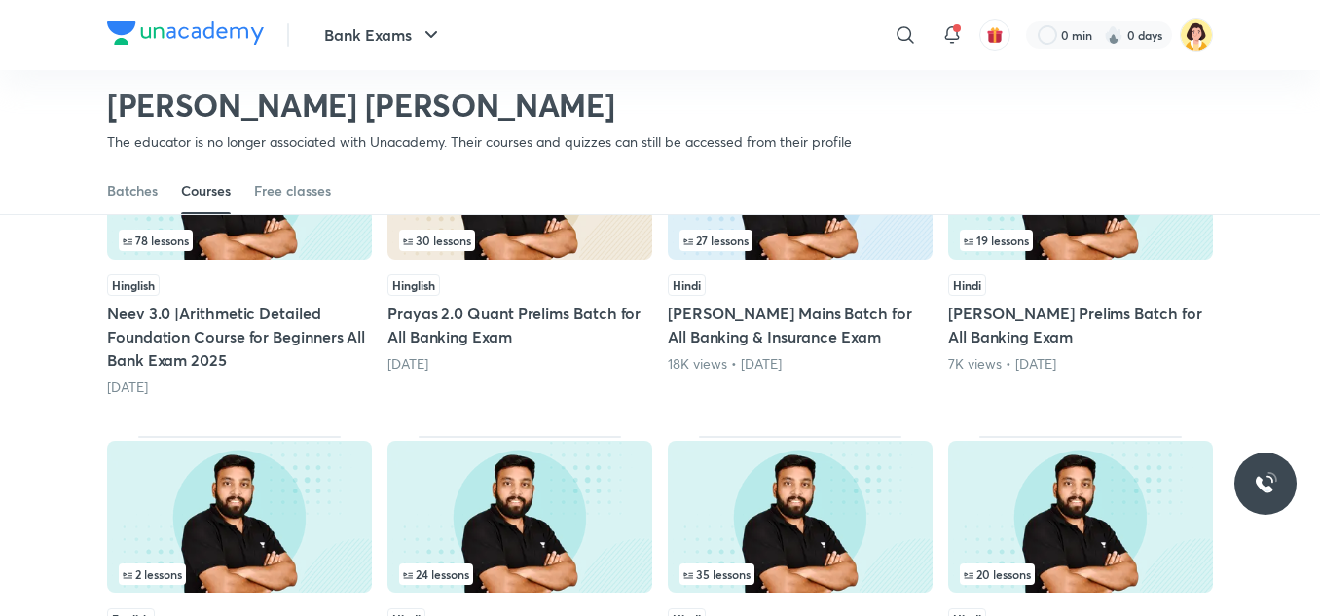
scroll to position [289, 0]
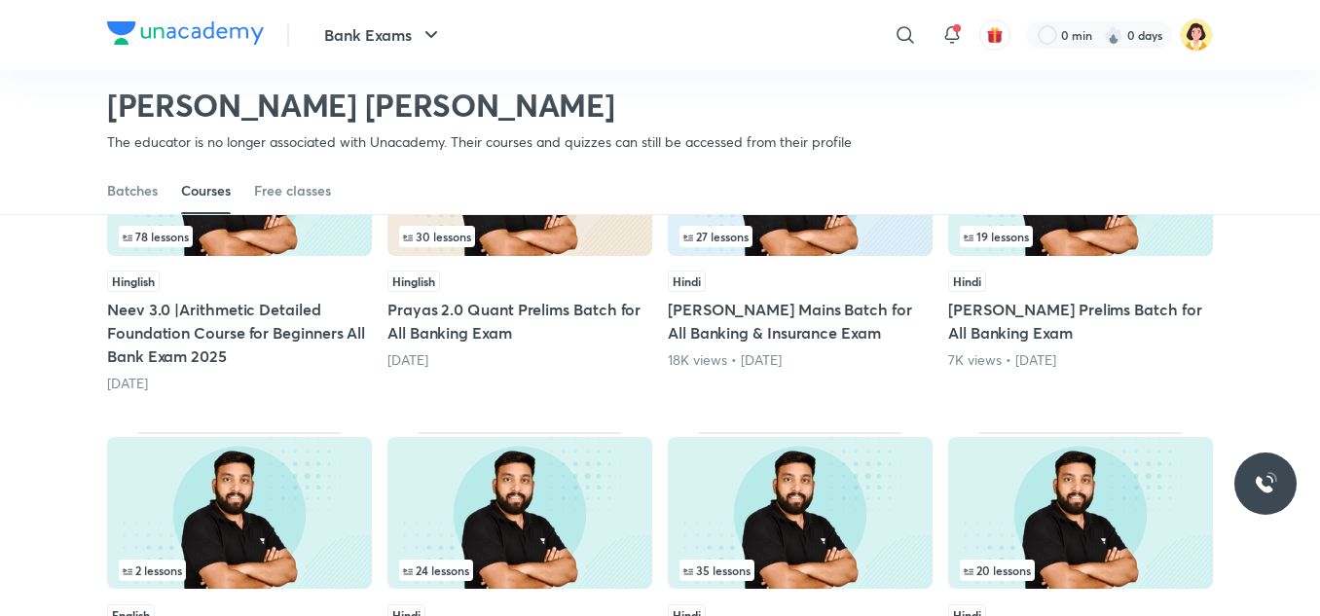
click at [586, 234] on div "30 lessons" at bounding box center [519, 236] width 241 height 21
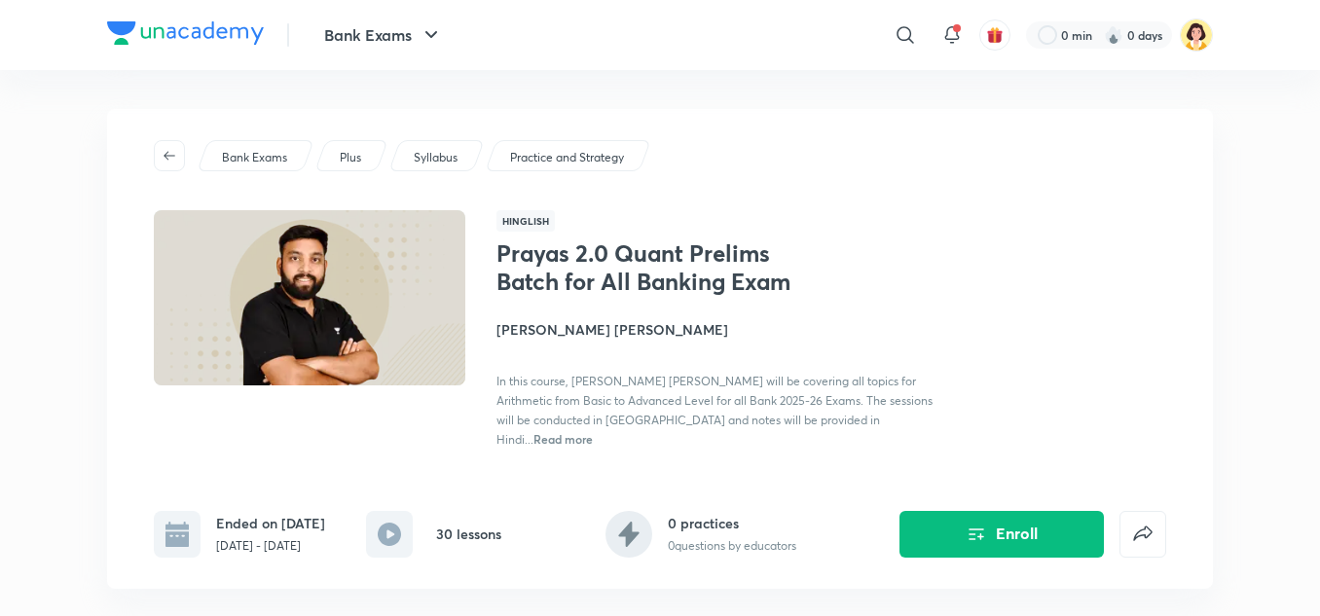
click at [591, 244] on h1 "Prayas 2.0 Quant Prelims Batch for All Banking Exam" at bounding box center [655, 267] width 318 height 56
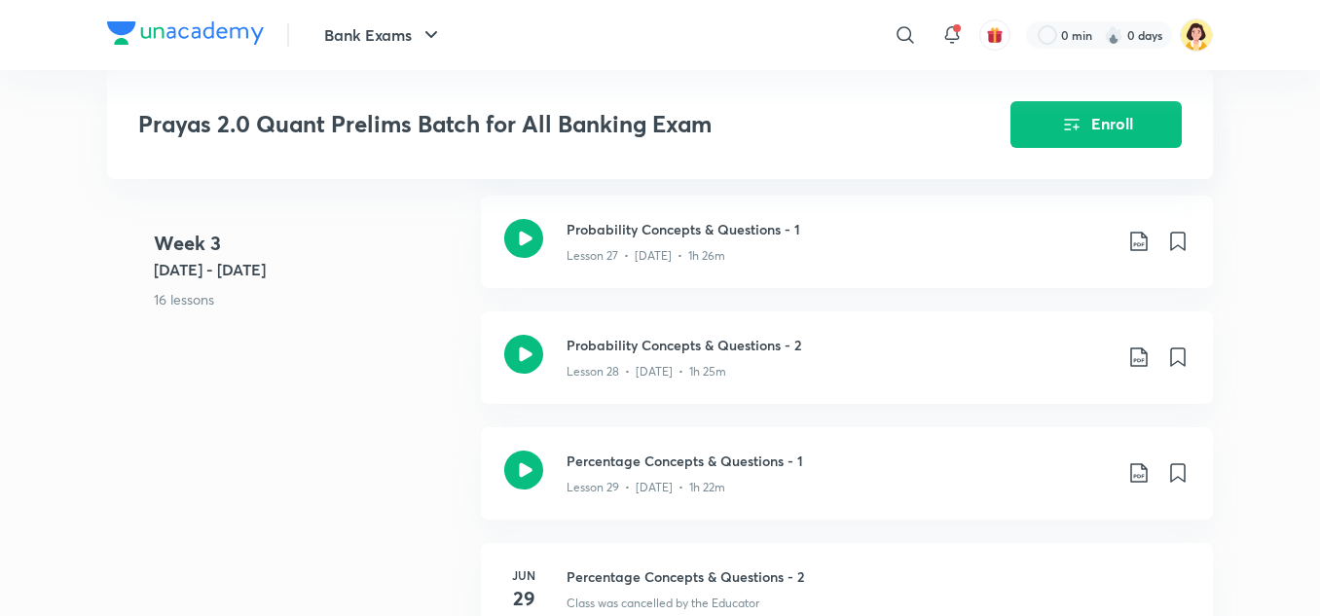
scroll to position [3895, 0]
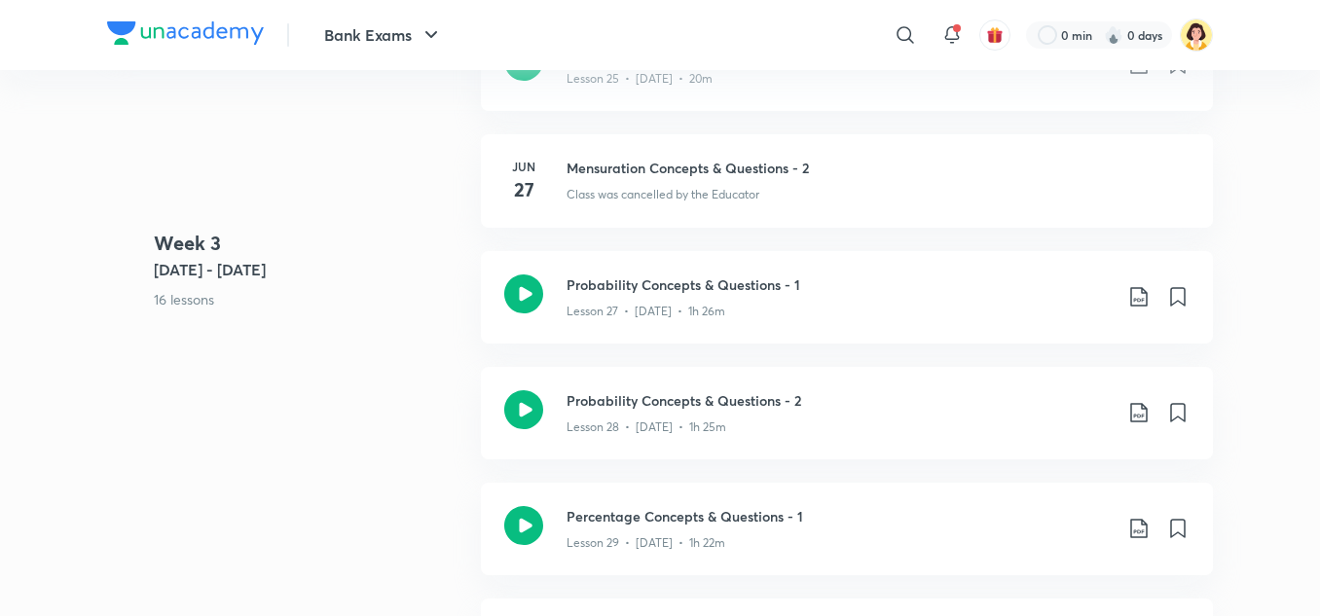
scroll to position [289, 0]
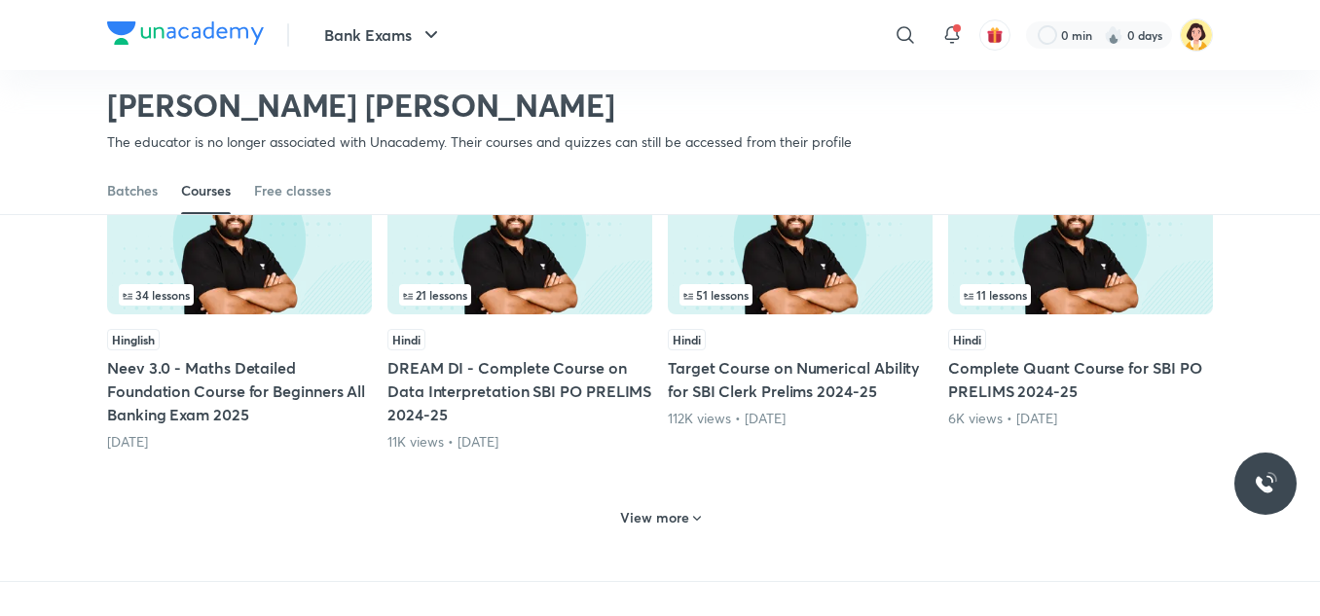
scroll to position [910, 0]
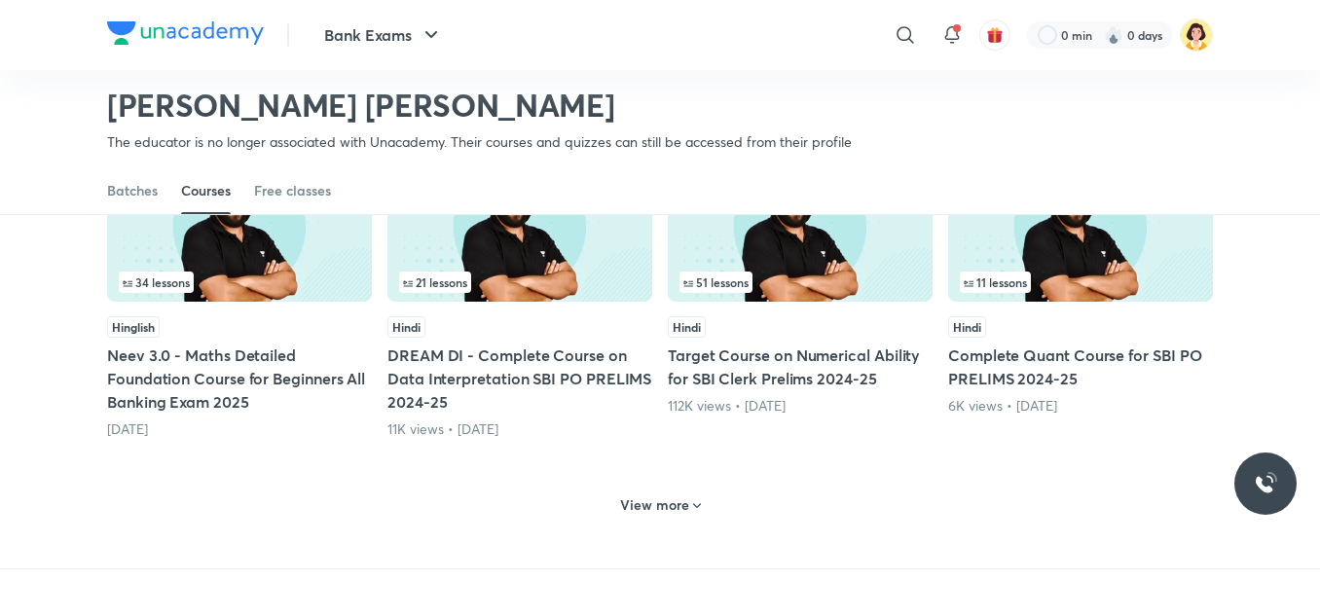
click at [686, 518] on div "View more" at bounding box center [660, 505] width 96 height 31
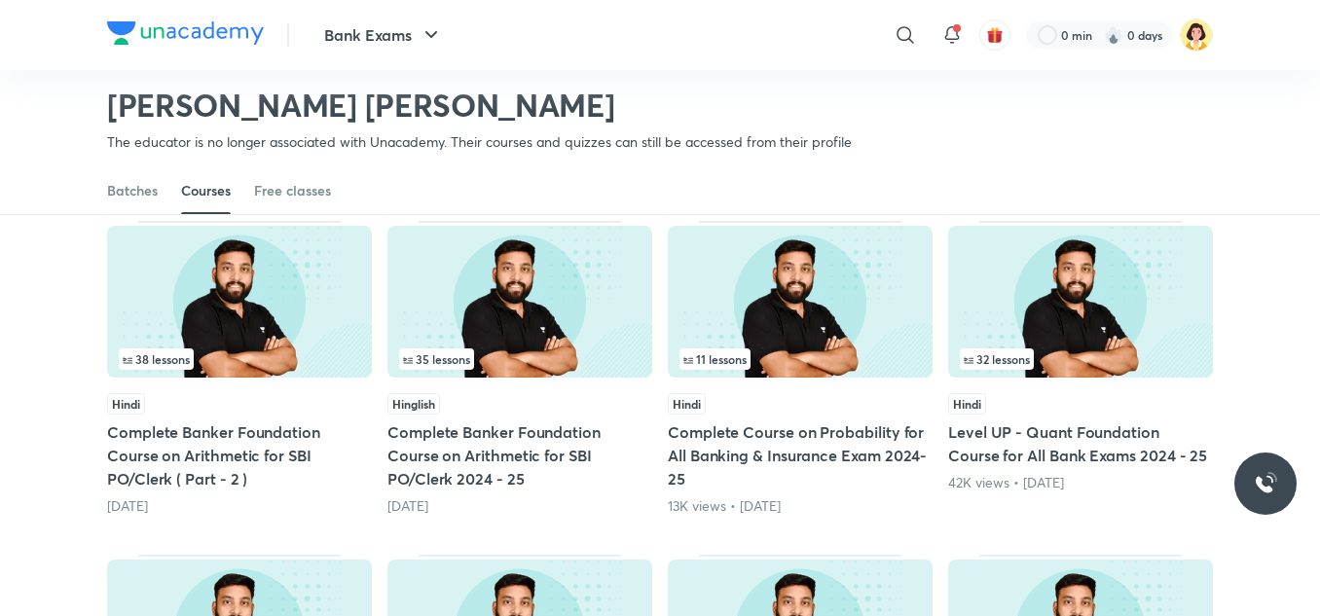
scroll to position [1182, 0]
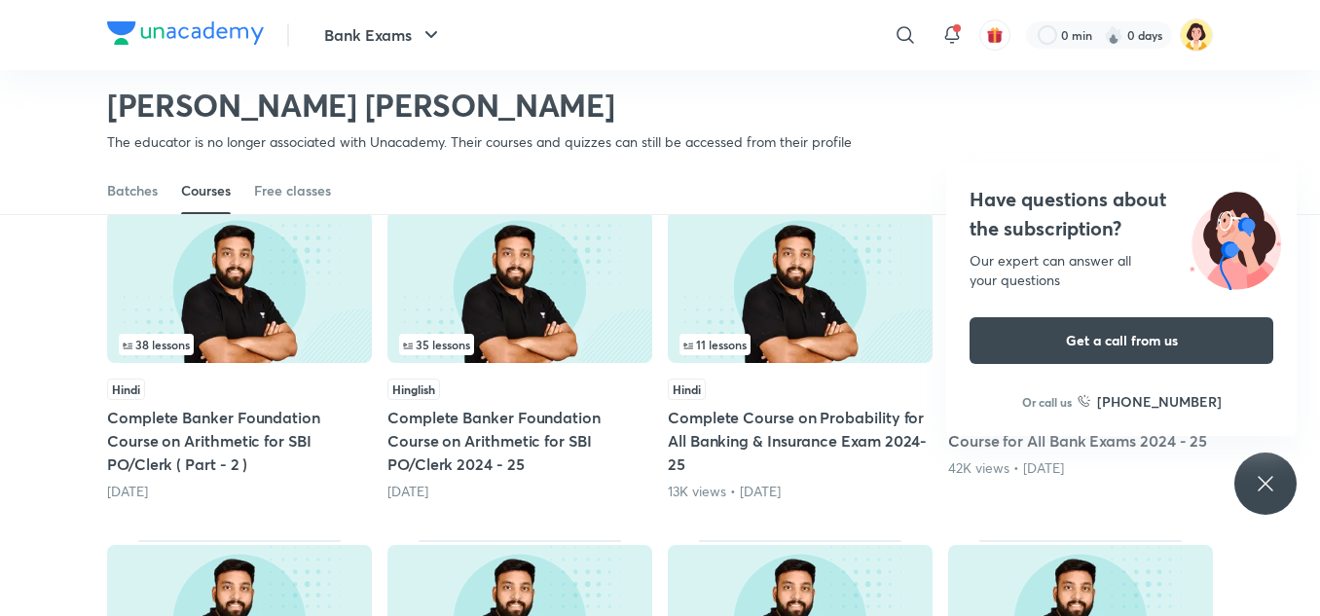
click at [929, 132] on div "[PERSON_NAME] [PERSON_NAME] The educator is no longer associated with Unacademy…" at bounding box center [660, 104] width 1106 height 127
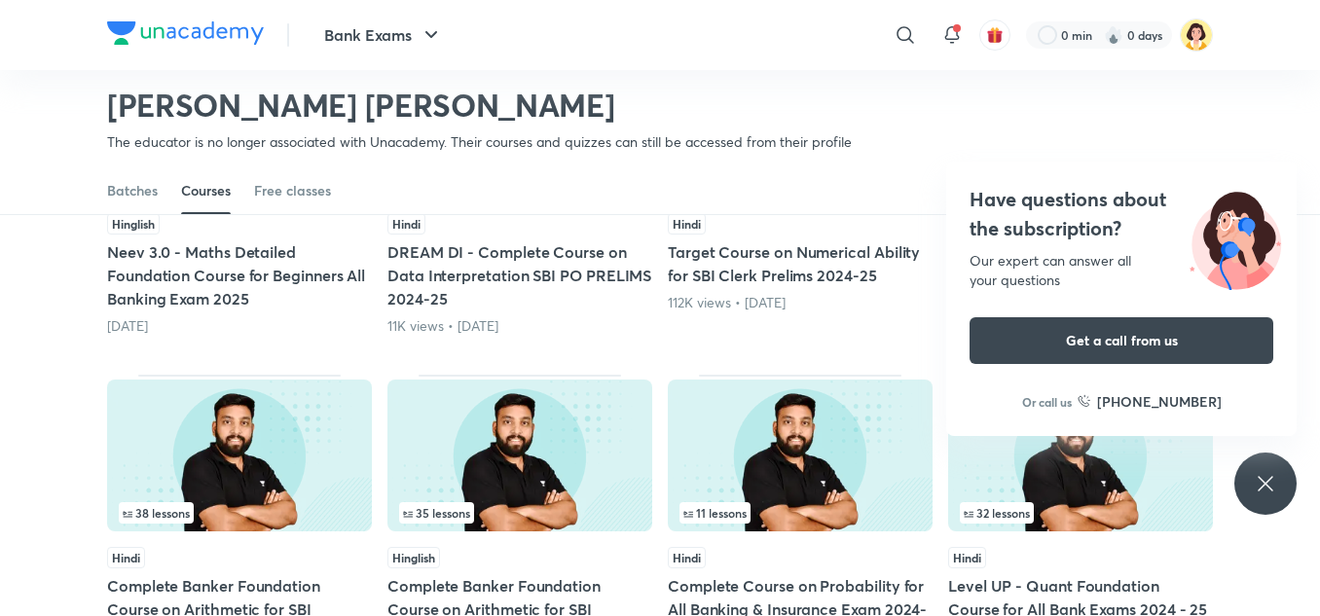
scroll to position [1024, 0]
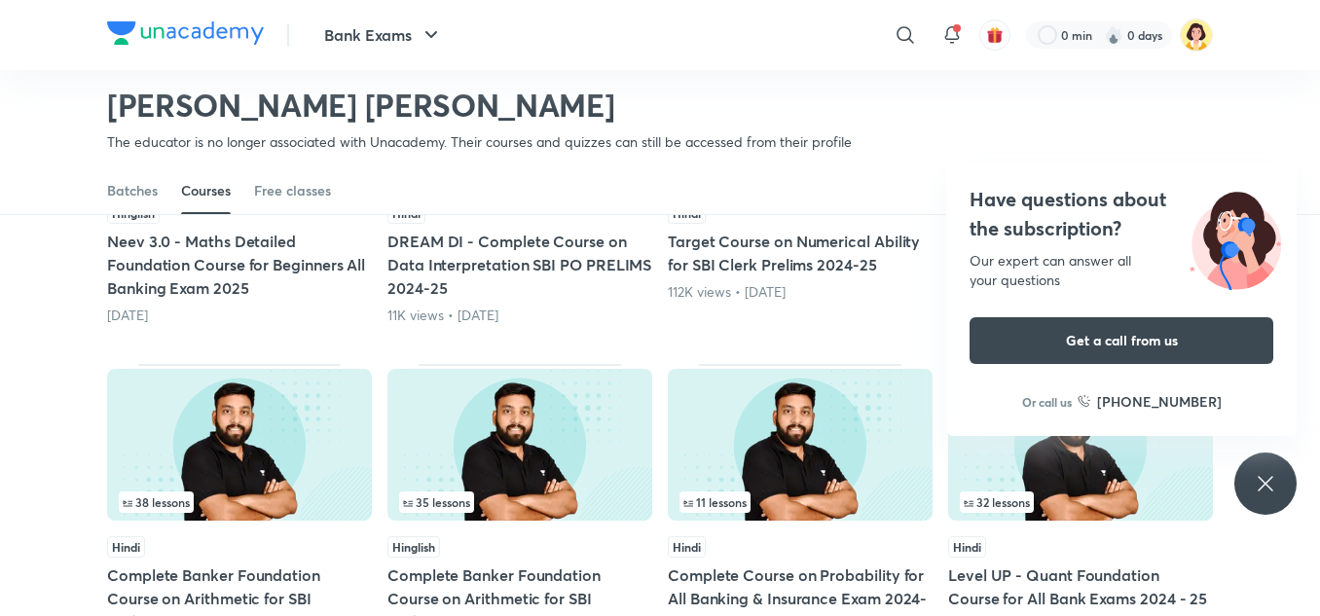
click at [1081, 464] on img at bounding box center [1080, 445] width 265 height 152
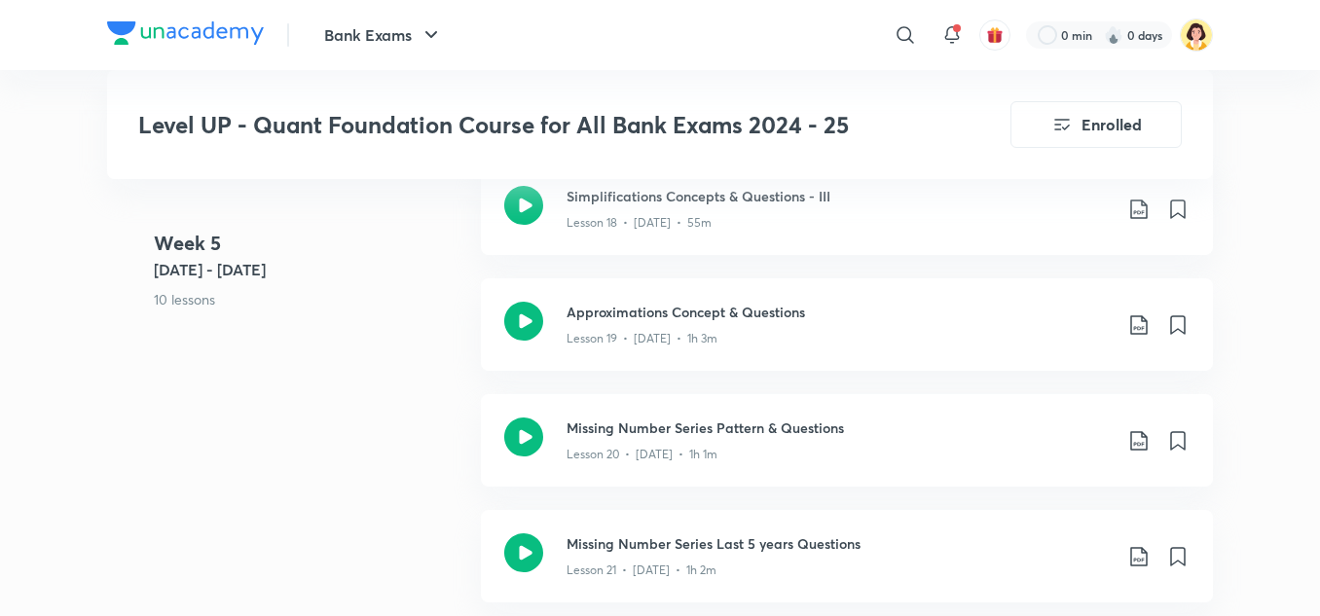
scroll to position [3275, 0]
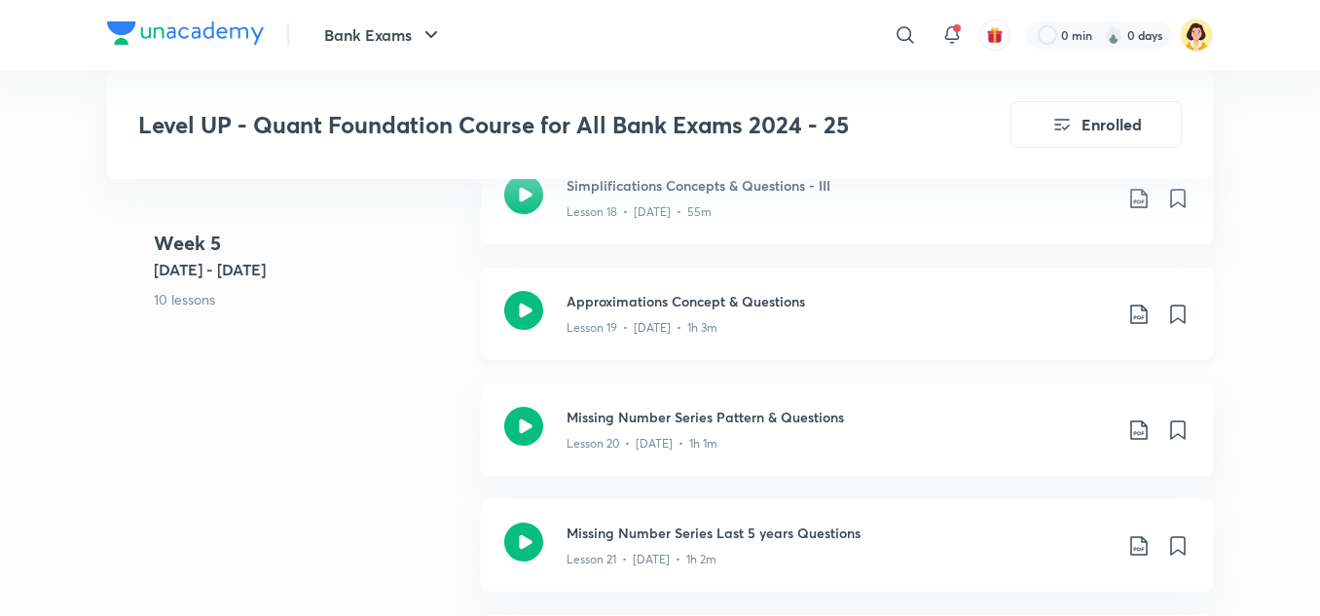
click at [1143, 305] on icon at bounding box center [1138, 314] width 17 height 19
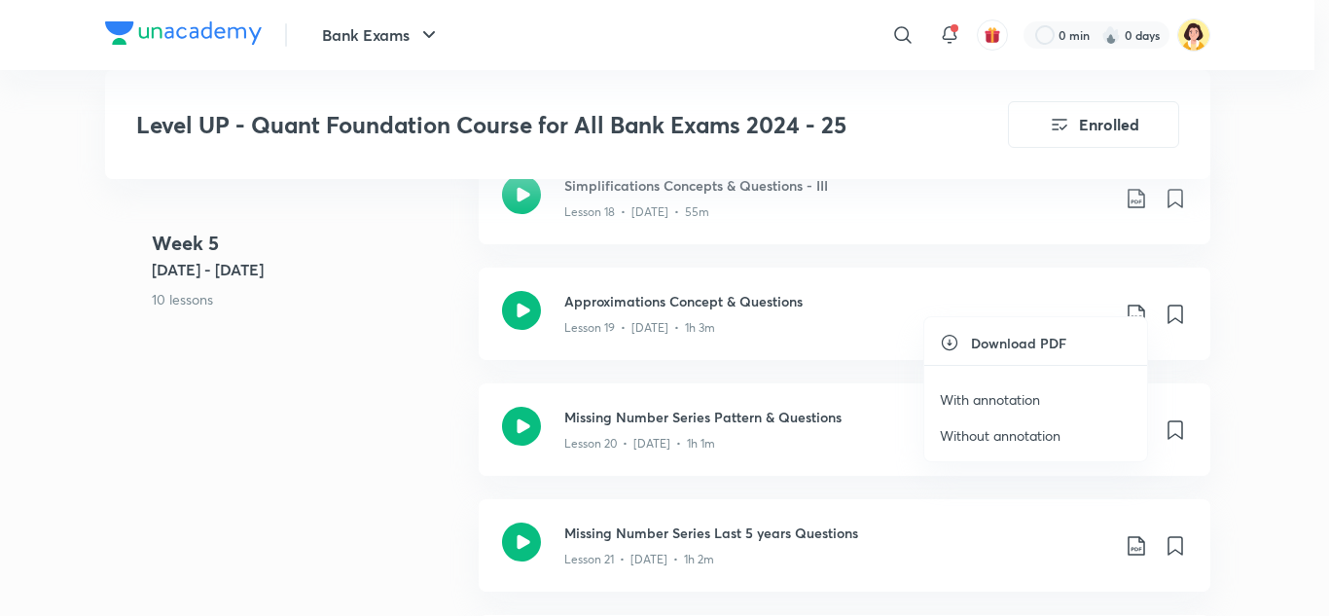
click at [994, 407] on p "With annotation" at bounding box center [990, 399] width 100 height 20
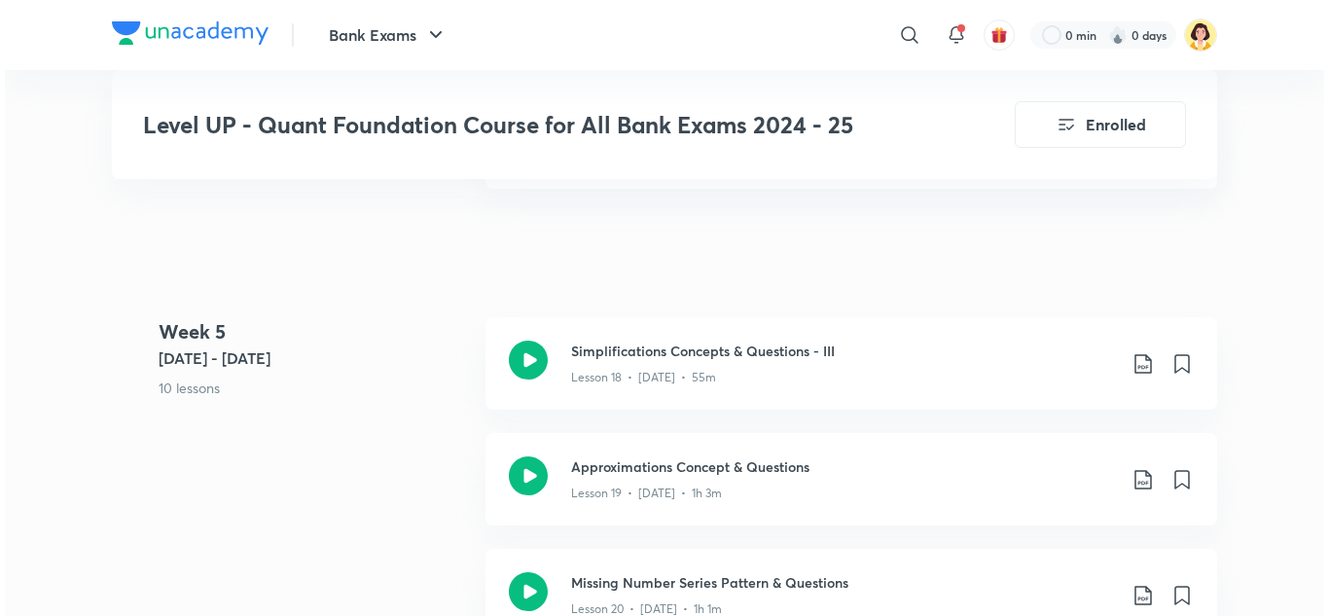
scroll to position [3120, 0]
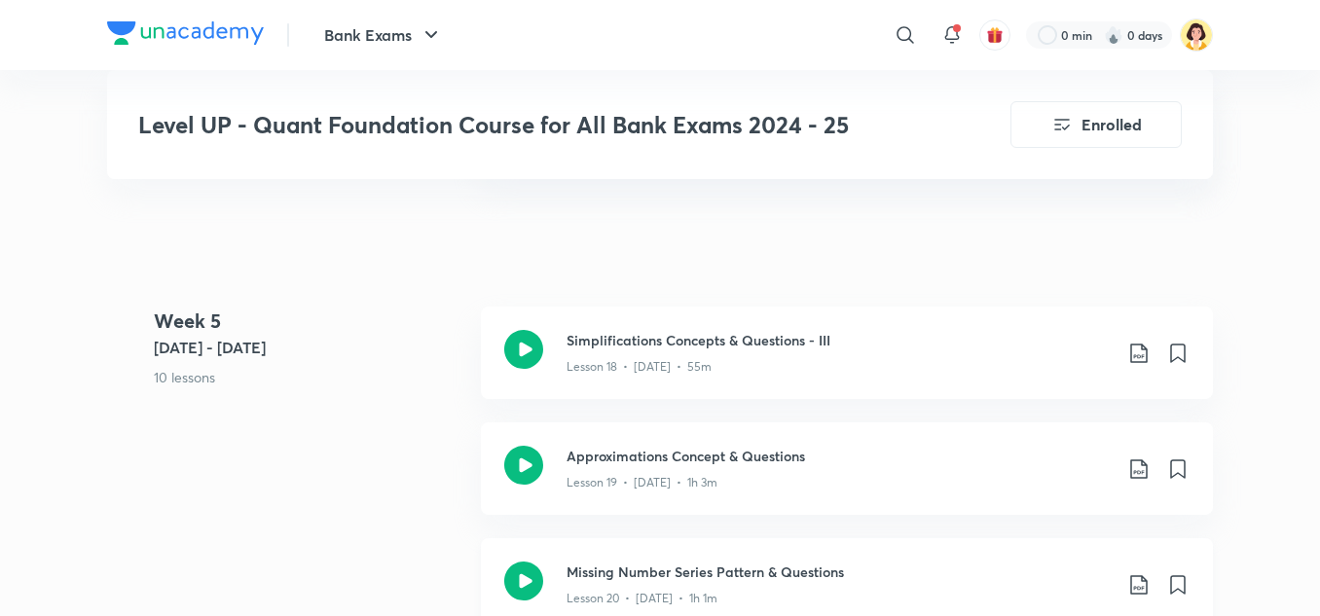
click at [1130, 573] on icon at bounding box center [1138, 584] width 23 height 23
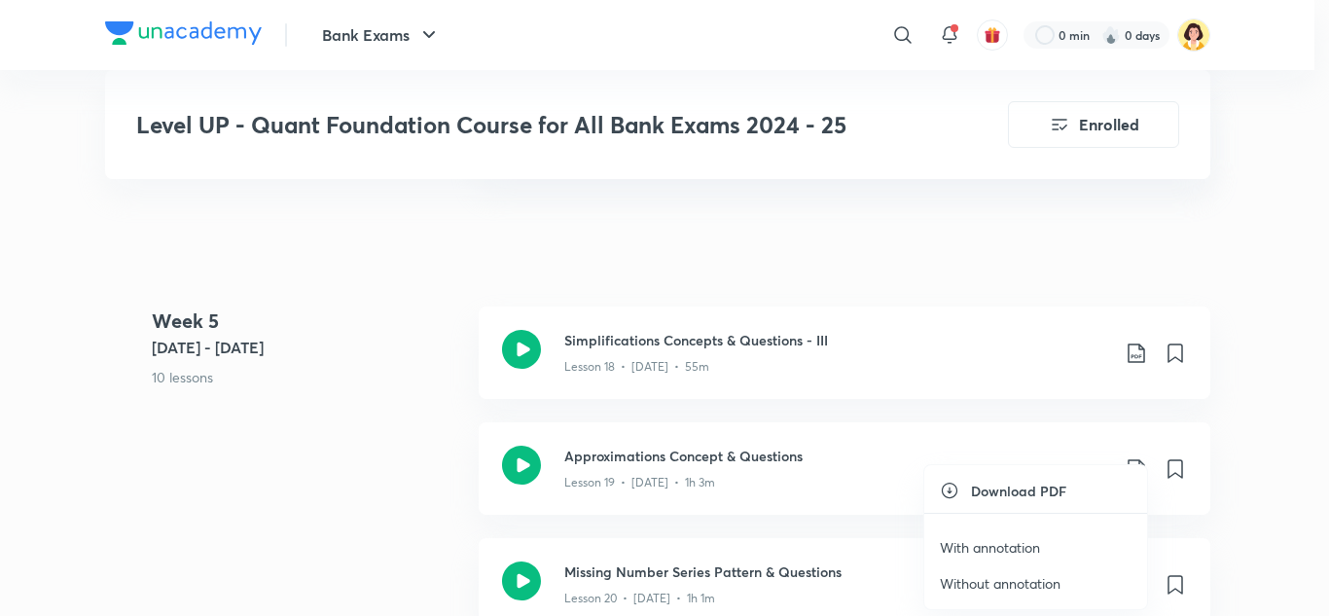
click at [1037, 581] on p "Without annotation" at bounding box center [1000, 583] width 121 height 20
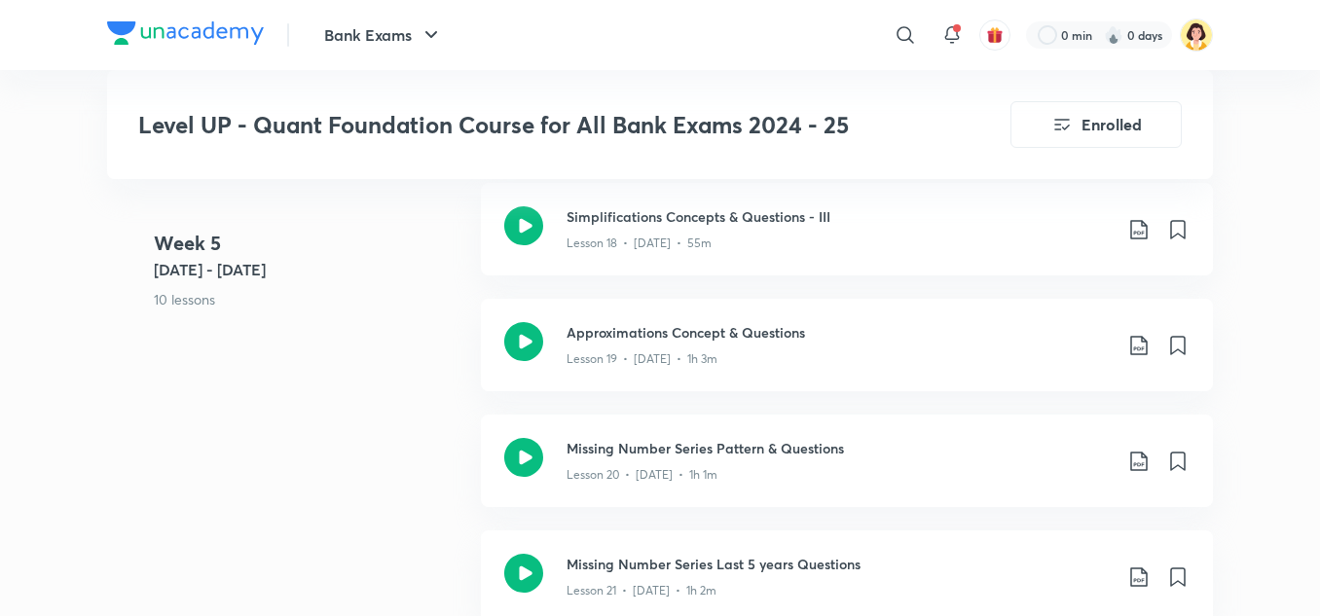
scroll to position [3337, 0]
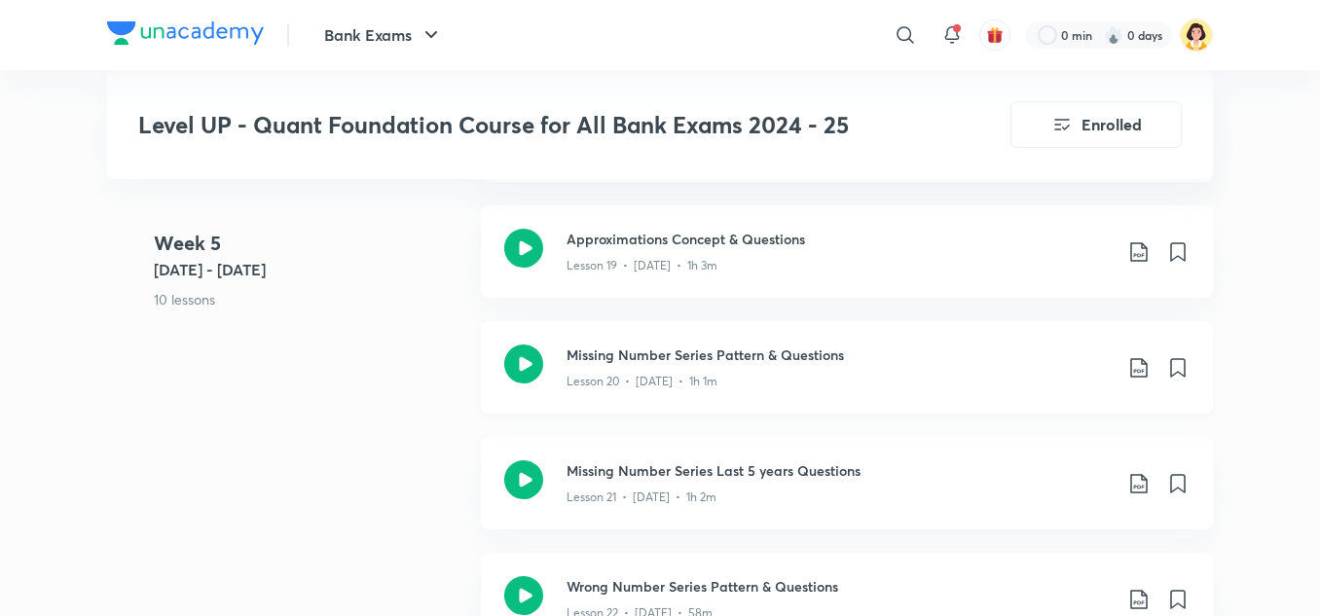
click at [1138, 356] on icon at bounding box center [1138, 367] width 23 height 23
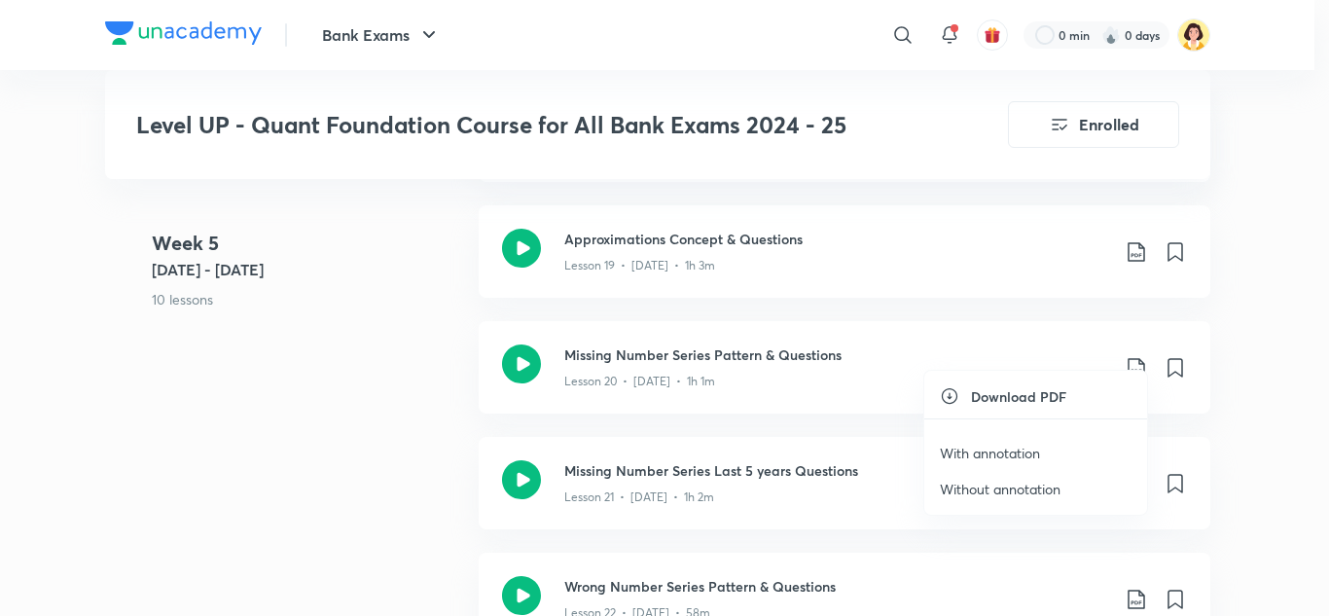
click at [1002, 493] on p "Without annotation" at bounding box center [1000, 489] width 121 height 20
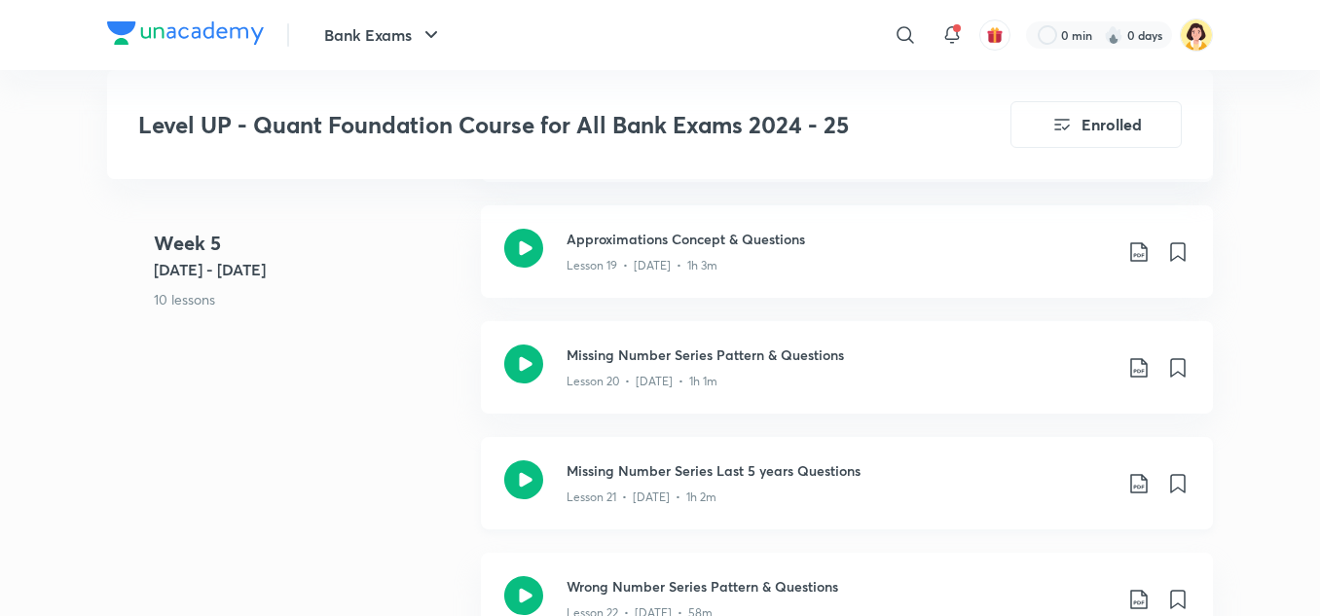
click at [1143, 474] on icon at bounding box center [1138, 483] width 17 height 19
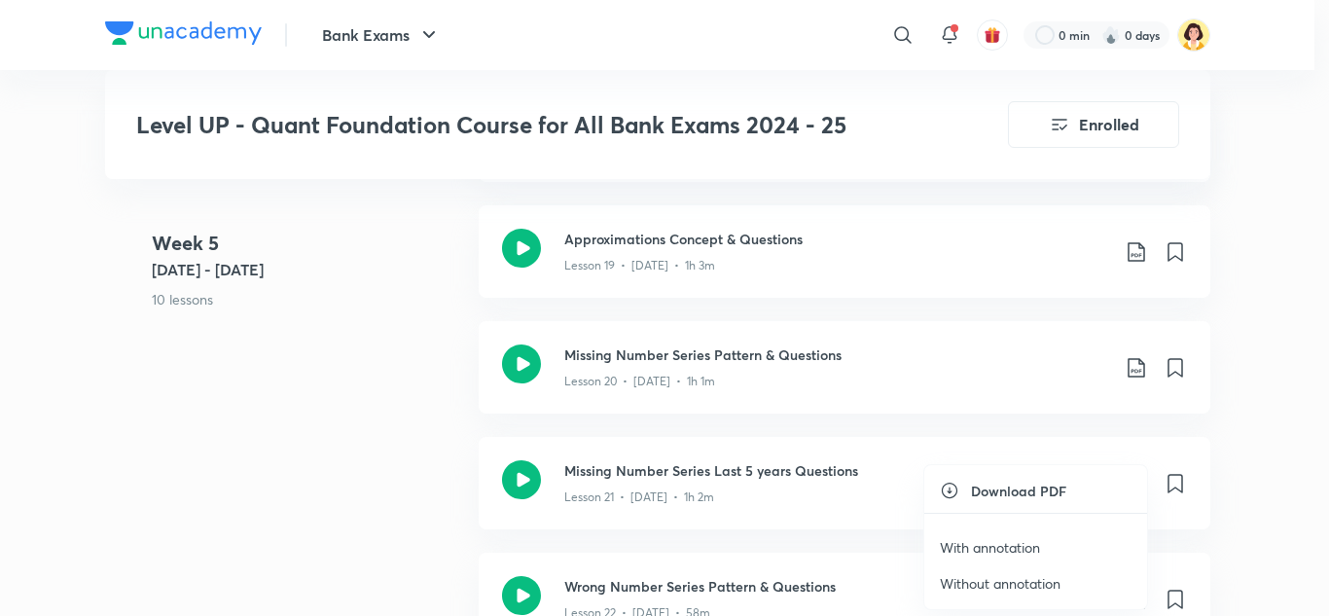
click at [998, 555] on p "With annotation" at bounding box center [990, 547] width 100 height 20
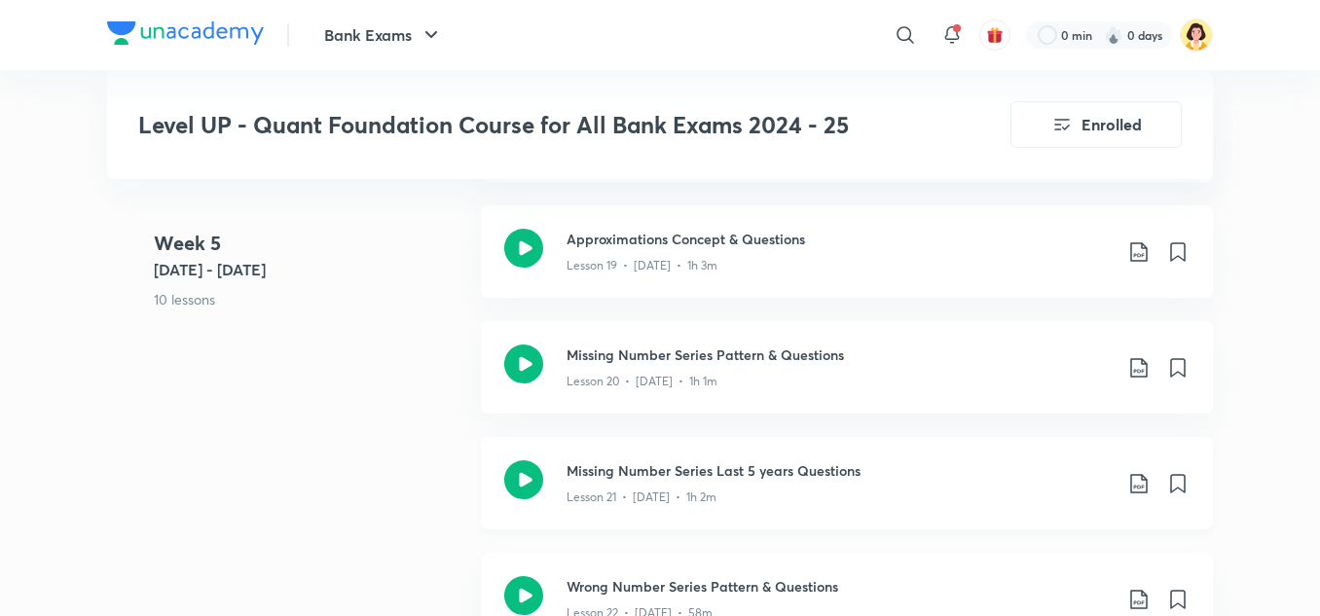
click at [1130, 472] on icon at bounding box center [1138, 483] width 23 height 23
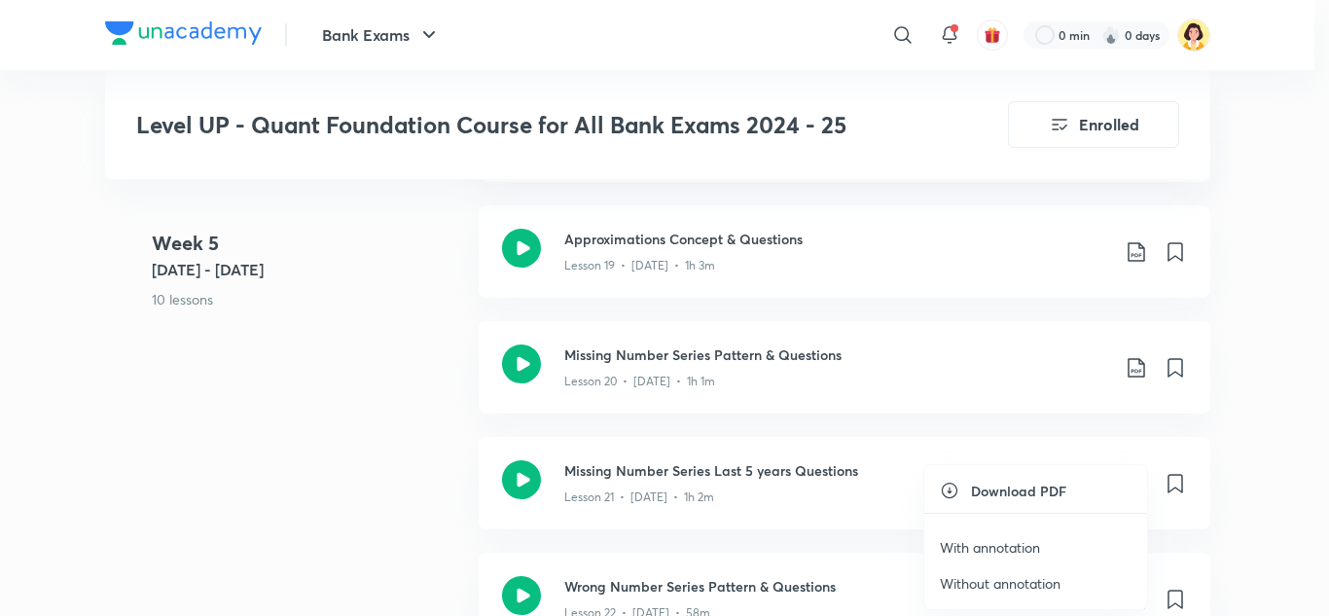
click at [1020, 589] on p "Without annotation" at bounding box center [1000, 583] width 121 height 20
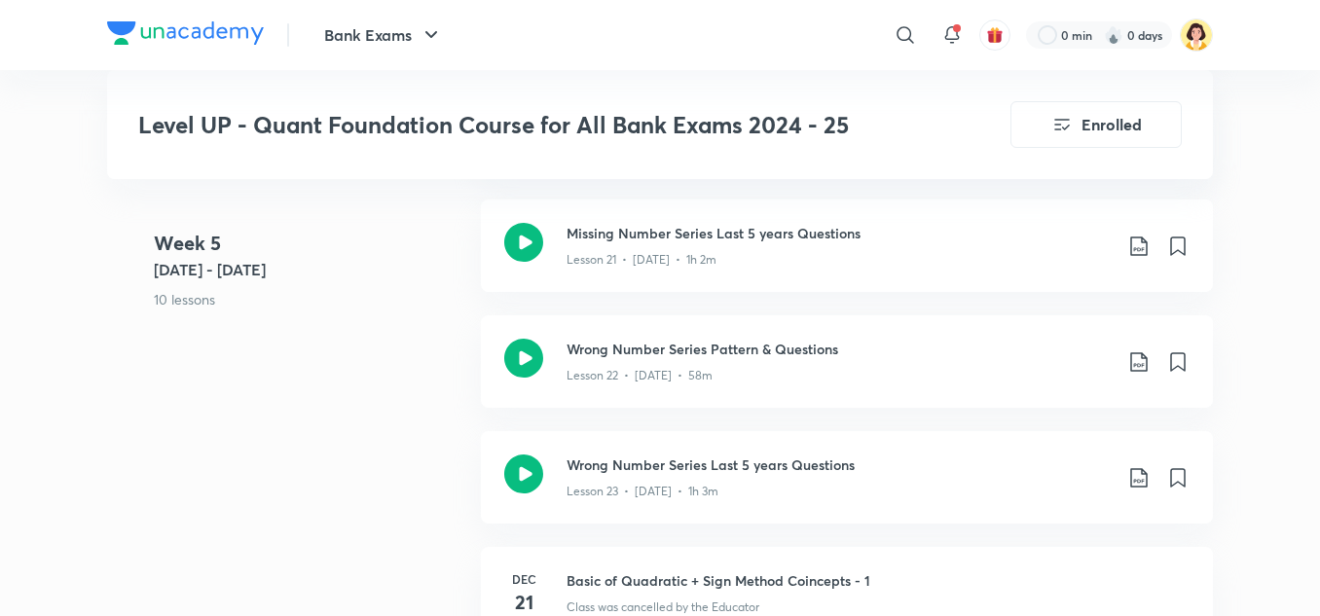
scroll to position [3605, 0]
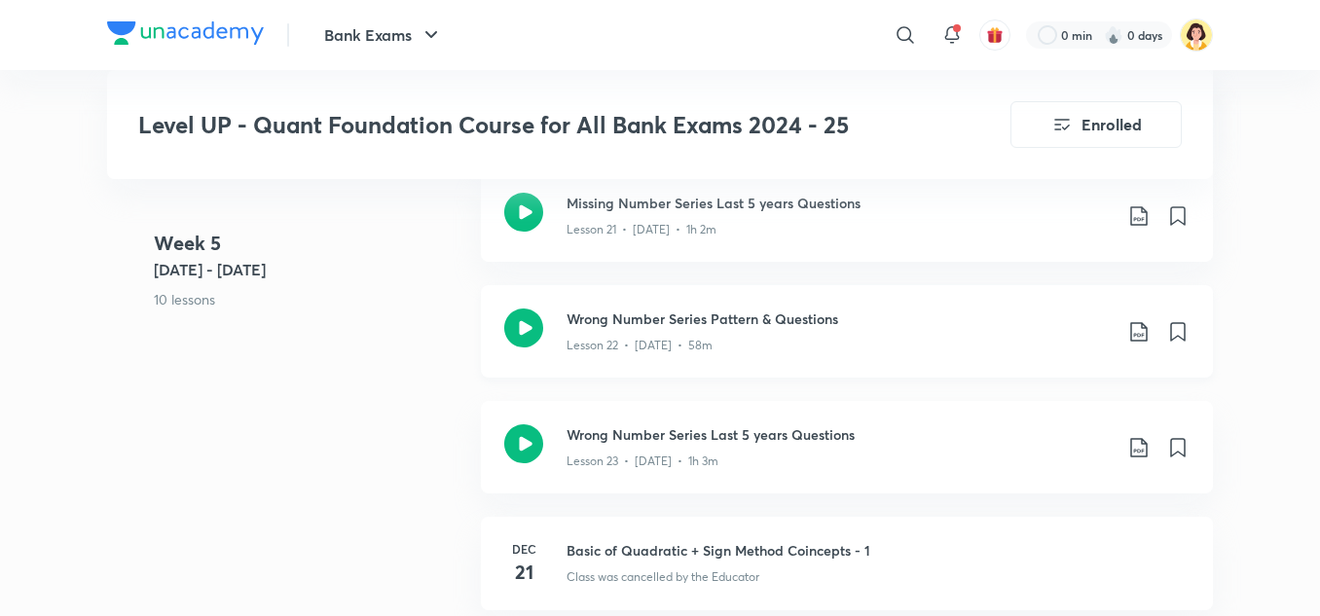
click at [1133, 320] on icon at bounding box center [1138, 331] width 23 height 23
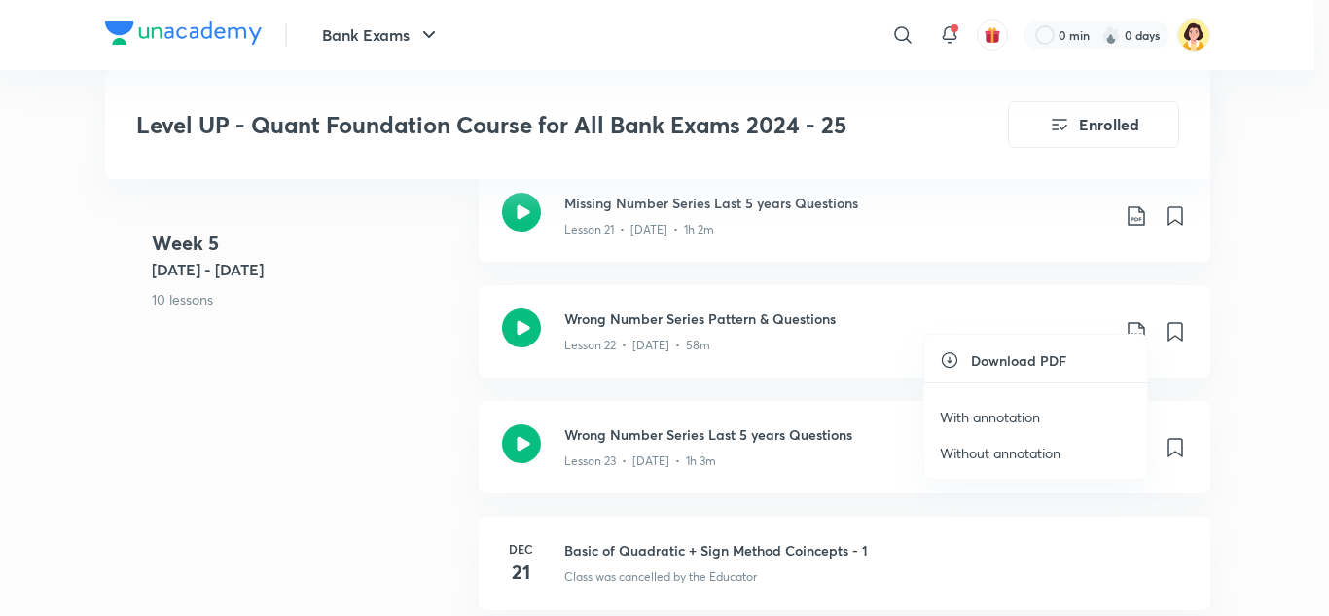
click at [1019, 423] on p "With annotation" at bounding box center [990, 417] width 100 height 20
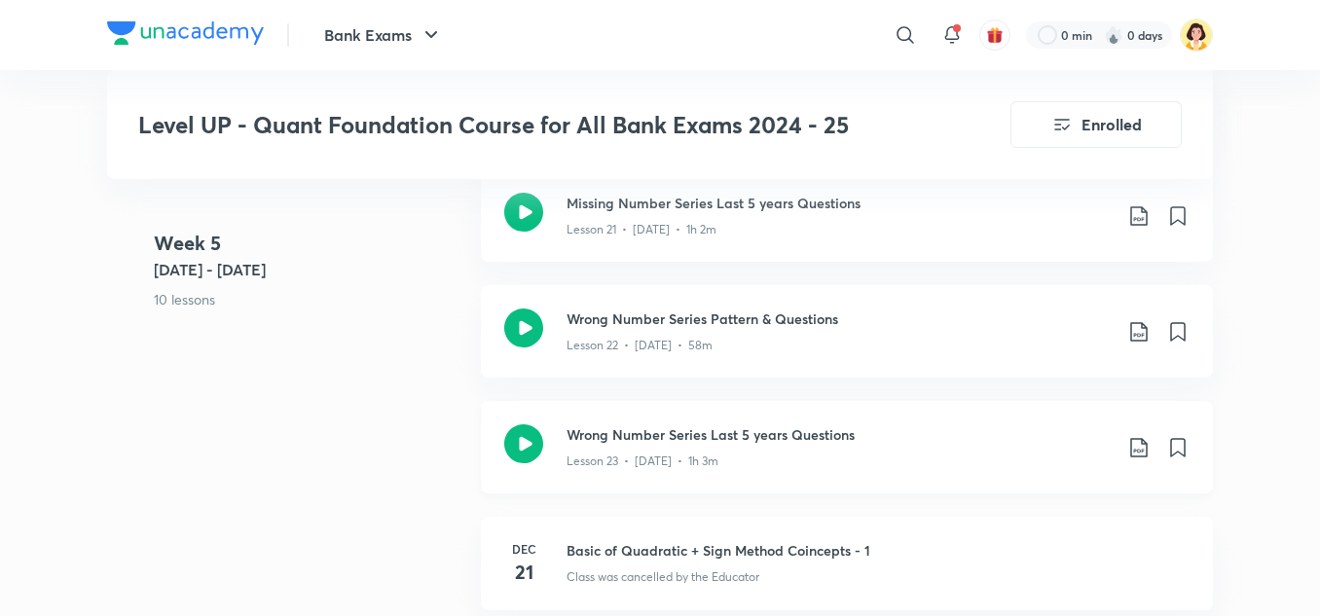
click at [1144, 436] on icon at bounding box center [1138, 447] width 23 height 23
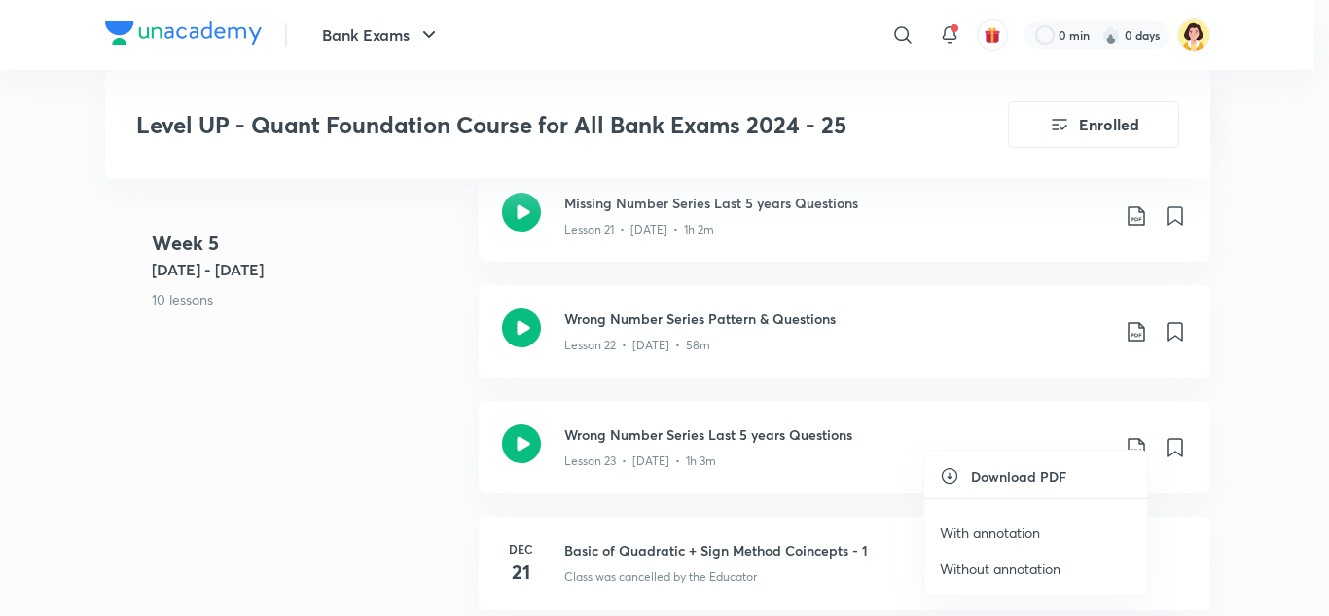
click at [1037, 529] on p "With annotation" at bounding box center [990, 533] width 100 height 20
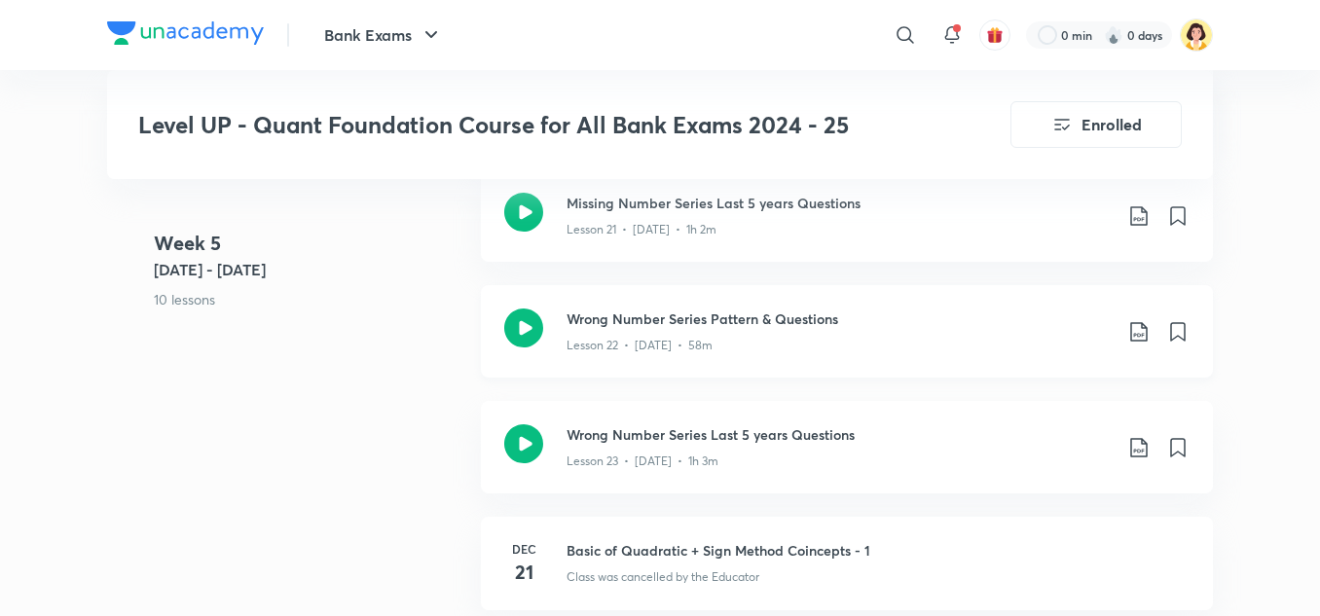
click at [1143, 320] on icon at bounding box center [1138, 331] width 23 height 23
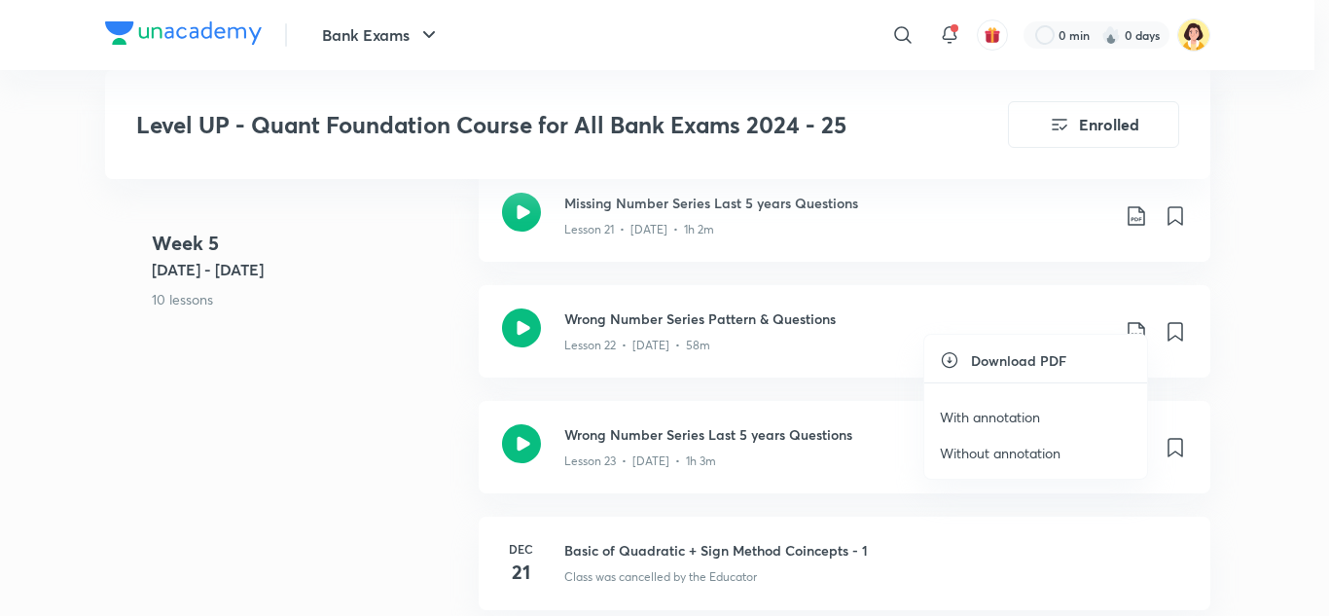
click at [1038, 455] on p "Without annotation" at bounding box center [1000, 453] width 121 height 20
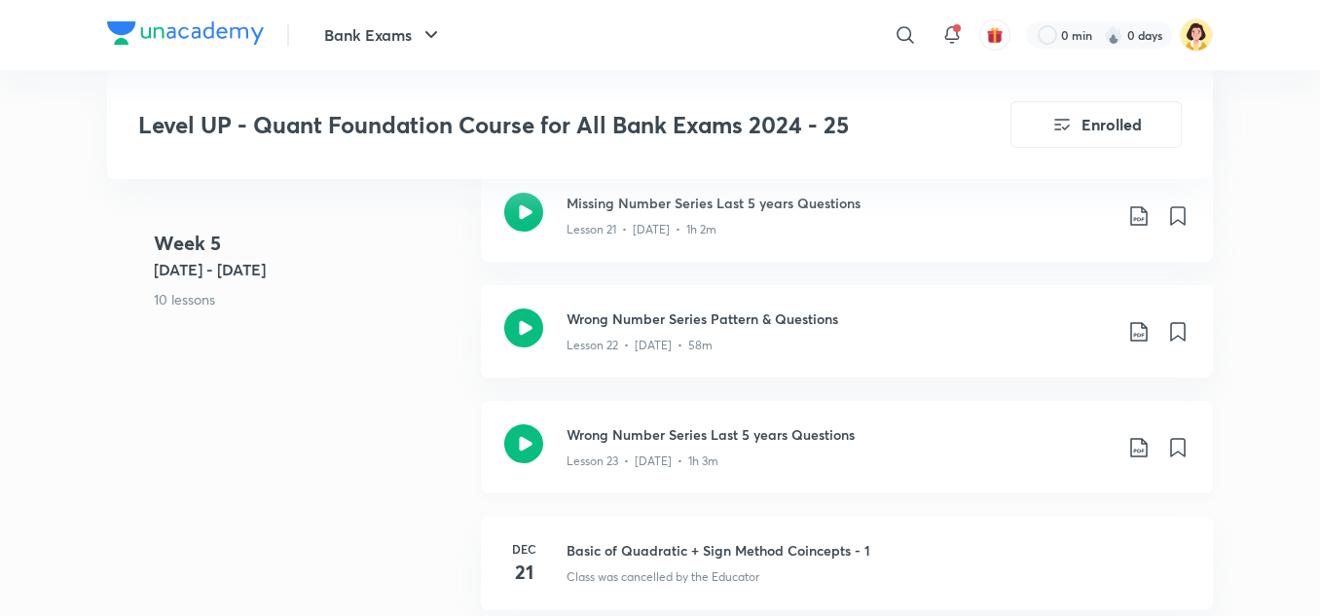
click at [1139, 436] on icon at bounding box center [1138, 447] width 23 height 23
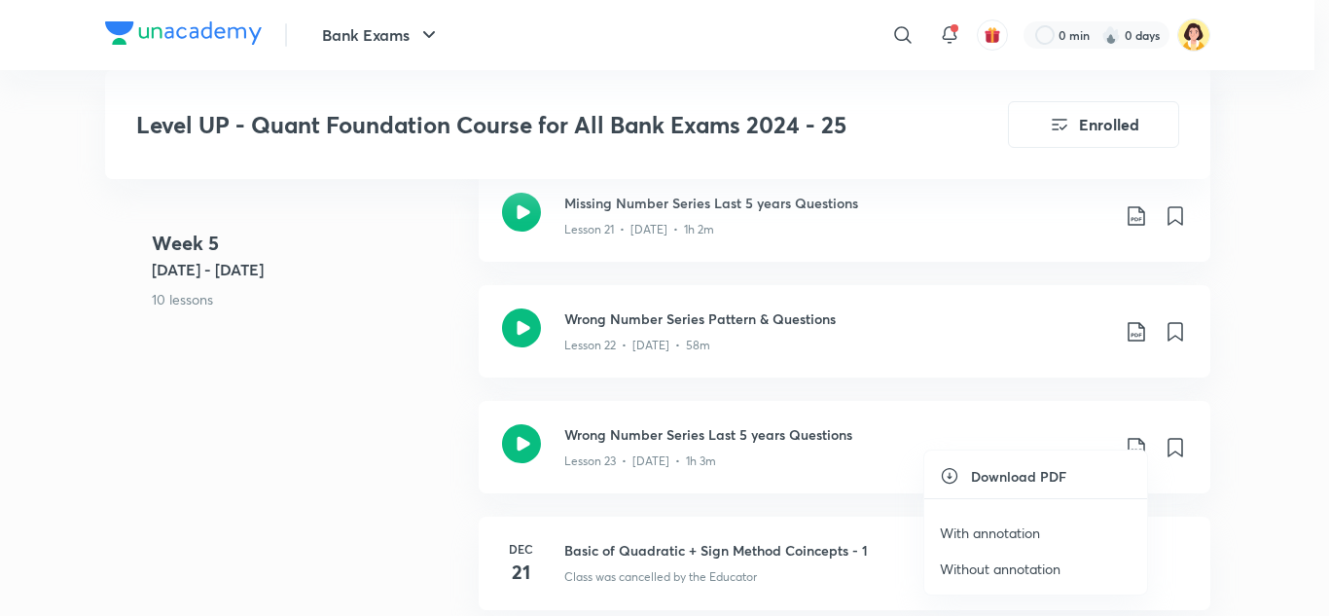
click at [1007, 562] on p "Without annotation" at bounding box center [1000, 569] width 121 height 20
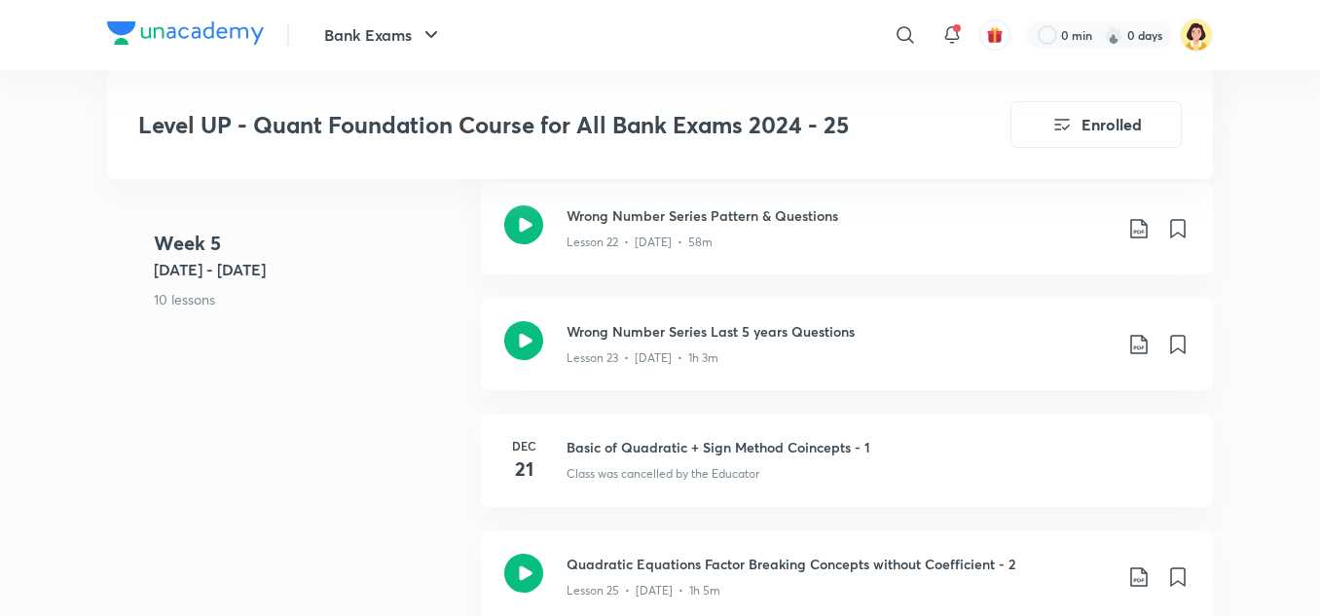
scroll to position [0, 0]
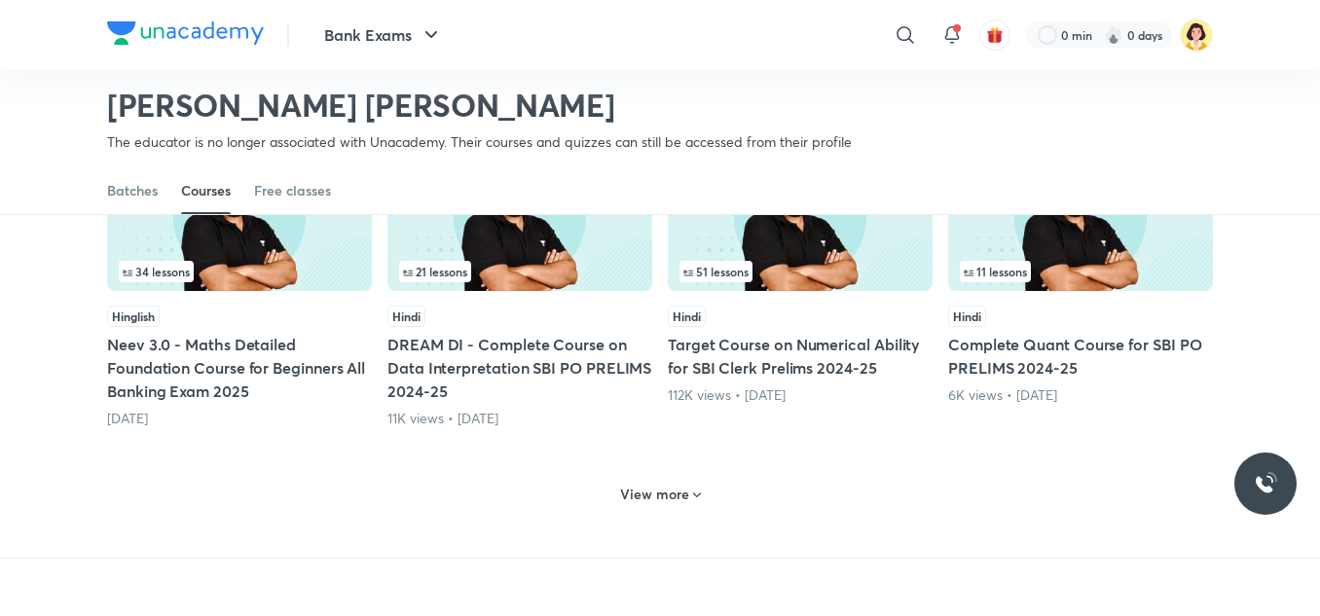
scroll to position [929, 0]
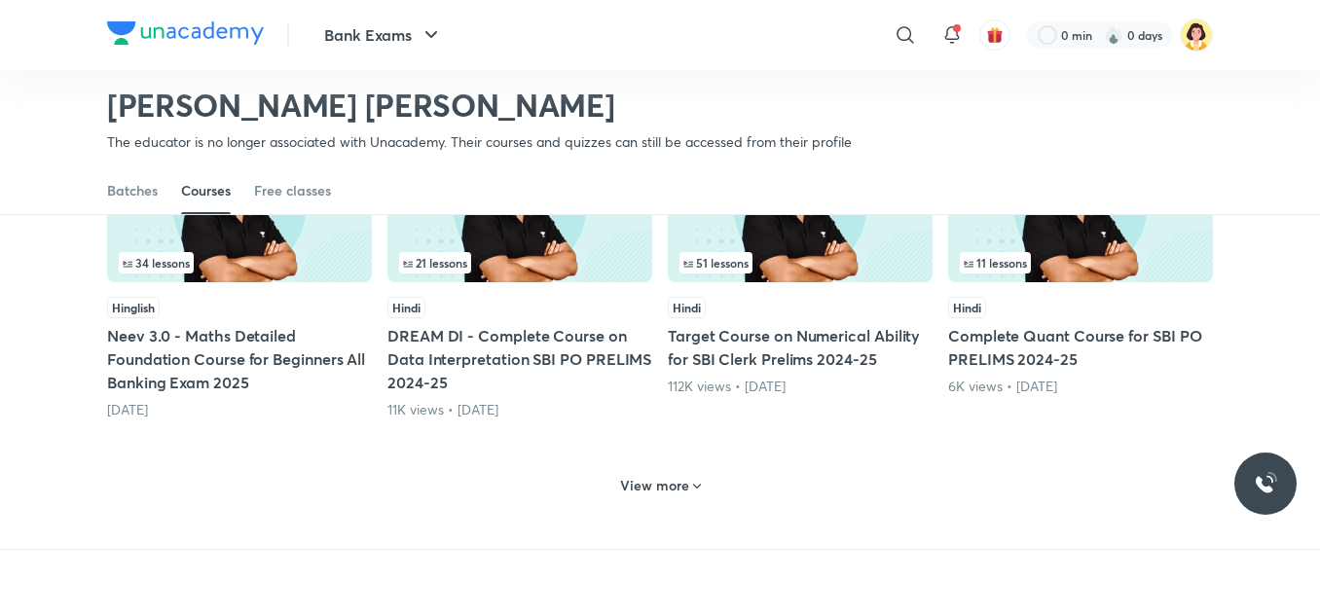
click at [670, 473] on div "View more" at bounding box center [660, 485] width 96 height 31
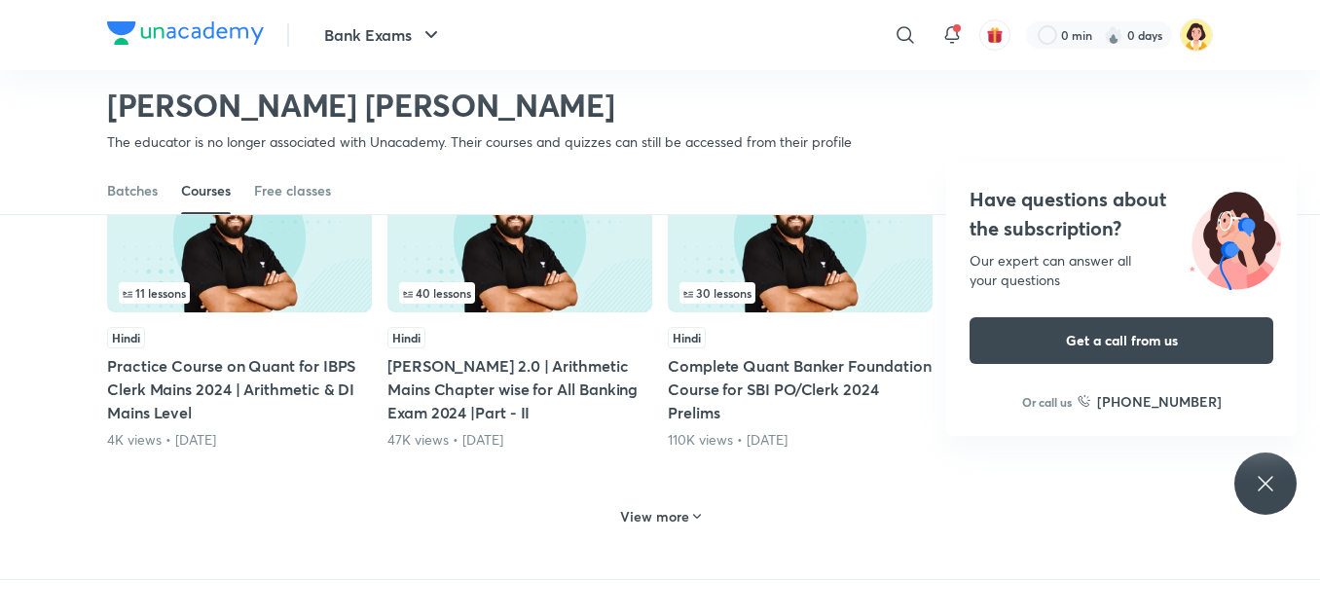
scroll to position [1908, 0]
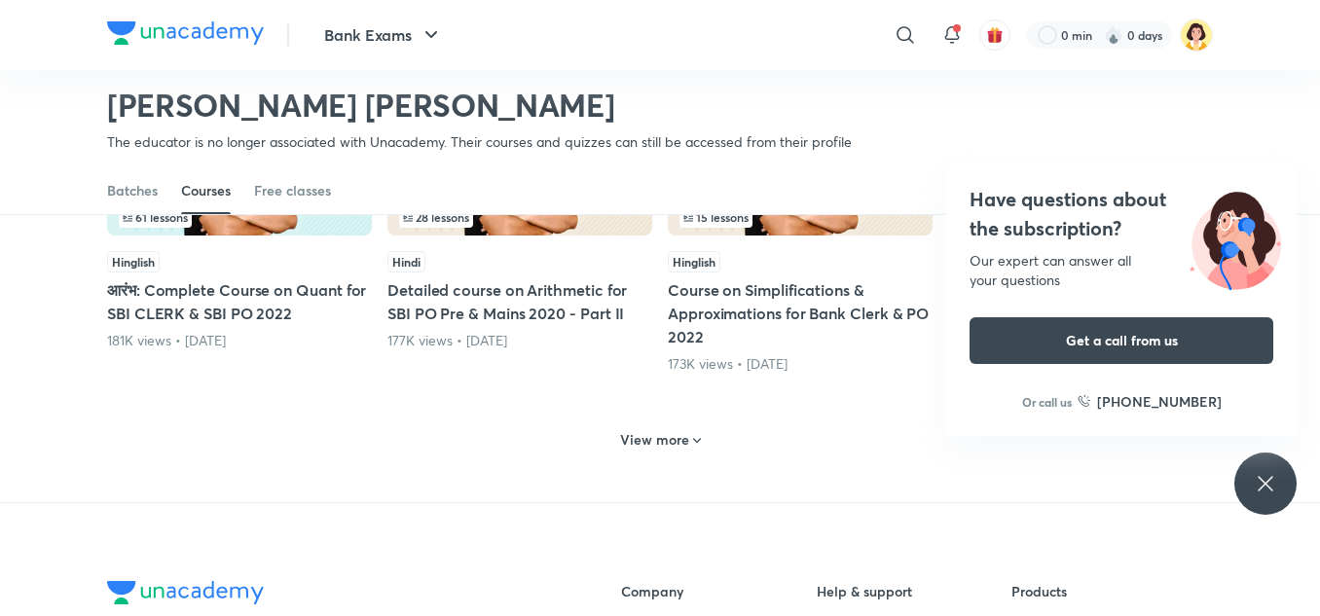
scroll to position [2956, 0]
